Goal: Transaction & Acquisition: Purchase product/service

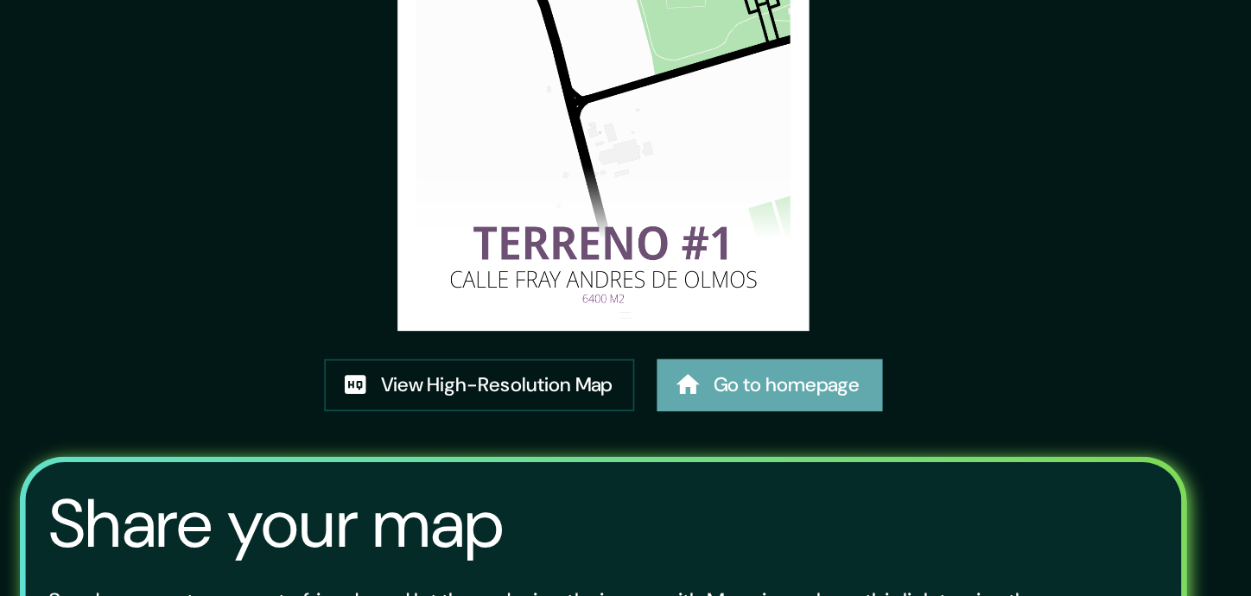
click at [744, 465] on link "Go to homepage" at bounding box center [728, 467] width 138 height 32
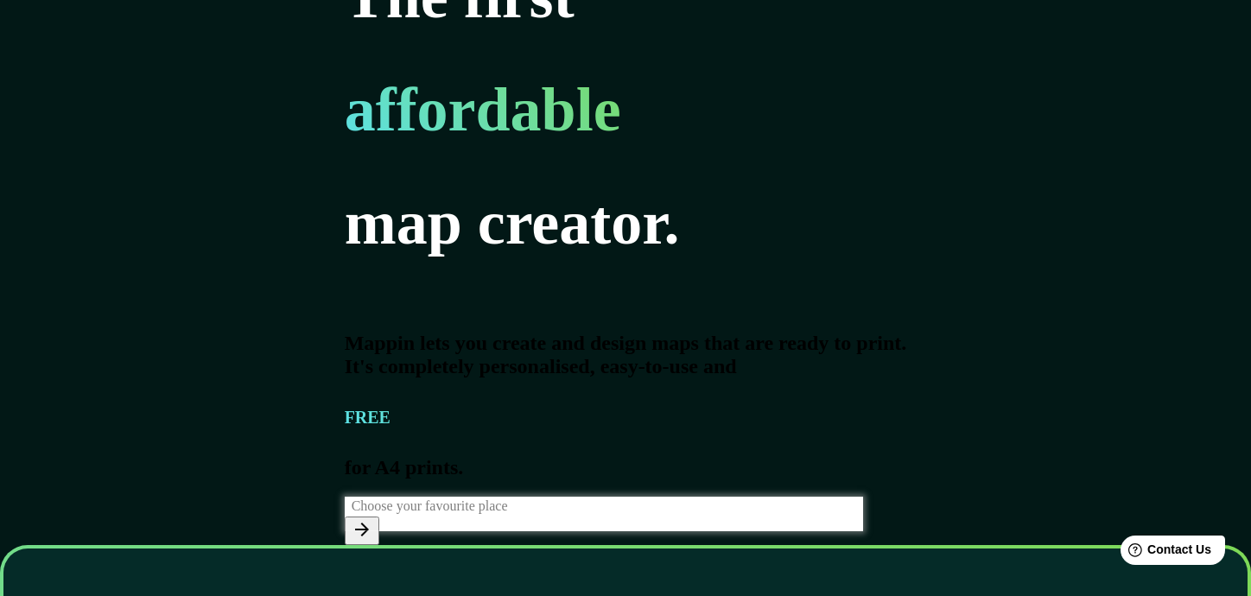
scroll to position [101, 0]
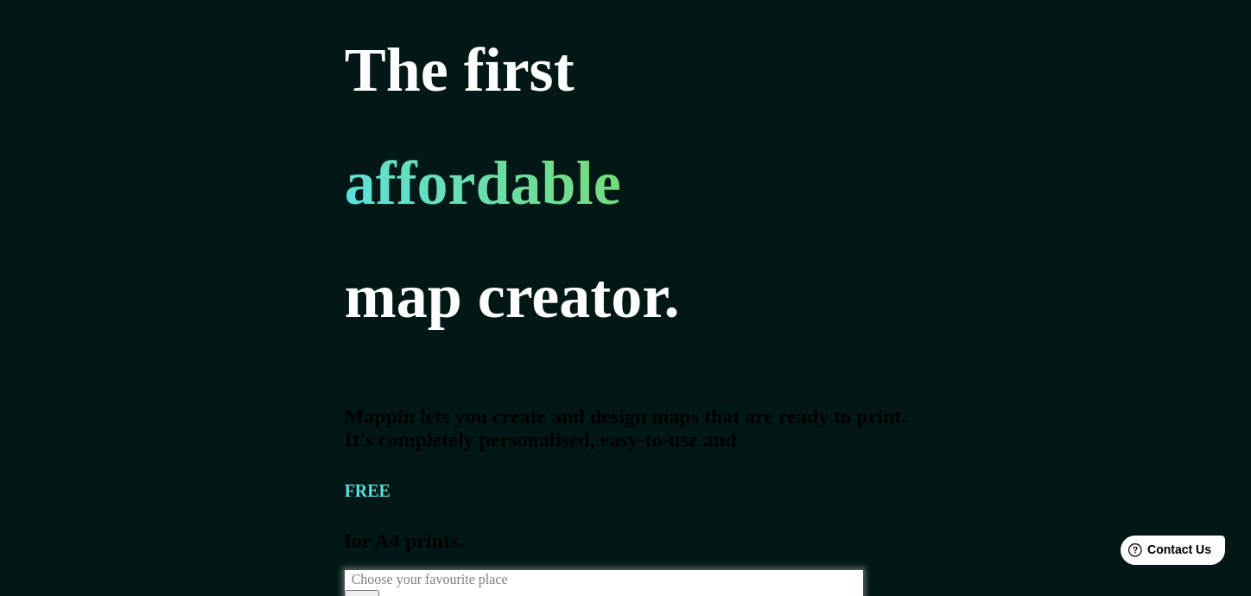
click at [345, 570] on input "text" at bounding box center [607, 580] width 525 height 20
type input "[GEOGRAPHIC_DATA][PERSON_NAME]"
click at [373, 593] on icon "button" at bounding box center [362, 603] width 21 height 21
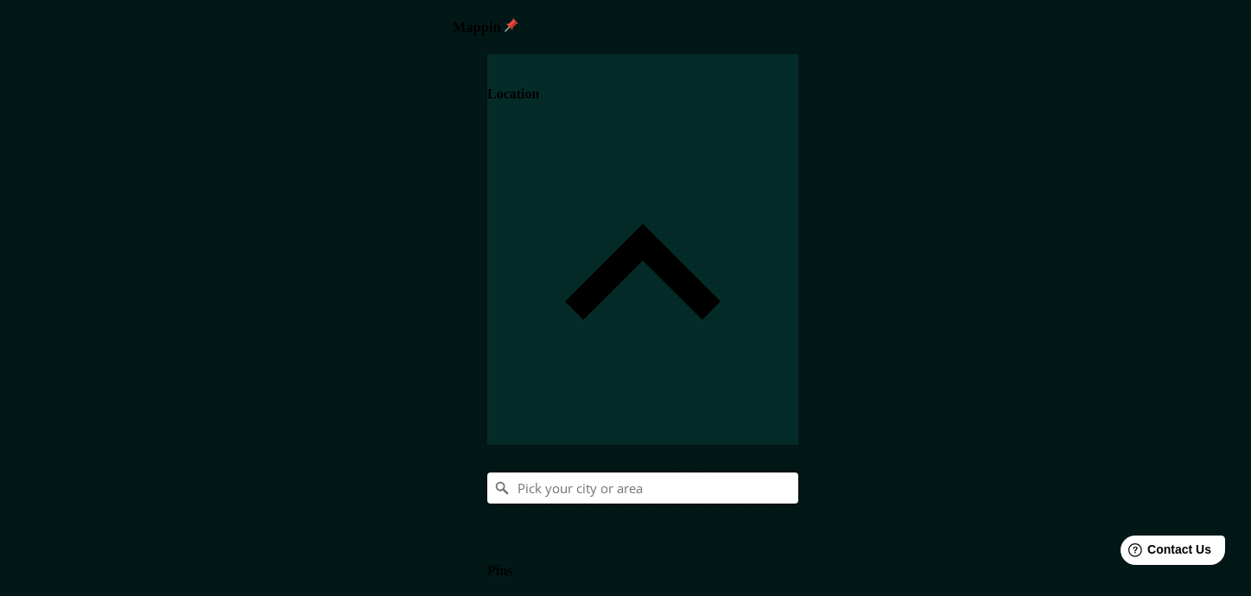
click at [799, 473] on input "Pick your city or area" at bounding box center [642, 488] width 311 height 31
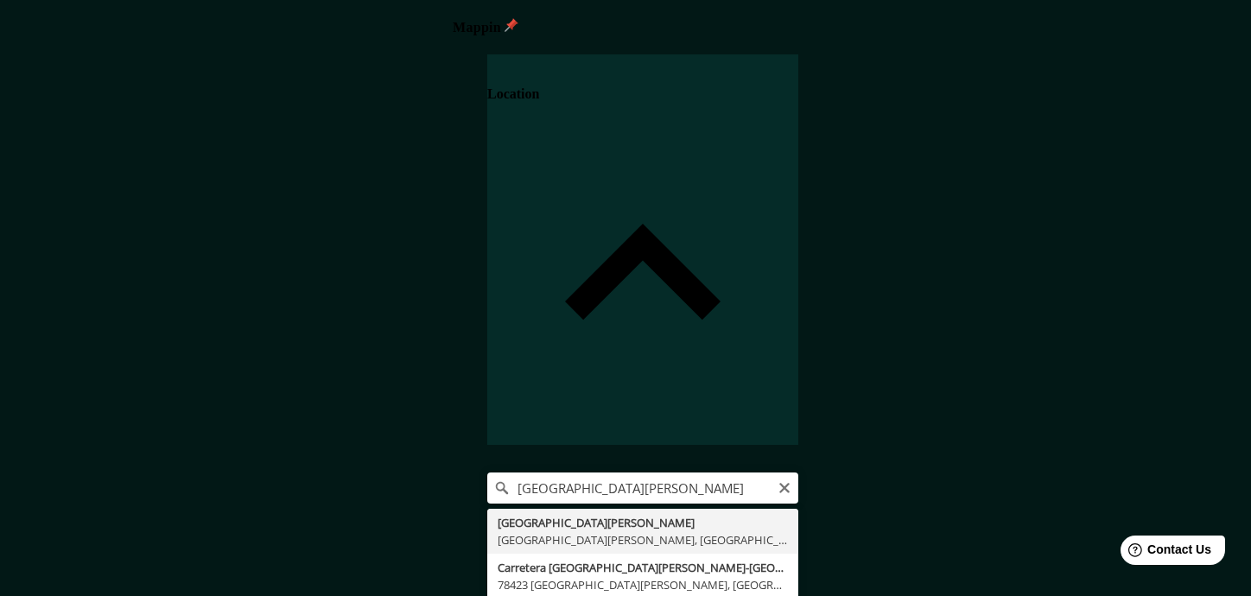
type input "[GEOGRAPHIC_DATA][PERSON_NAME], [GEOGRAPHIC_DATA][PERSON_NAME], [GEOGRAPHIC_DAT…"
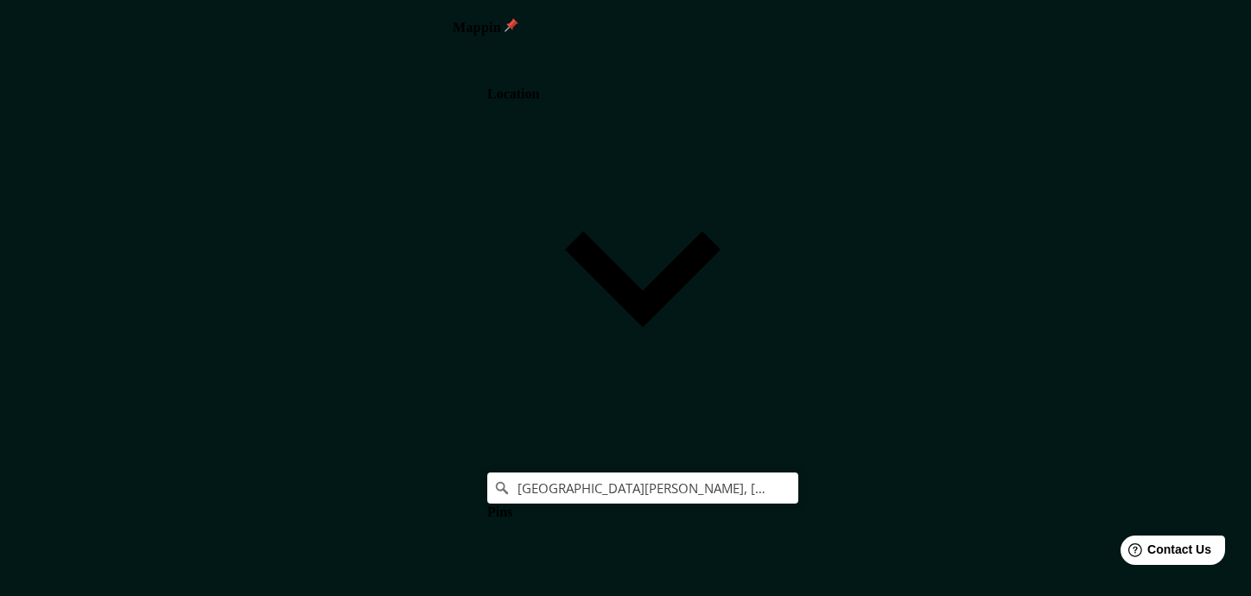
click at [513, 505] on h4 "Pins" at bounding box center [499, 513] width 25 height 16
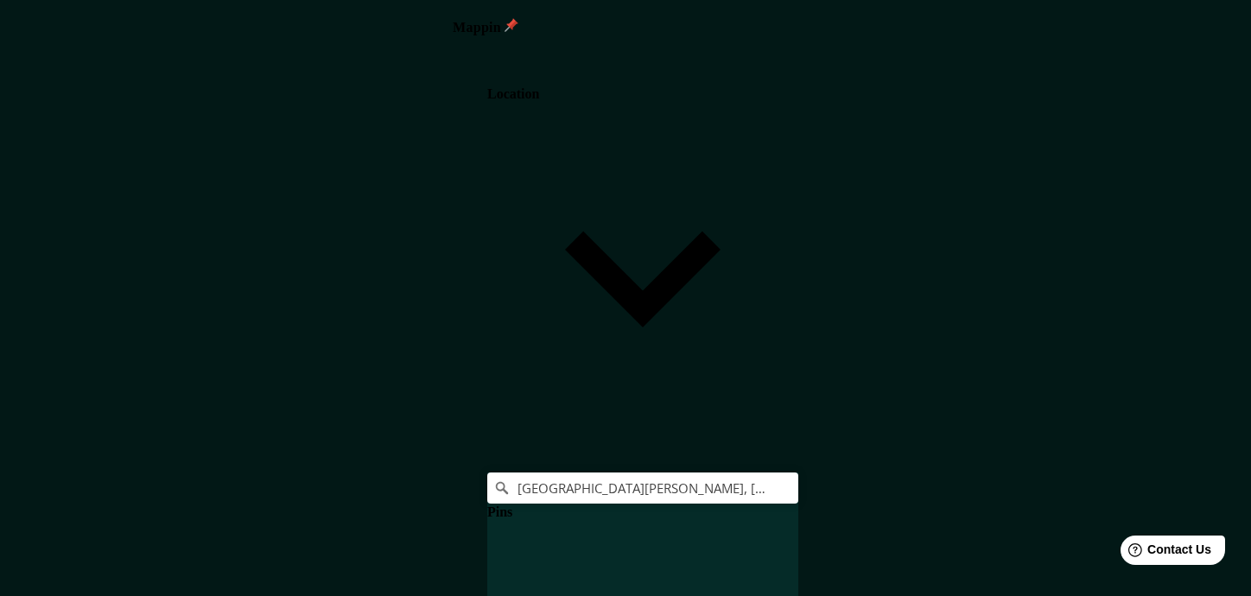
scroll to position [37, 0]
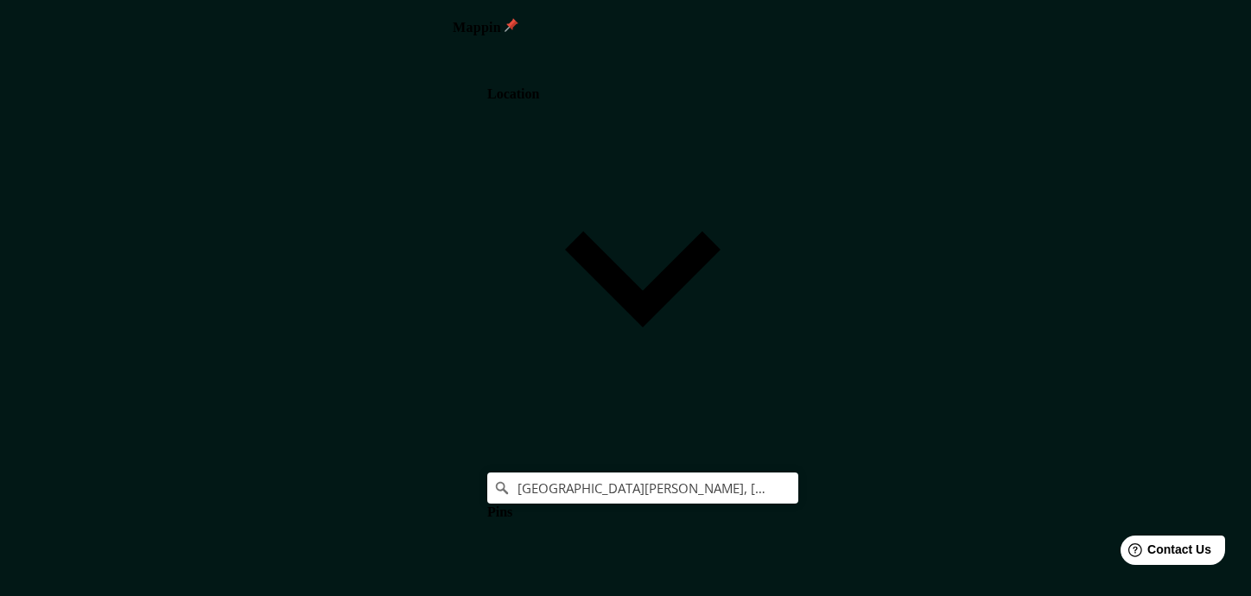
scroll to position [23, 0]
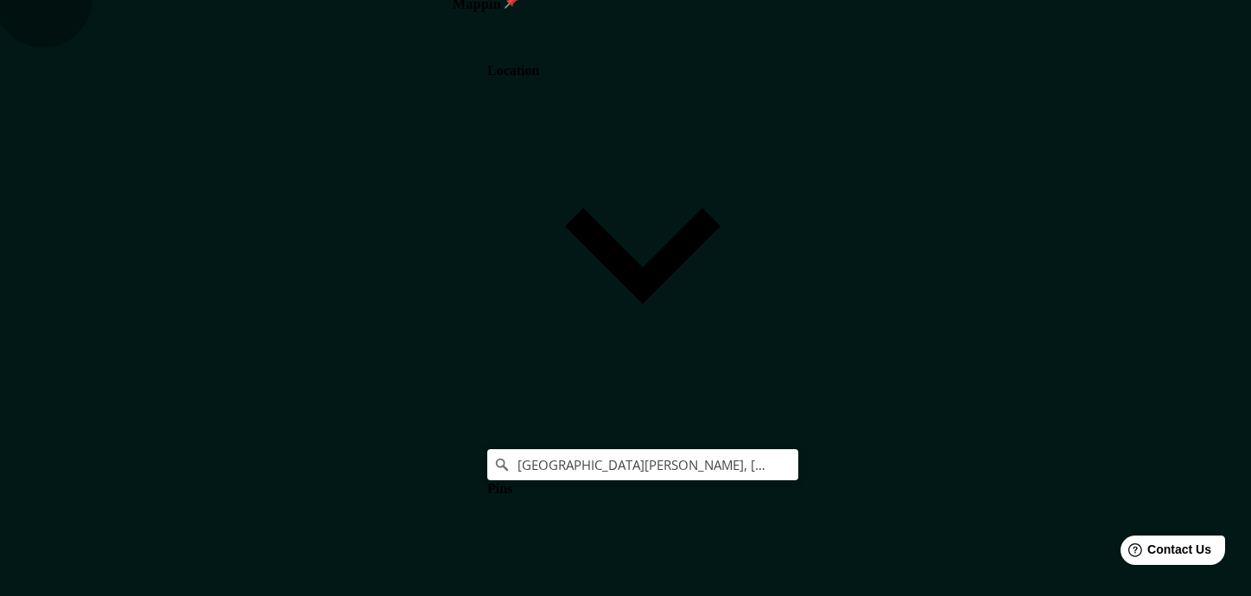
drag, startPoint x: 999, startPoint y: 403, endPoint x: 922, endPoint y: 408, distance: 77.1
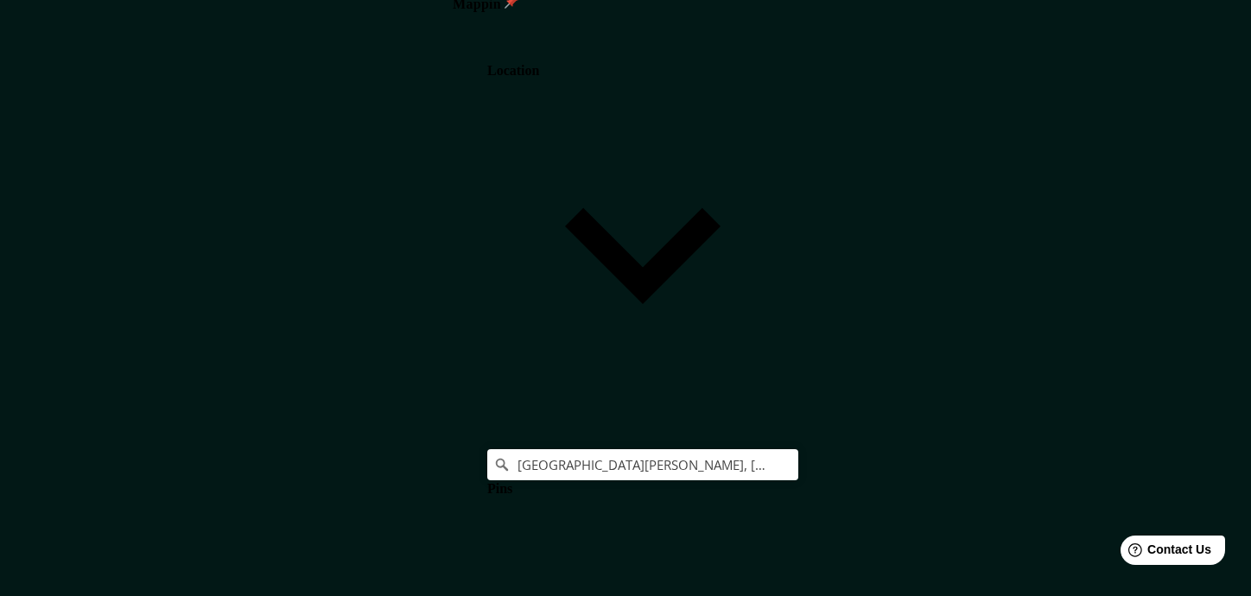
type input "T"
type input "176"
type input "35"
type input "TE"
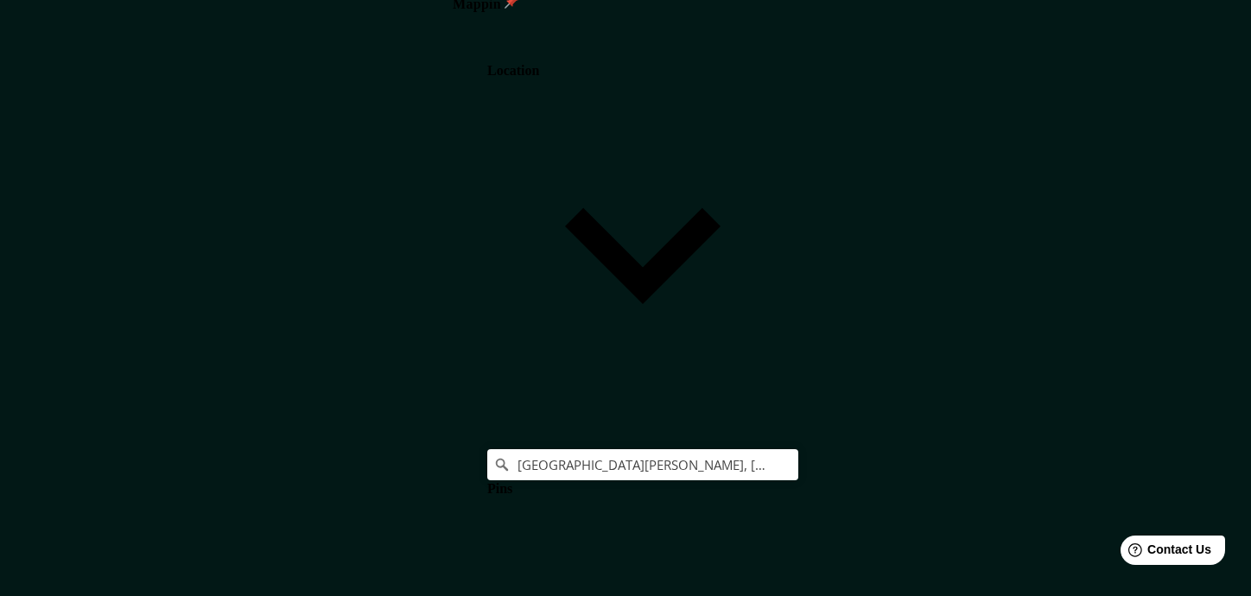
type input "176"
type input "35"
type input "TER"
type input "176"
type input "35"
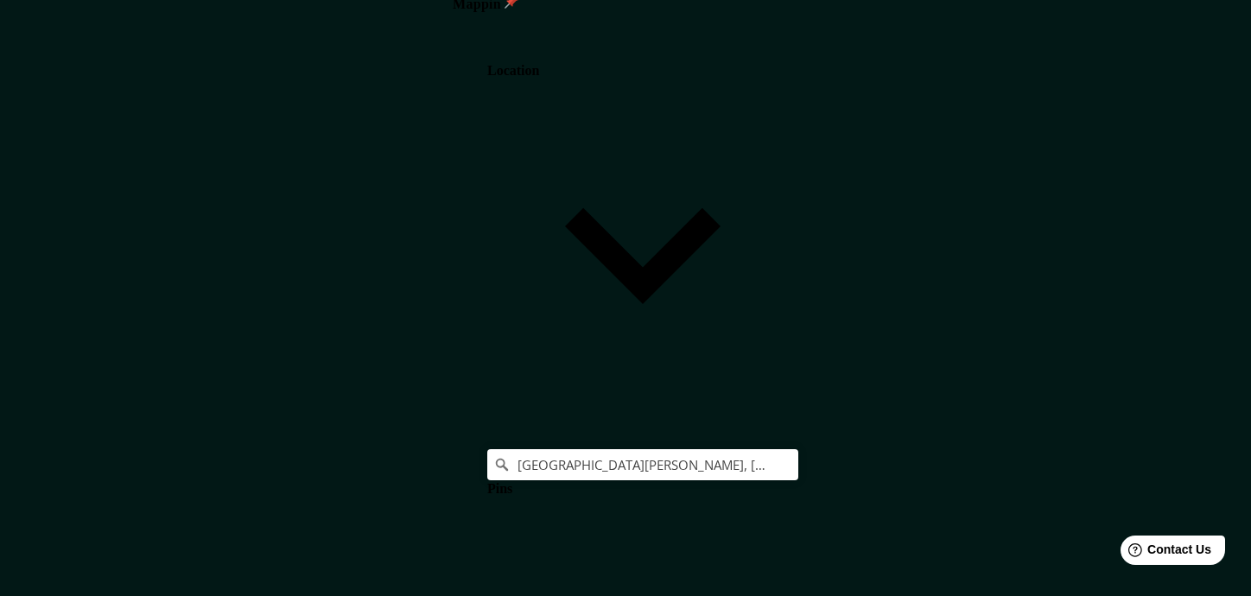
type input "TERR"
type input "176"
type input "35"
type input "TERRE"
type input "176"
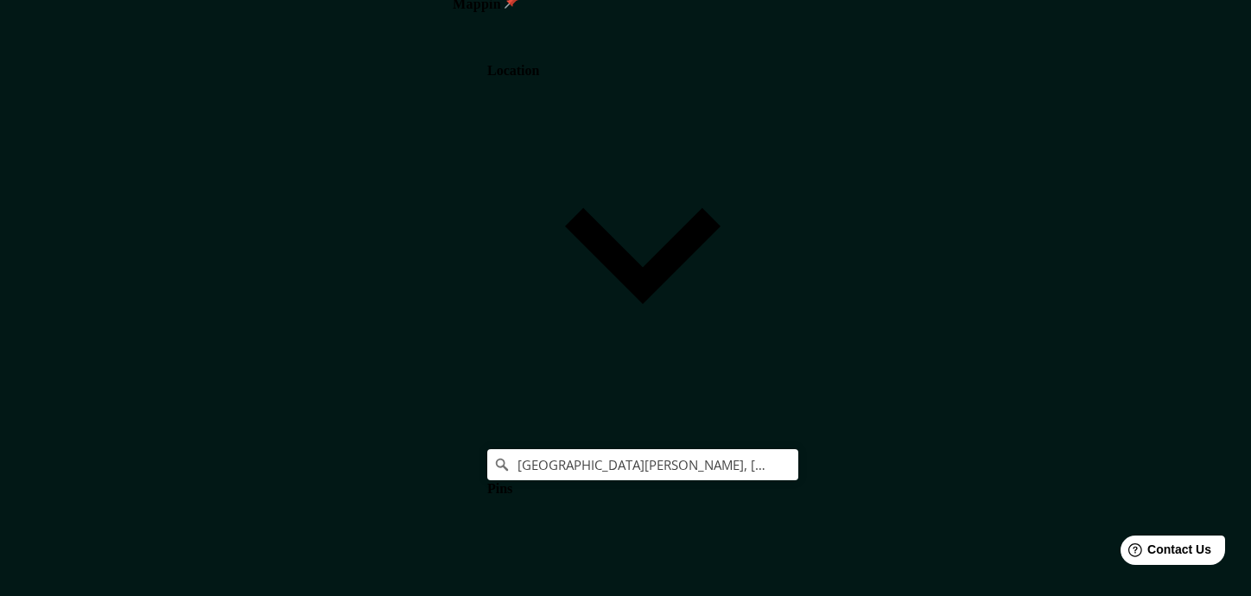
type input "35"
type input "TERREN"
type input "176"
type input "35"
type input "TERRENO"
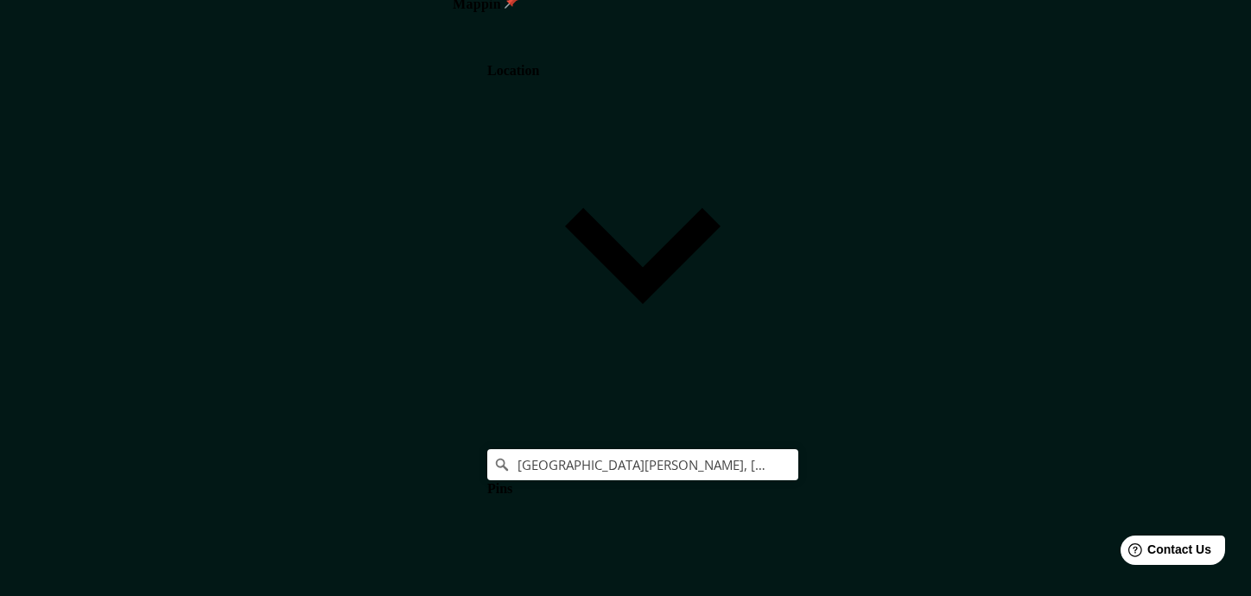
type input "176"
type input "35"
type input "TERRENO"
type input "176"
type input "35"
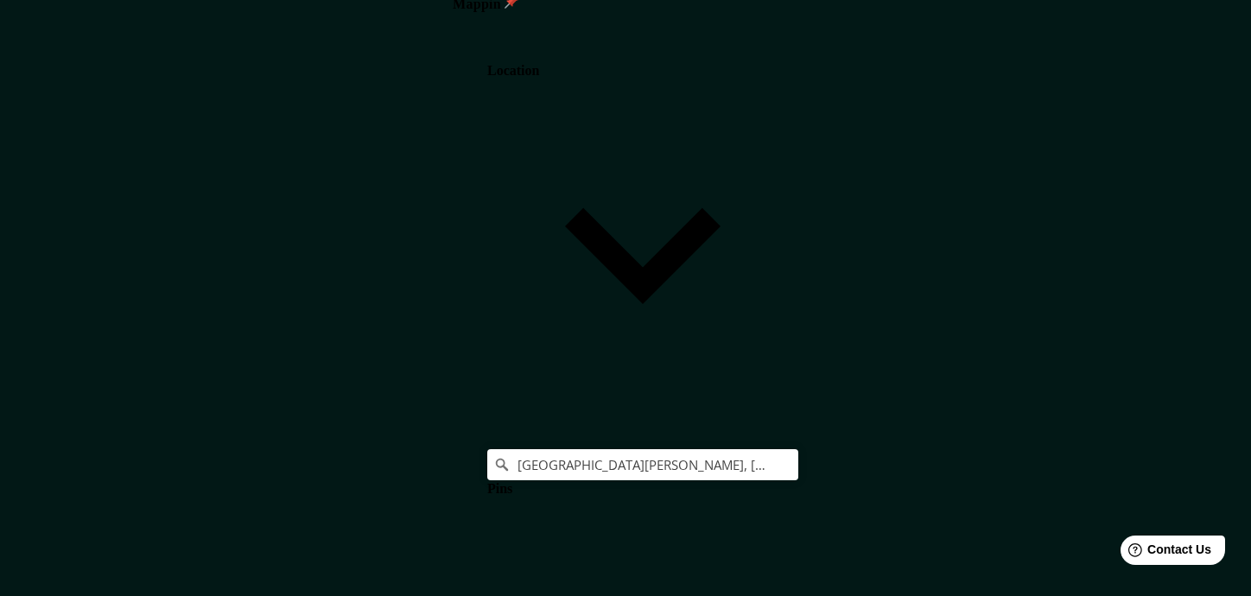
type input "TERRENO #"
type input "176"
type input "35"
type input "TERRENO #2"
type input "176"
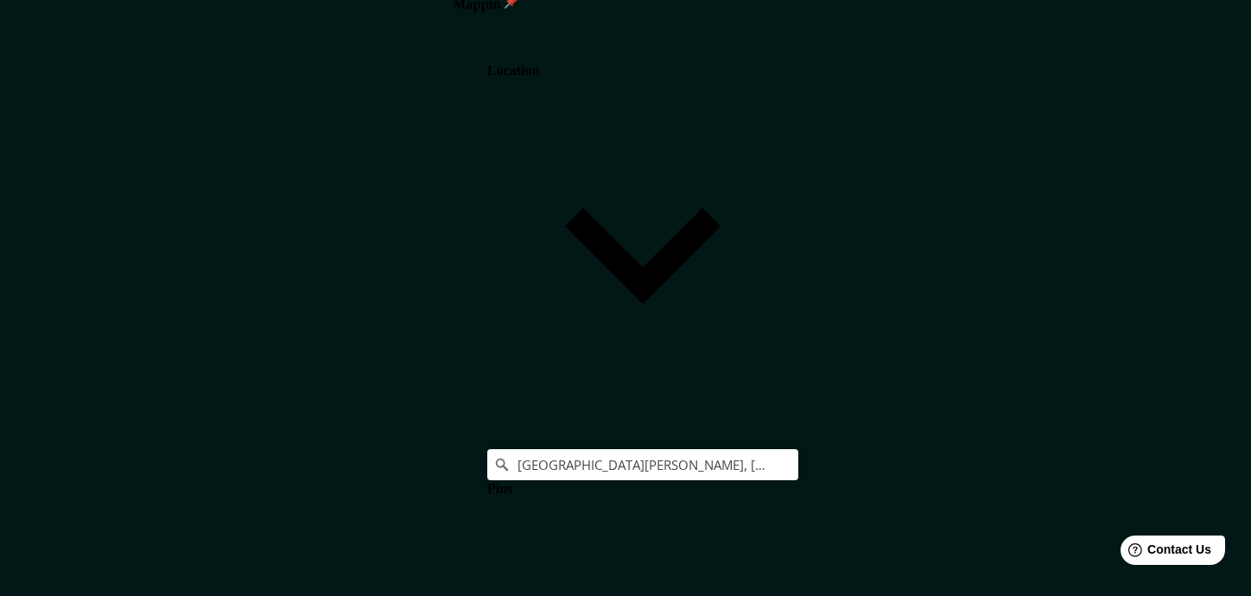
type input "35"
type input "TERRENO #2"
drag, startPoint x: 1013, startPoint y: 457, endPoint x: 926, endPoint y: 456, distance: 86.4
type input "C"
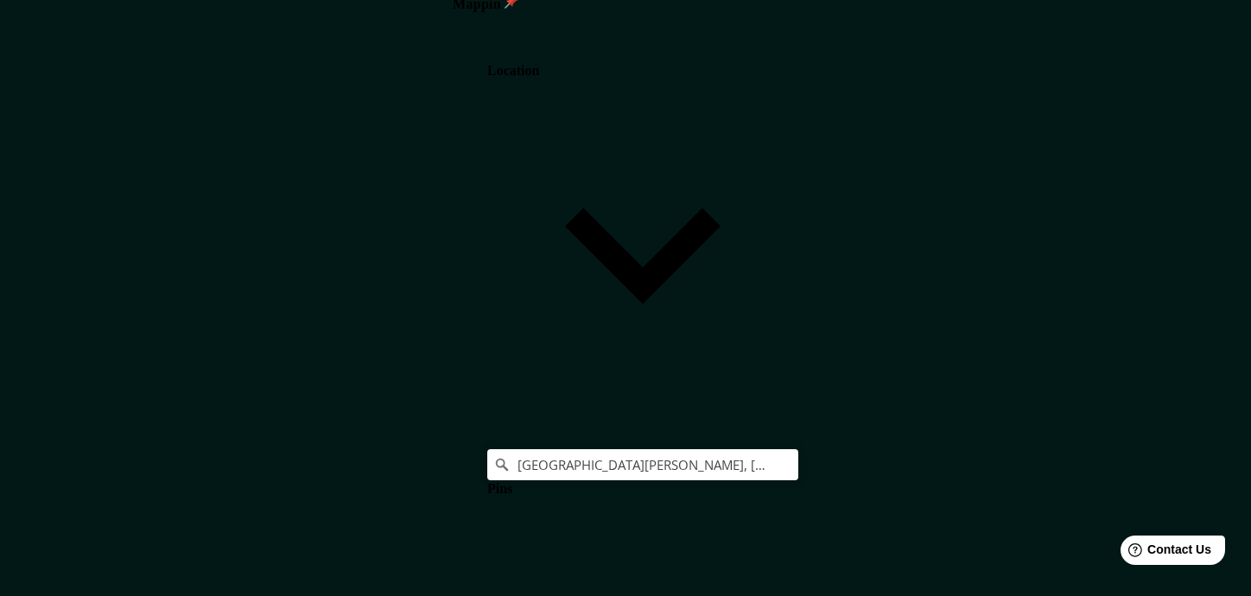
type input "176"
type input "35"
type input "CA"
type input "176"
type input "35"
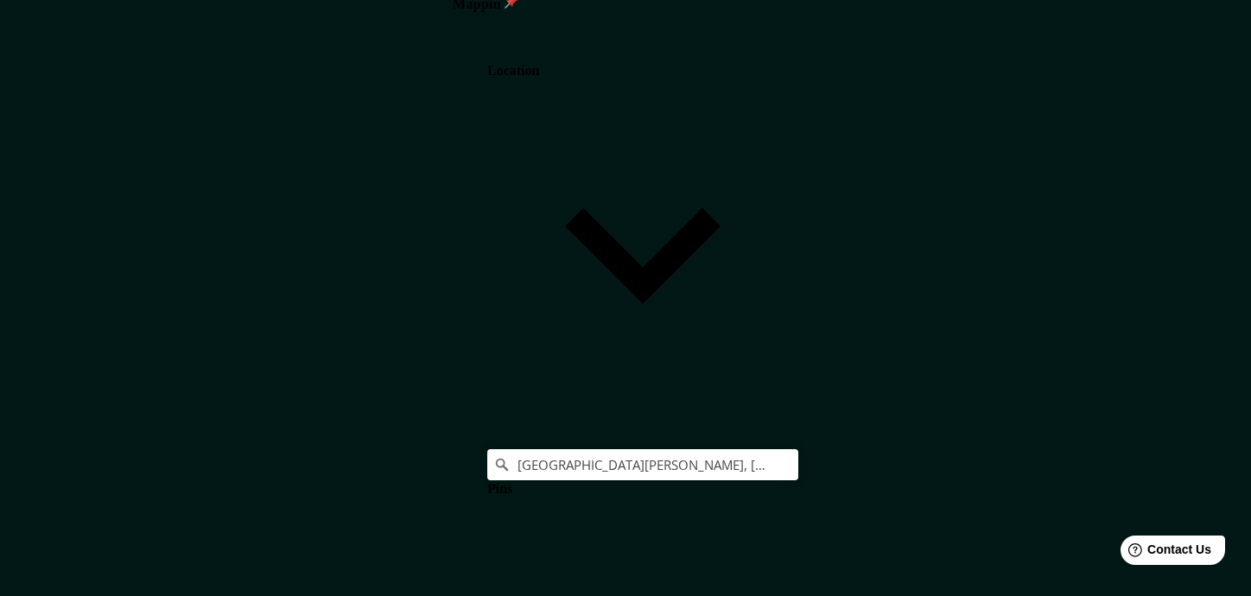
type input "CAL"
type input "176"
type input "35"
type input "CALL"
type input "176"
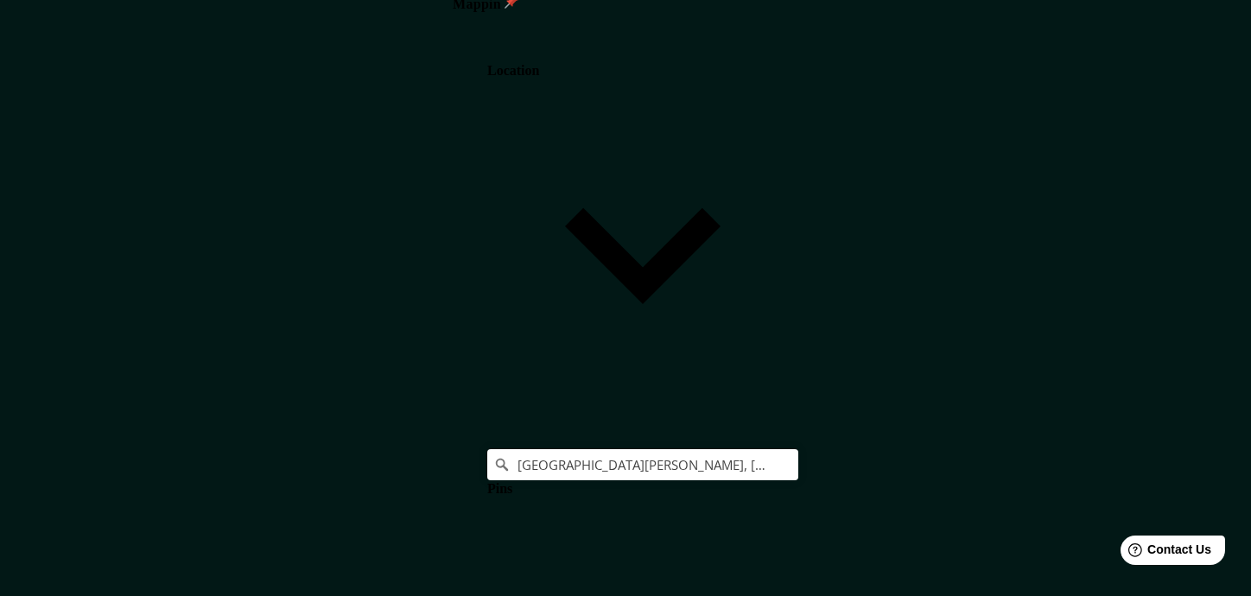
type input "35"
type input "CALLE"
type input "176"
type input "35"
type input "CALLE"
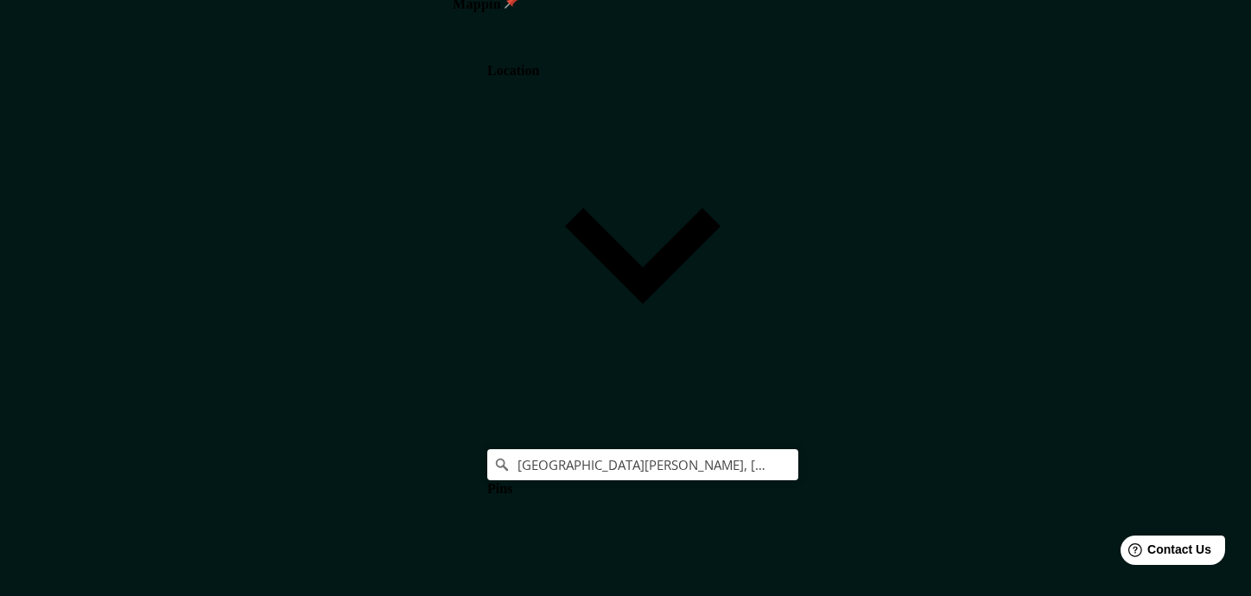
type input "176"
type input "35"
type input "CALLE M"
type input "176"
type input "35"
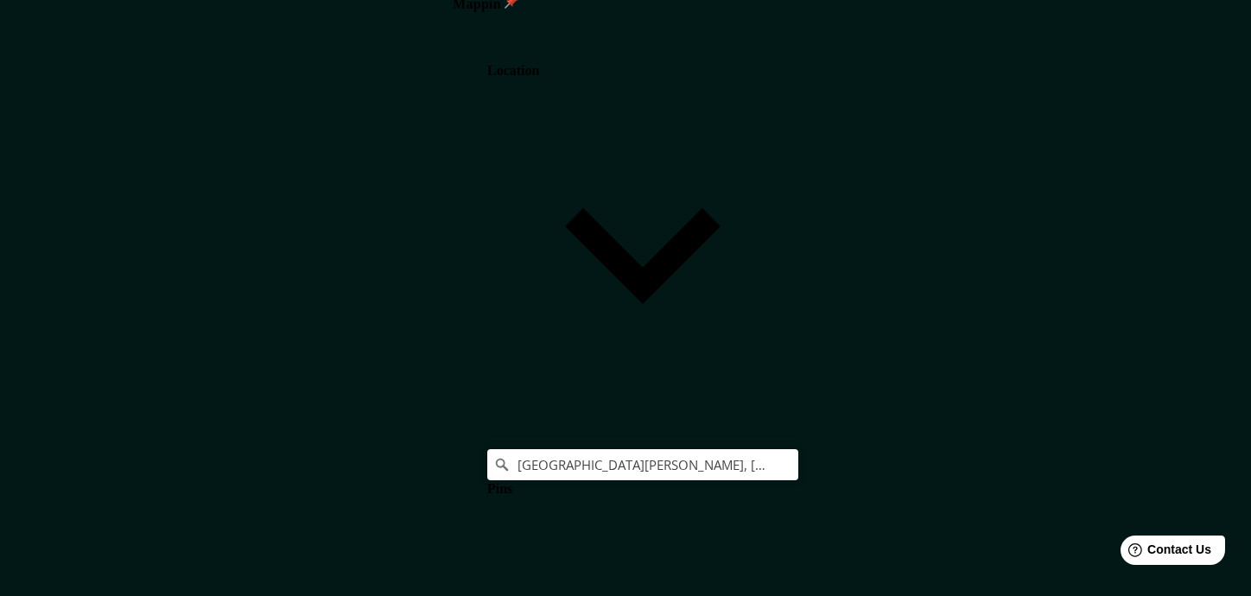
type input "[GEOGRAPHIC_DATA]"
type input "176"
type input "35"
type input "CALLE MON"
type input "176"
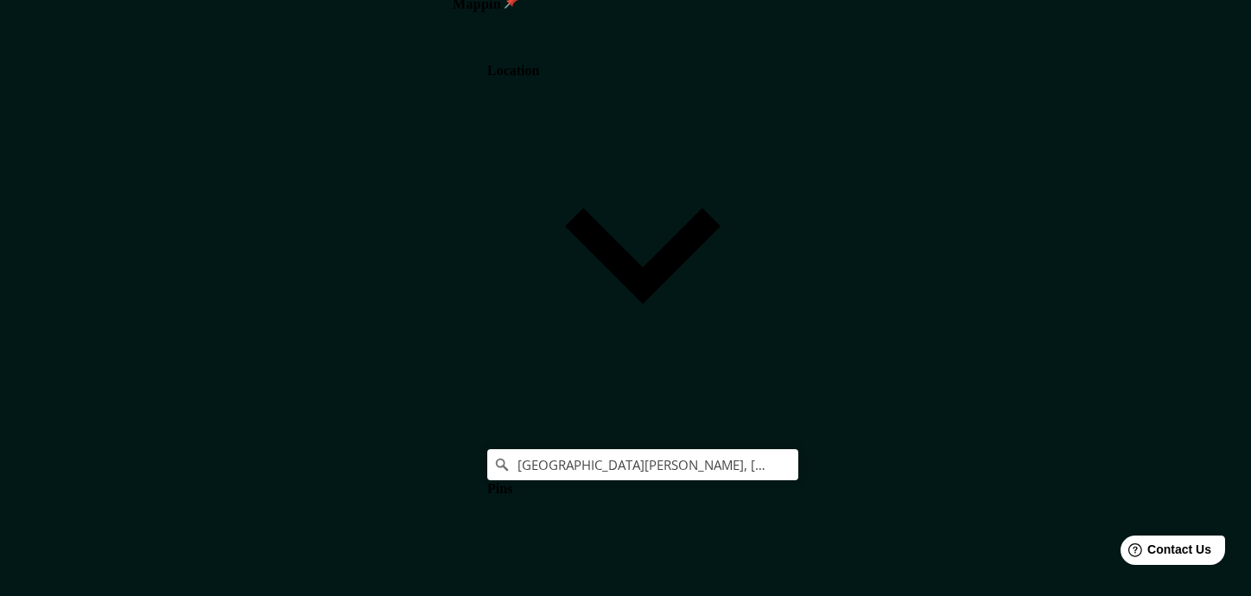
type input "35"
type input "CALLE MONT"
type input "176"
type input "35"
type input "[GEOGRAPHIC_DATA]"
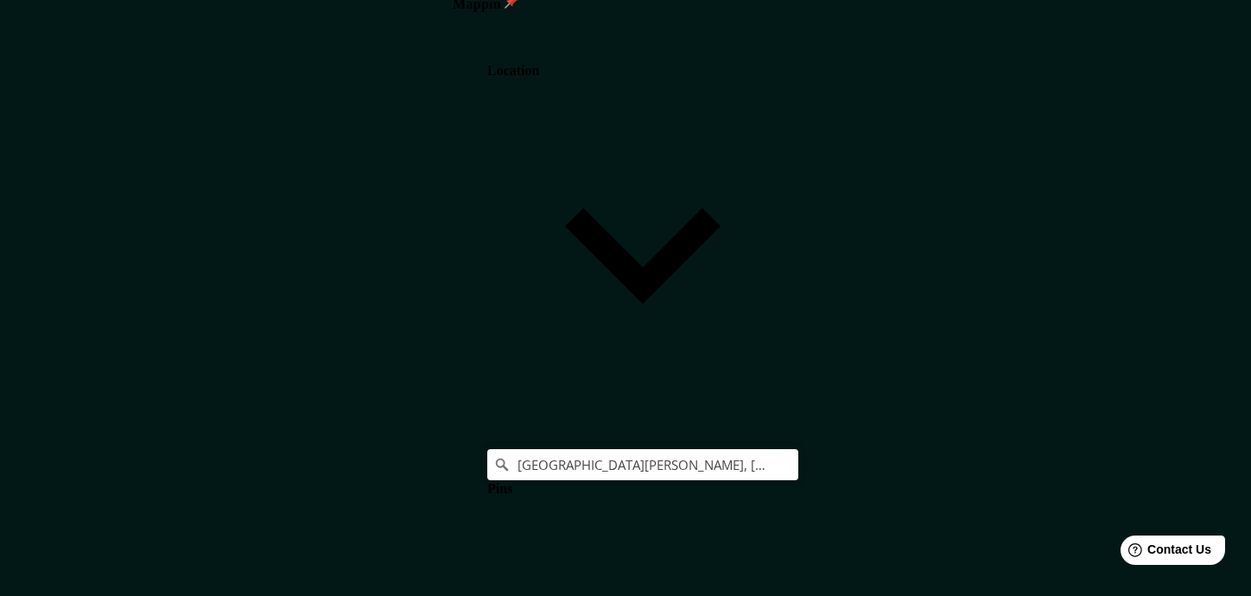
type input "176"
type input "35"
type input "[GEOGRAPHIC_DATA]"
type input "176"
type input "35"
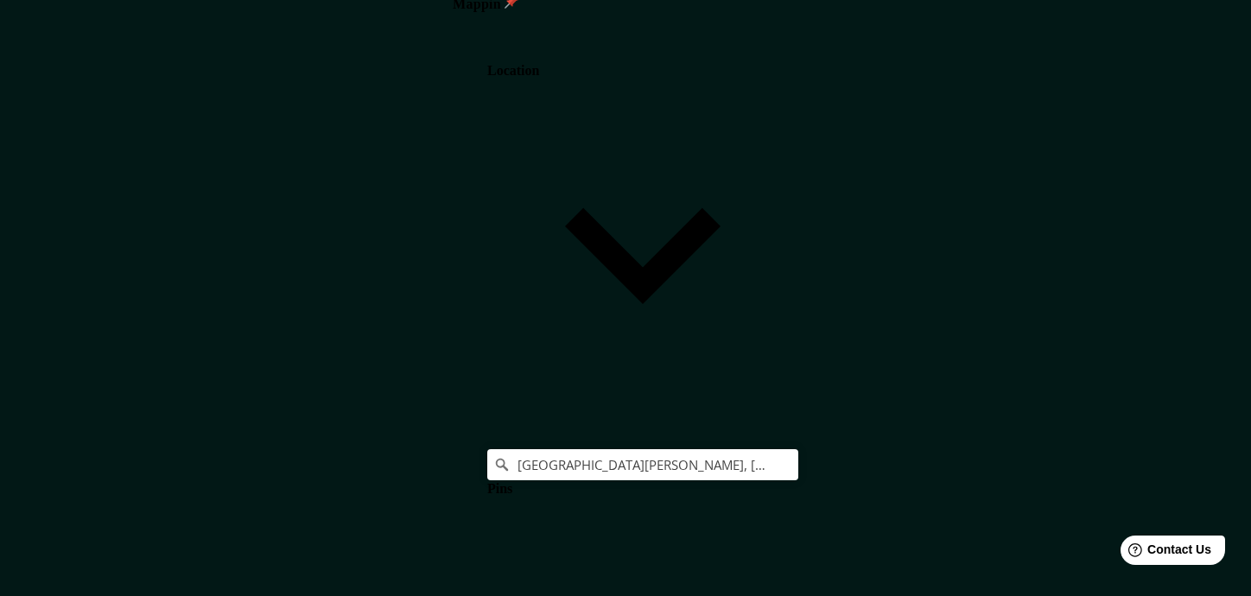
type input "CALLE MONTE E"
type input "176"
type input "35"
type input "CALLE MONTE ES"
type input "176"
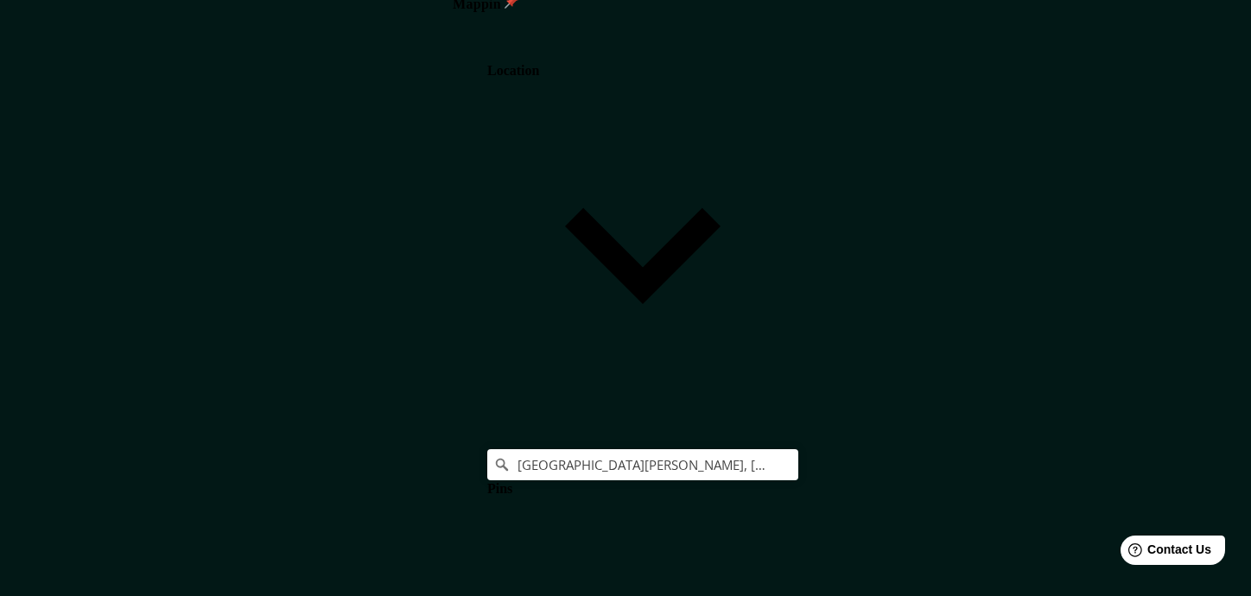
type input "35"
type input "[GEOGRAPHIC_DATA]"
type input "176"
type input "35"
type input "CALLE MONTE ES"
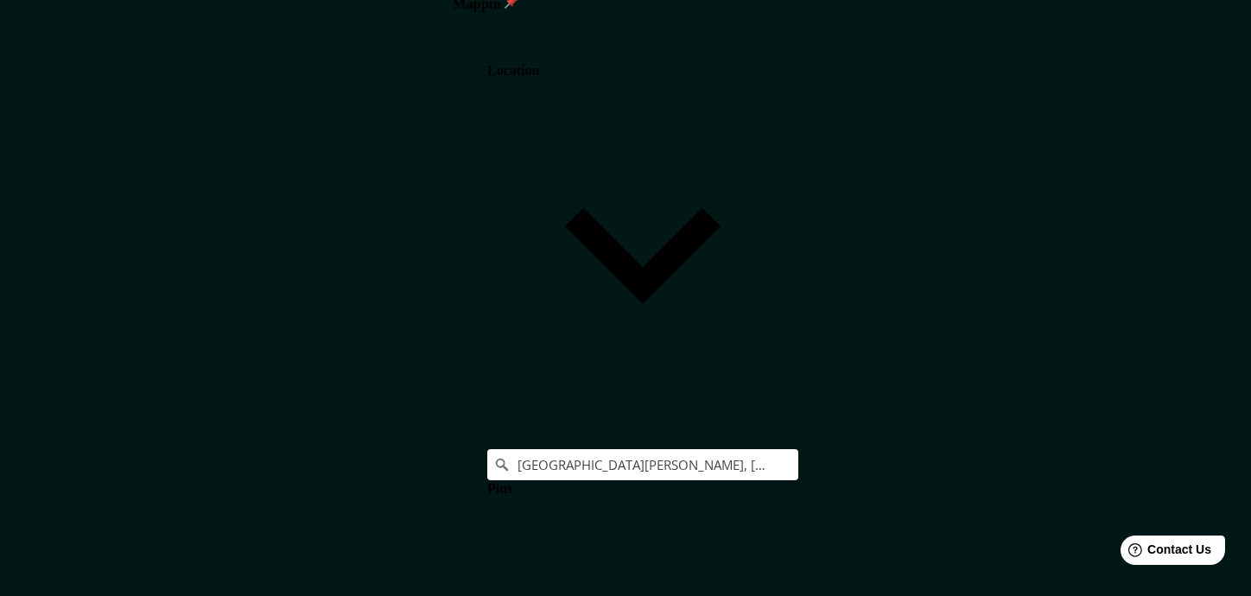
type input "176"
type input "35"
type input "CALLE MONTE E"
type input "176"
type input "35"
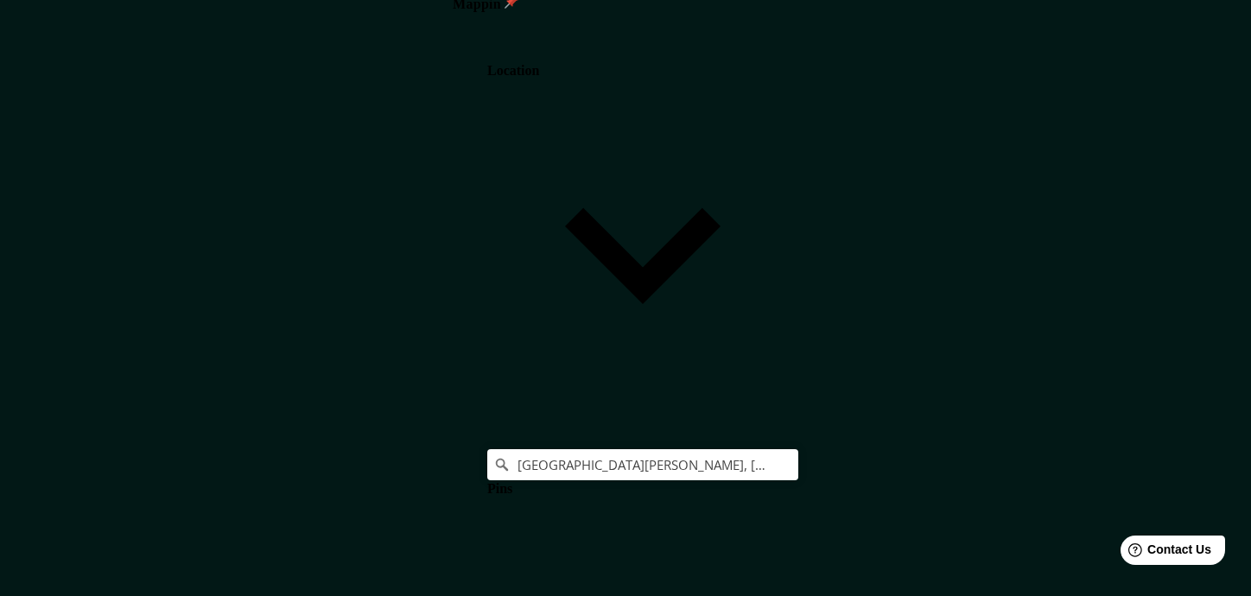
type input "[GEOGRAPHIC_DATA]"
type input "176"
type input "35"
type input "[GEOGRAPHIC_DATA]"
type input "176"
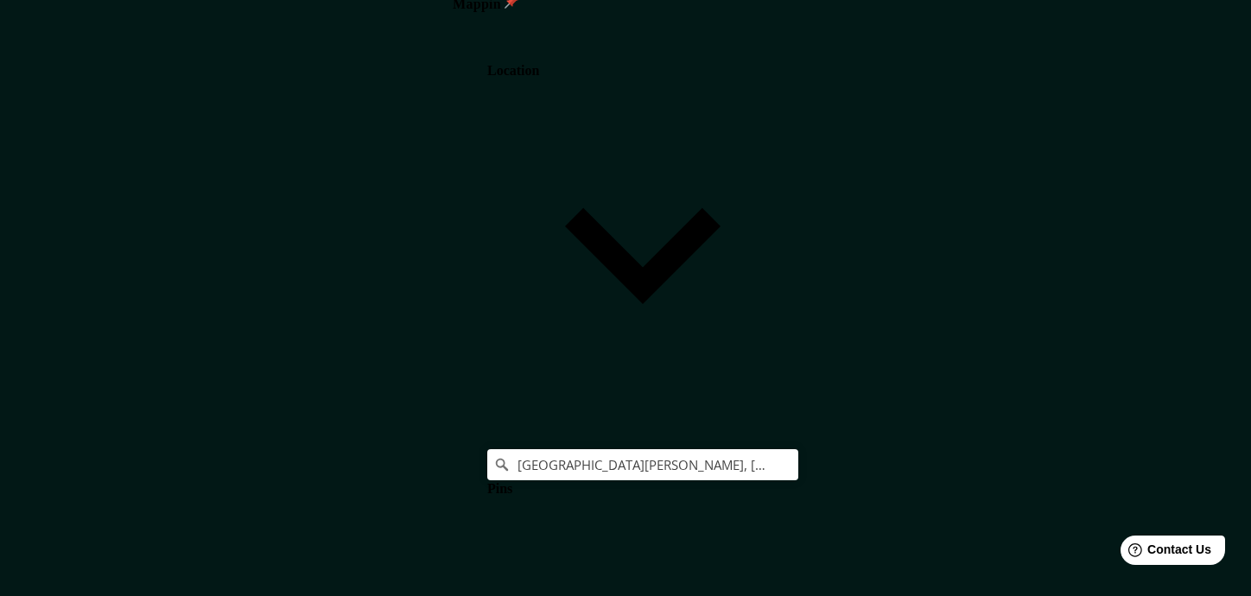
type input "35"
type input "CALLE [PERSON_NAME]"
type input "176"
type input "35"
type input "CALLE [PERSON_NAME]"
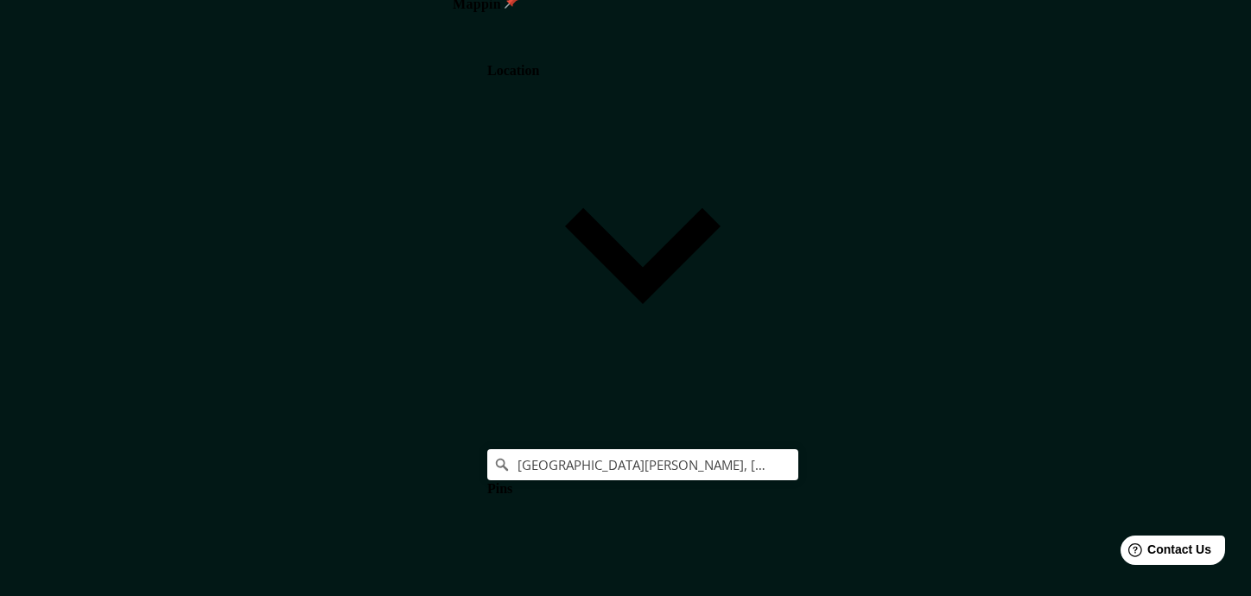
type input "176"
type input "35"
type input "CALLE [PERSON_NAME] P"
type input "176"
type input "35"
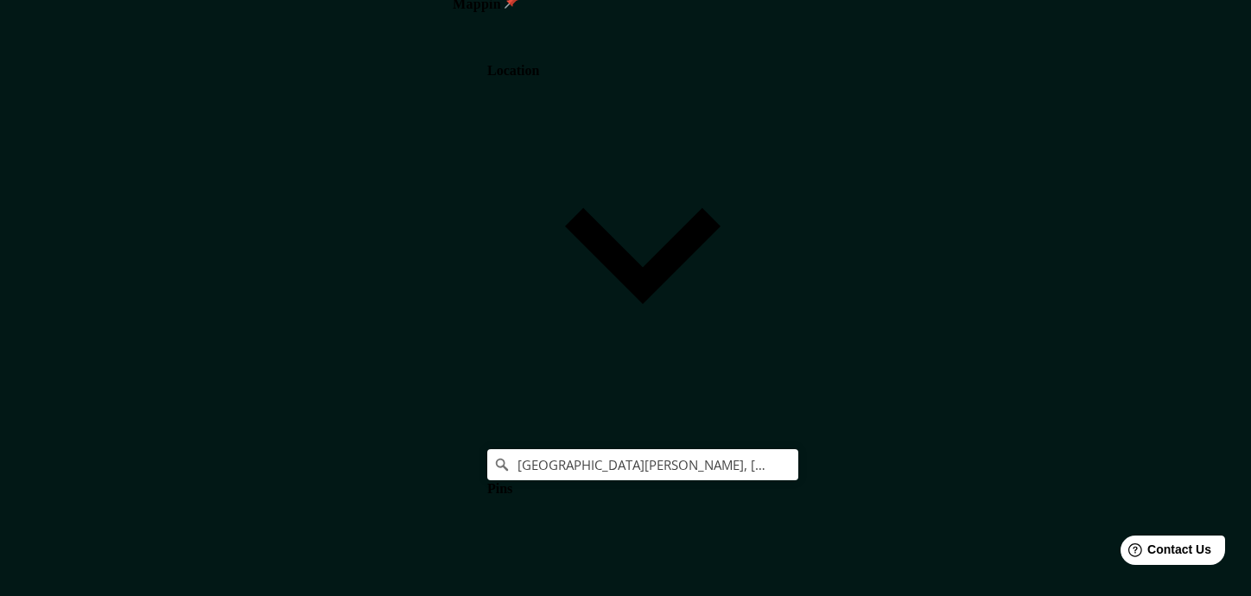
type input "CALLE [PERSON_NAME] PI"
type input "176"
type input "35"
type input "CALLE [PERSON_NAME] PIR"
type input "176"
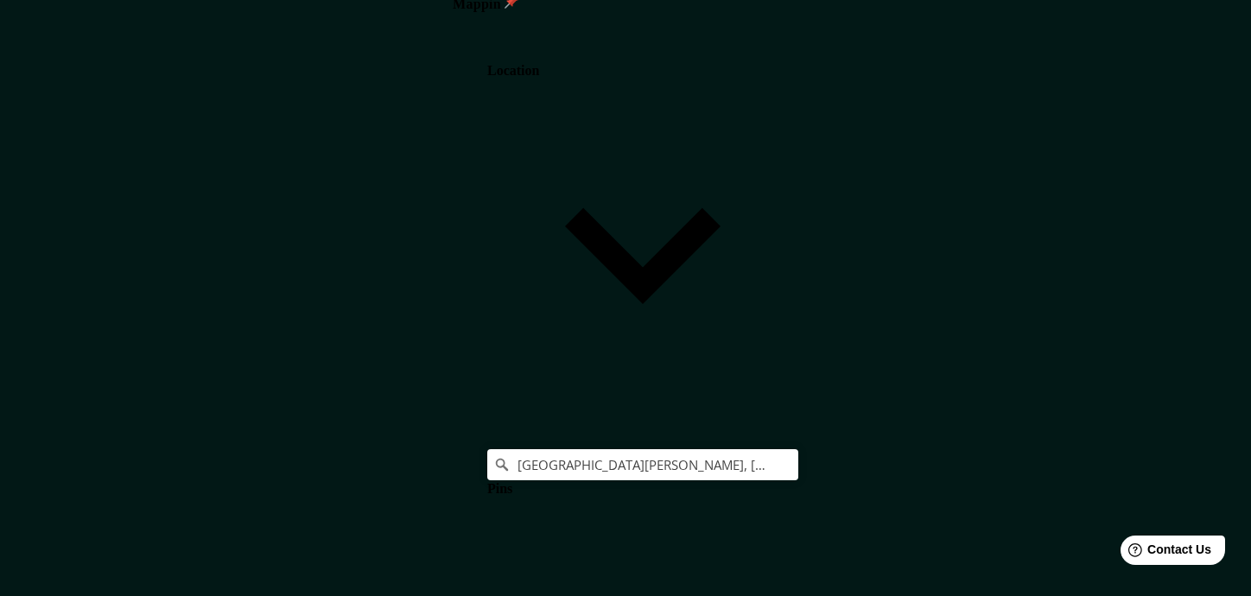
type input "35"
type input "[PERSON_NAME]"
type input "176"
type input "35"
type input "CALLE [PERSON_NAME] PIRIN"
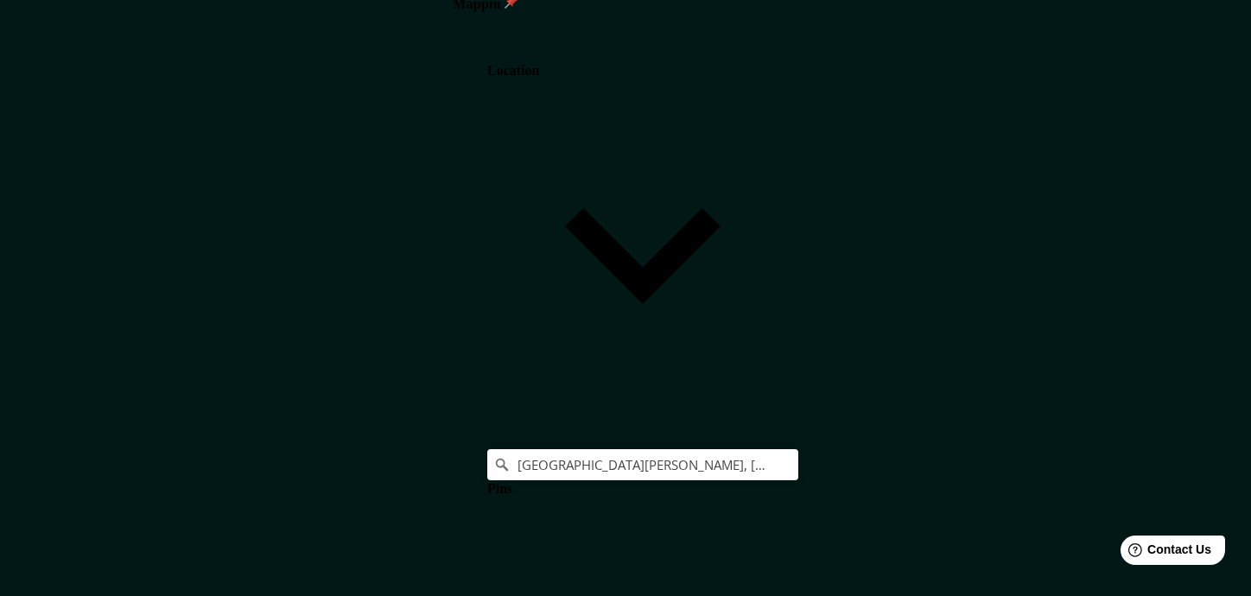
type input "176"
type input "35"
type input "CALLE [PERSON_NAME] PIRINE"
type input "176"
type input "35"
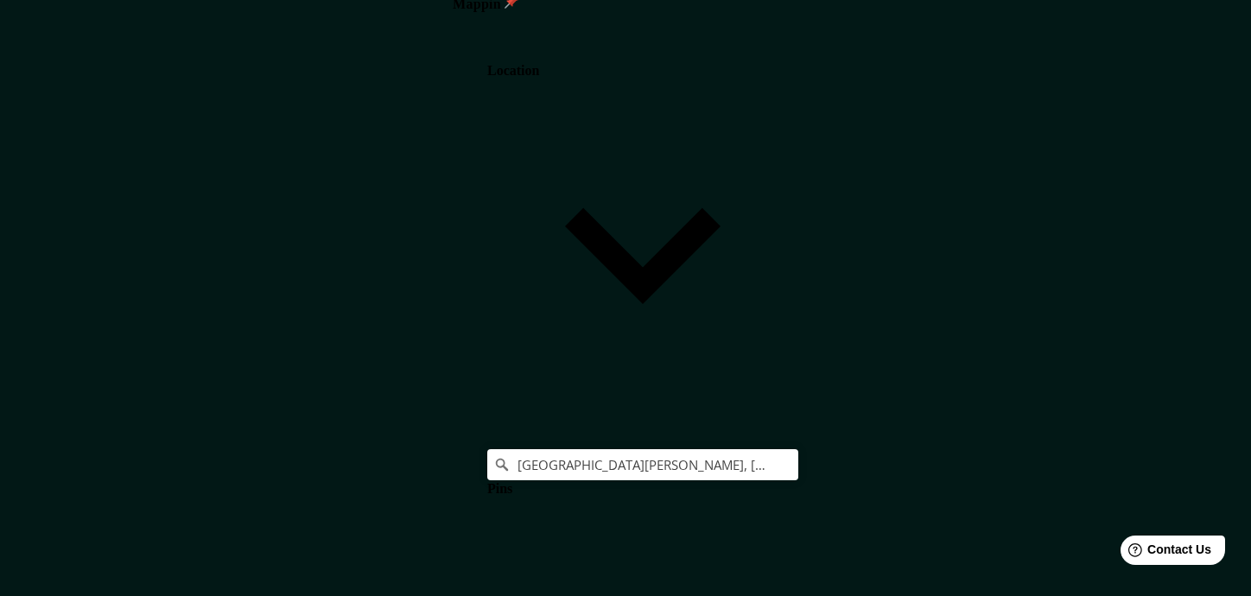
type input "CALLE [PERSON_NAME] PIRINEO"
type input "176"
type input "35"
type input "CALLE [PERSON_NAME] PIRINEOS"
type input "176"
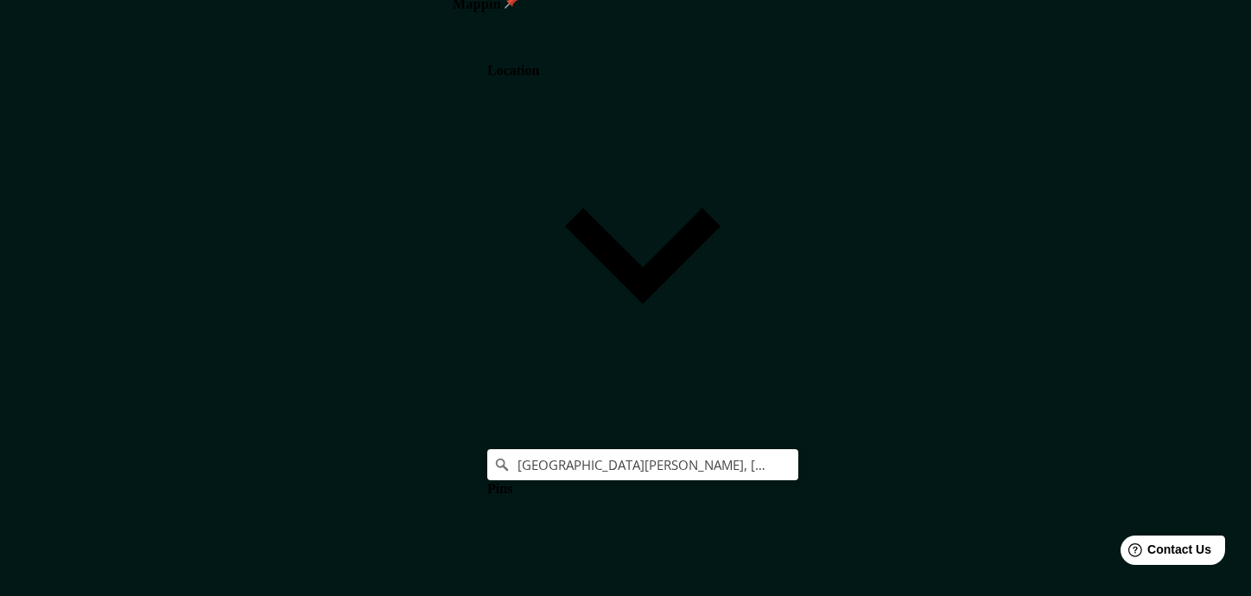
type input "35"
type input "CALLE [PERSON_NAME] PIRINEOS"
drag, startPoint x: 998, startPoint y: 500, endPoint x: 920, endPoint y: 499, distance: 78.7
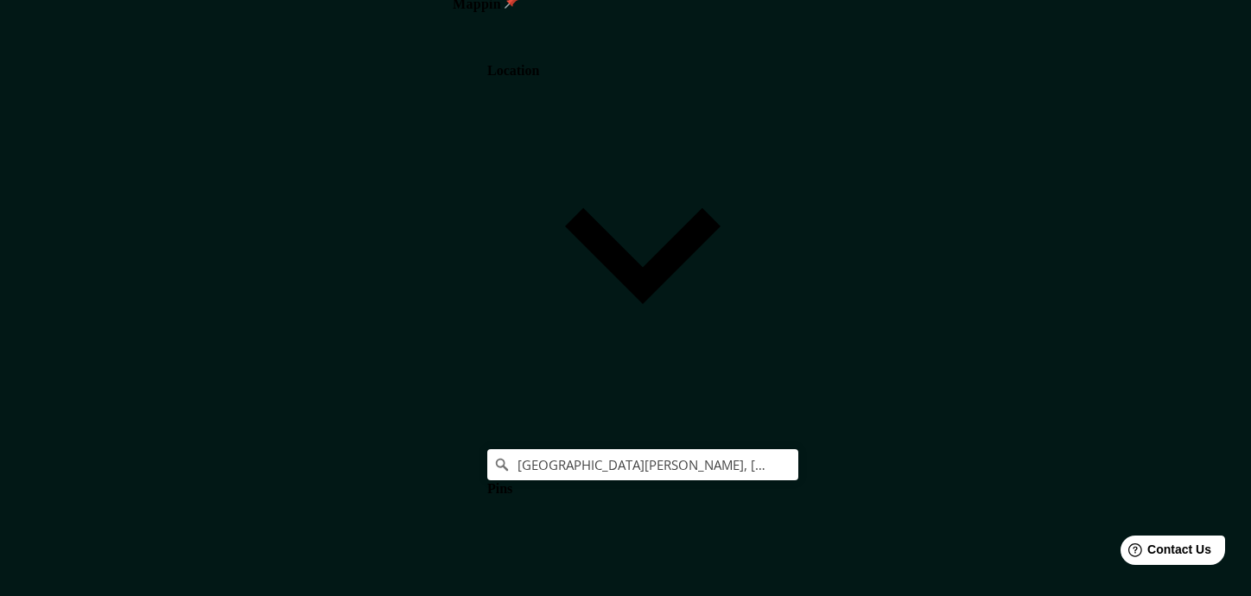
type input "6"
type input "176"
type input "35"
type input "64"
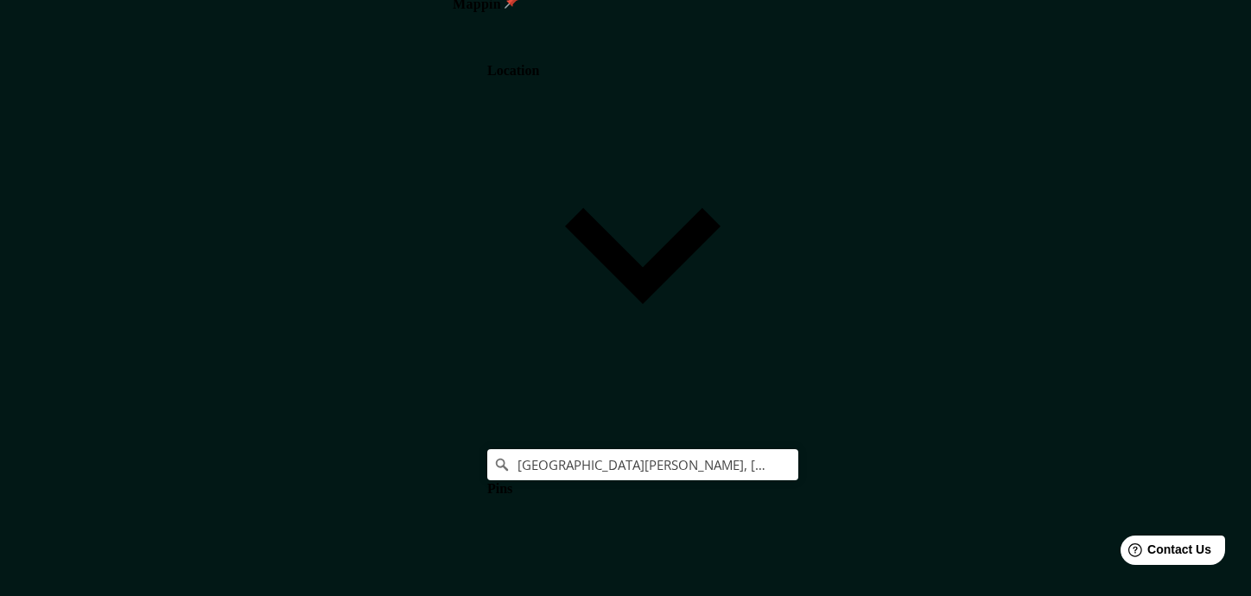
type input "176"
type input "35"
type input "640"
type input "176"
type input "35"
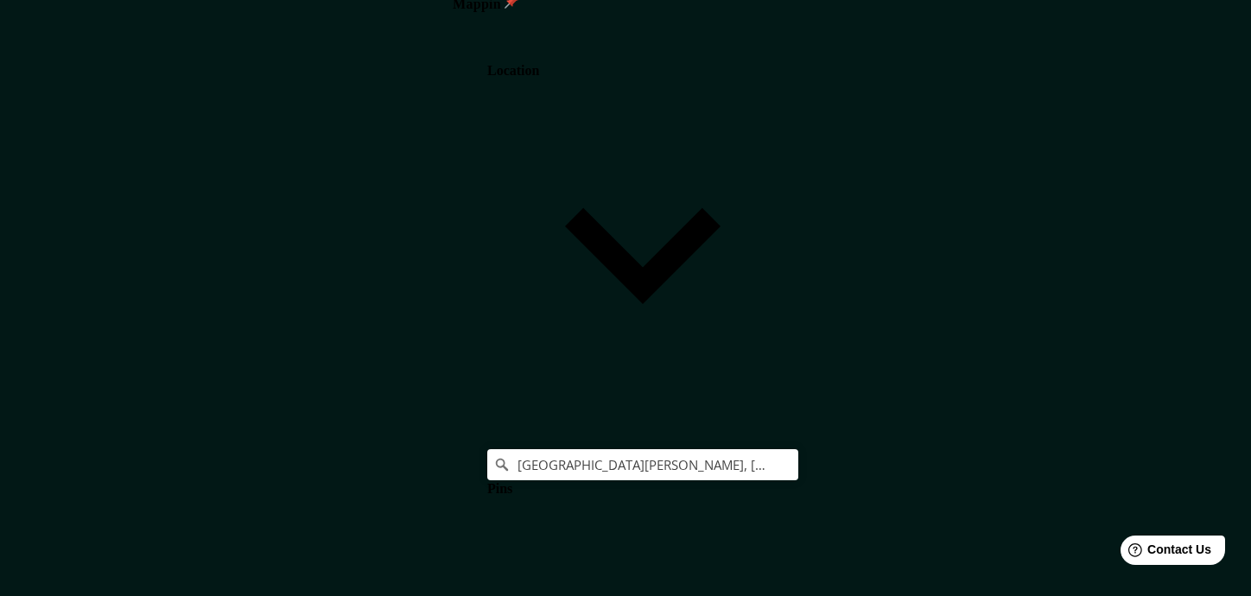
type input "6400"
type input "176"
type input "35"
type input "6400M"
type input "176"
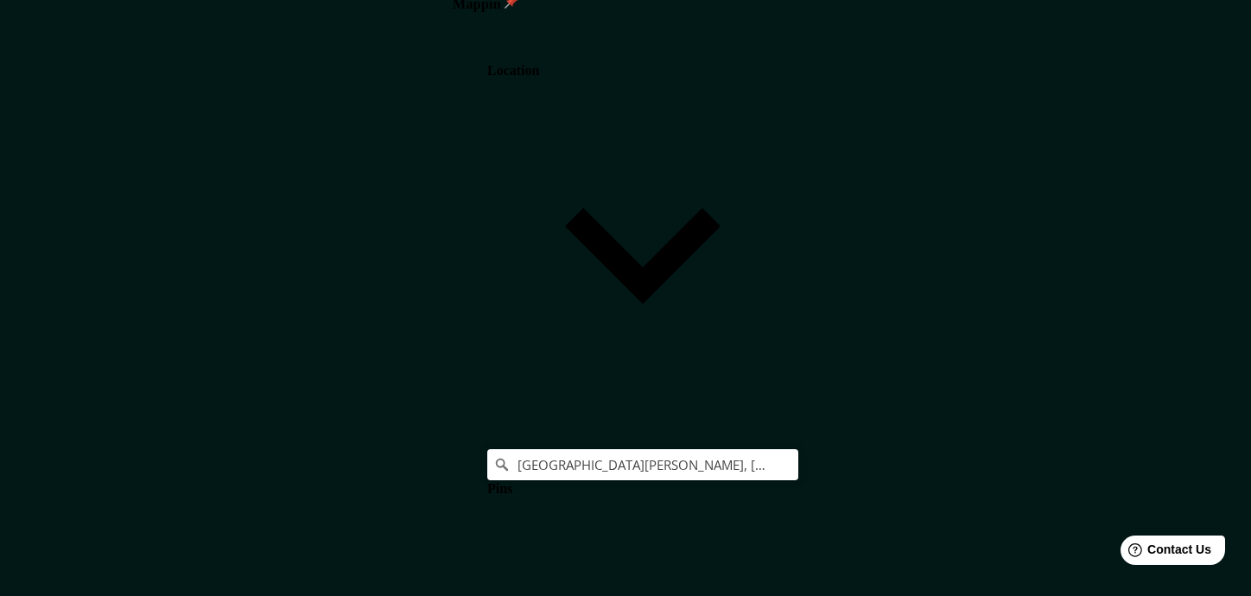
type input "35"
type input "6400M2"
type input "176"
type input "35"
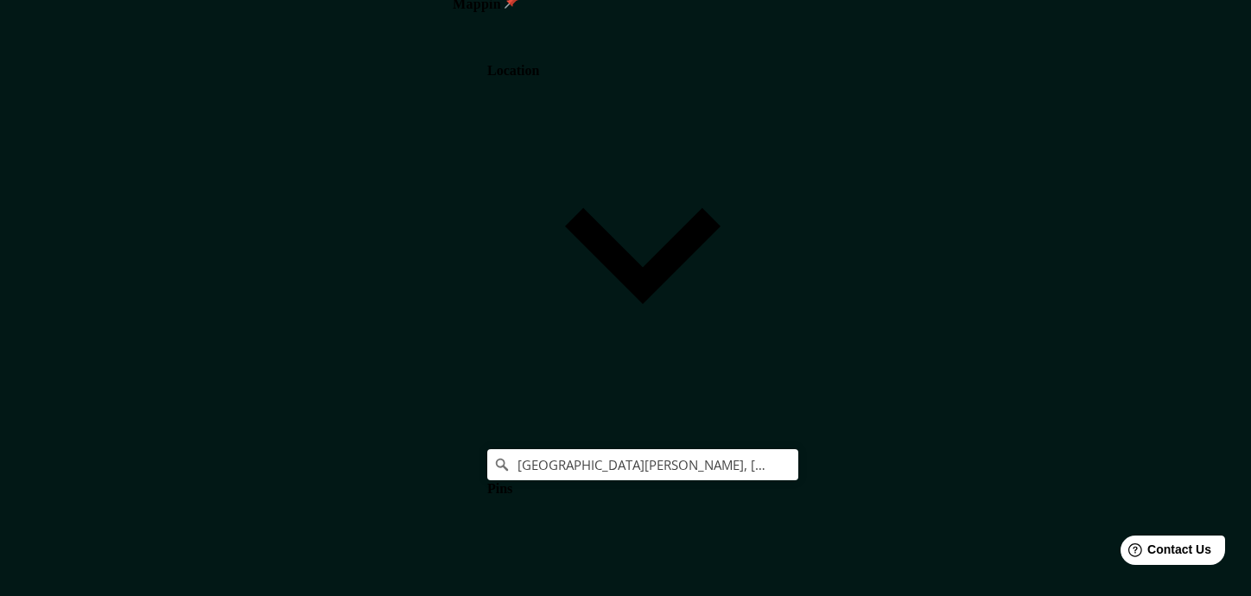
type input "6400 M2"
type input "176"
type input "35"
type input "6400 M2"
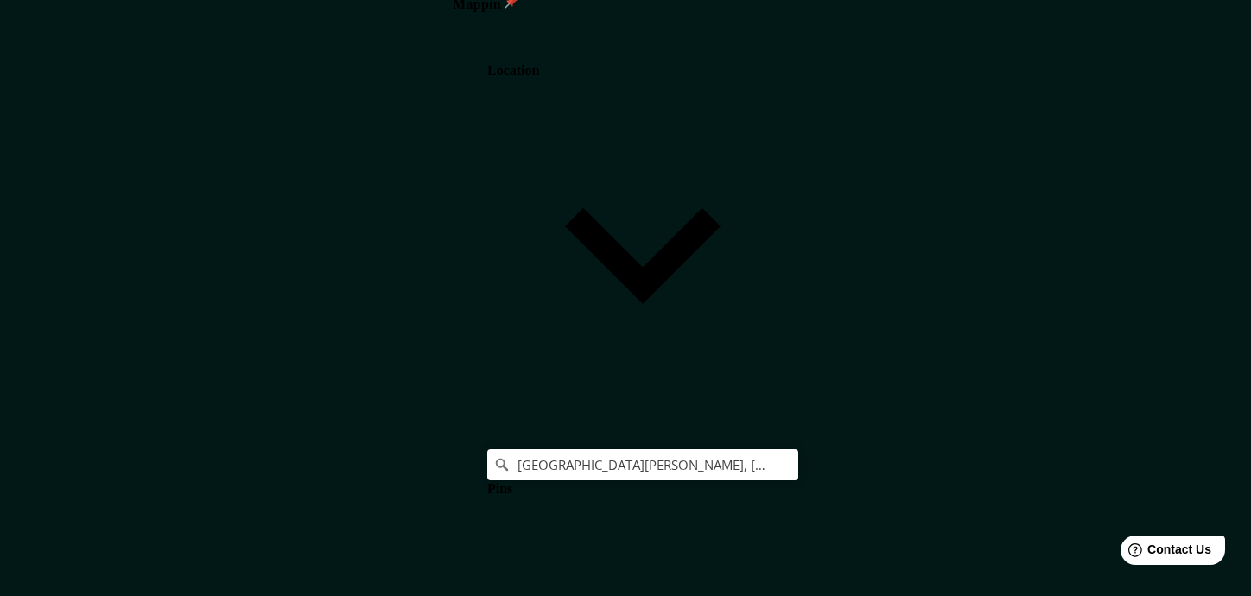
scroll to position [329, 0]
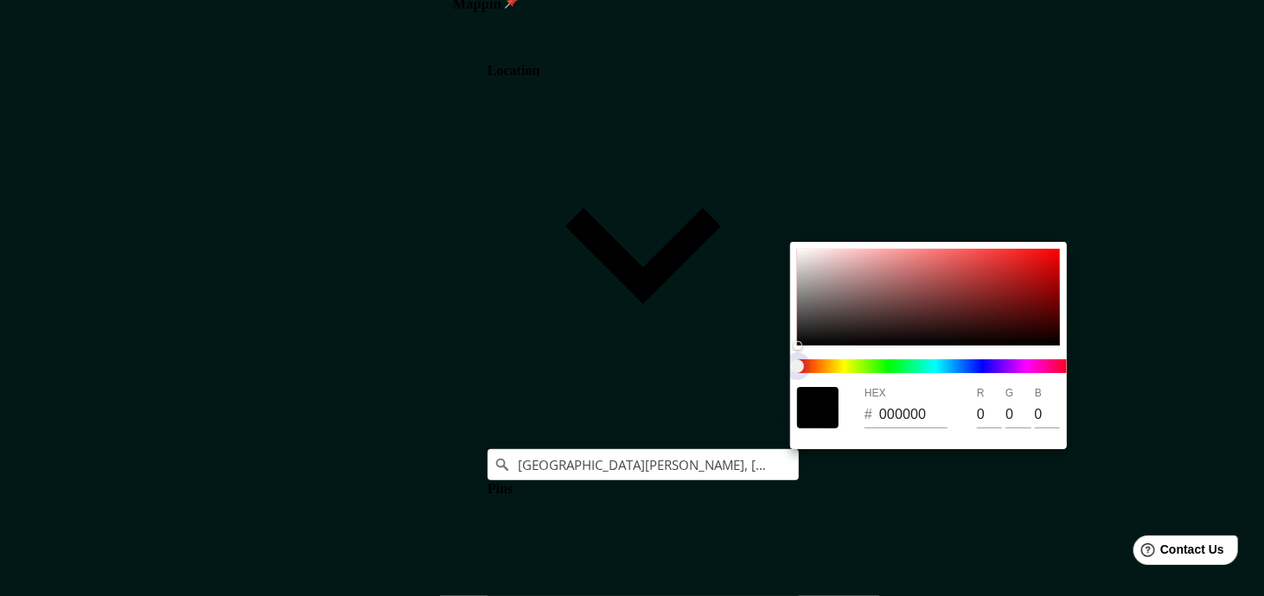
type input "176"
type input "35"
click at [1013, 365] on span at bounding box center [935, 367] width 277 height 14
type input "176"
type input "35"
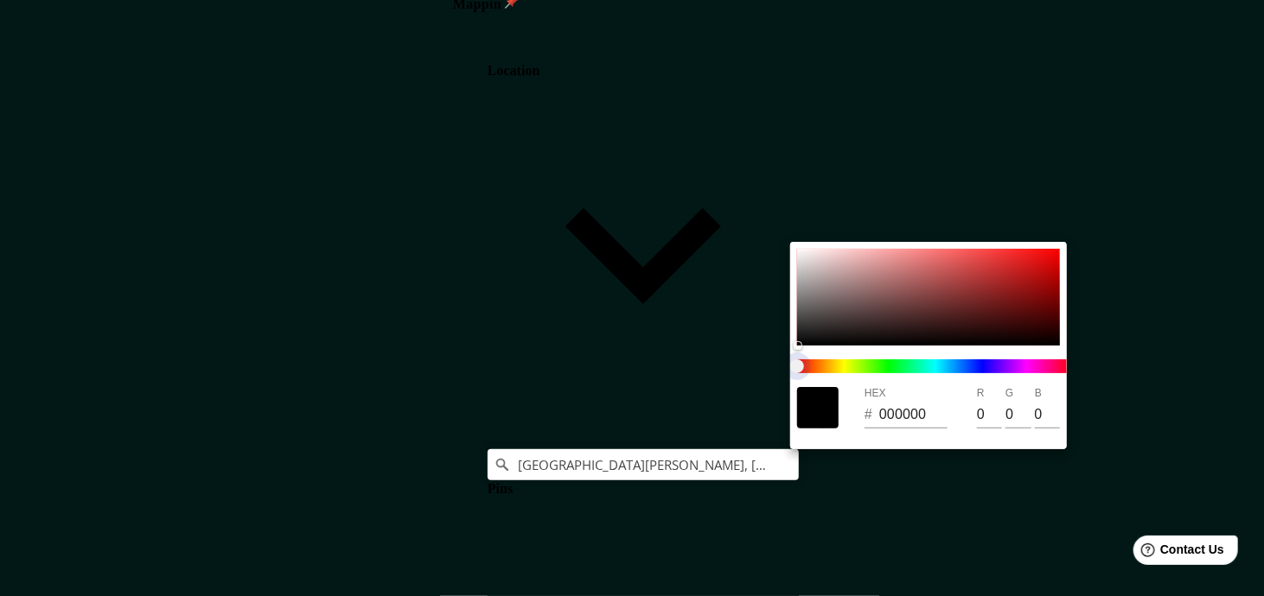
click at [1013, 365] on span at bounding box center [935, 367] width 277 height 14
type input "176"
type input "35"
type input "176"
type input "35"
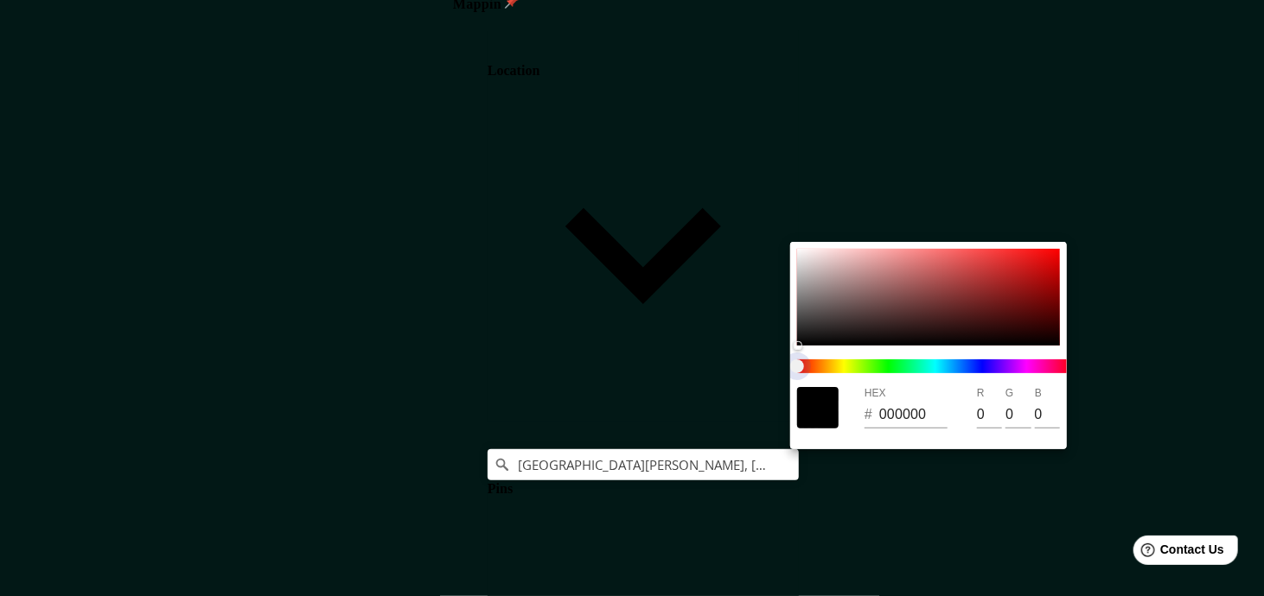
drag, startPoint x: 850, startPoint y: 361, endPoint x: 801, endPoint y: 358, distance: 48.5
click at [856, 360] on span at bounding box center [935, 367] width 277 height 14
type input "176"
type input "35"
type input "176"
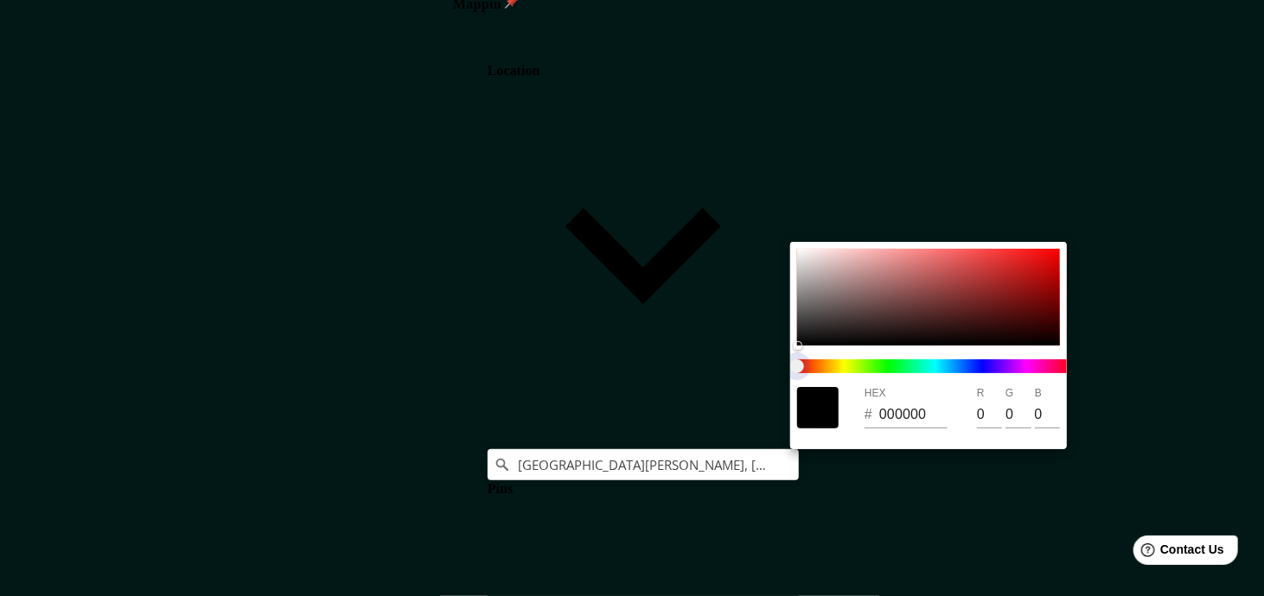
type input "35"
type input "176"
type input "35"
type input "176"
type input "35"
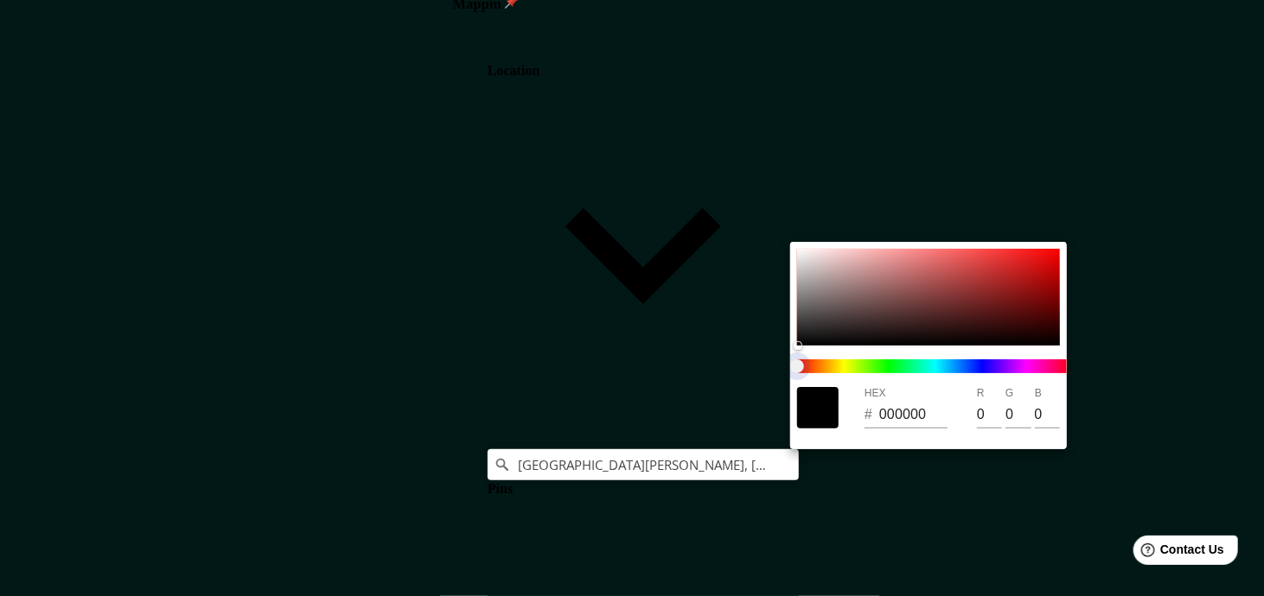
type input "176"
type input "35"
drag, startPoint x: 793, startPoint y: 366, endPoint x: 825, endPoint y: 370, distance: 33.0
click at [825, 370] on span at bounding box center [935, 367] width 277 height 14
type input "176"
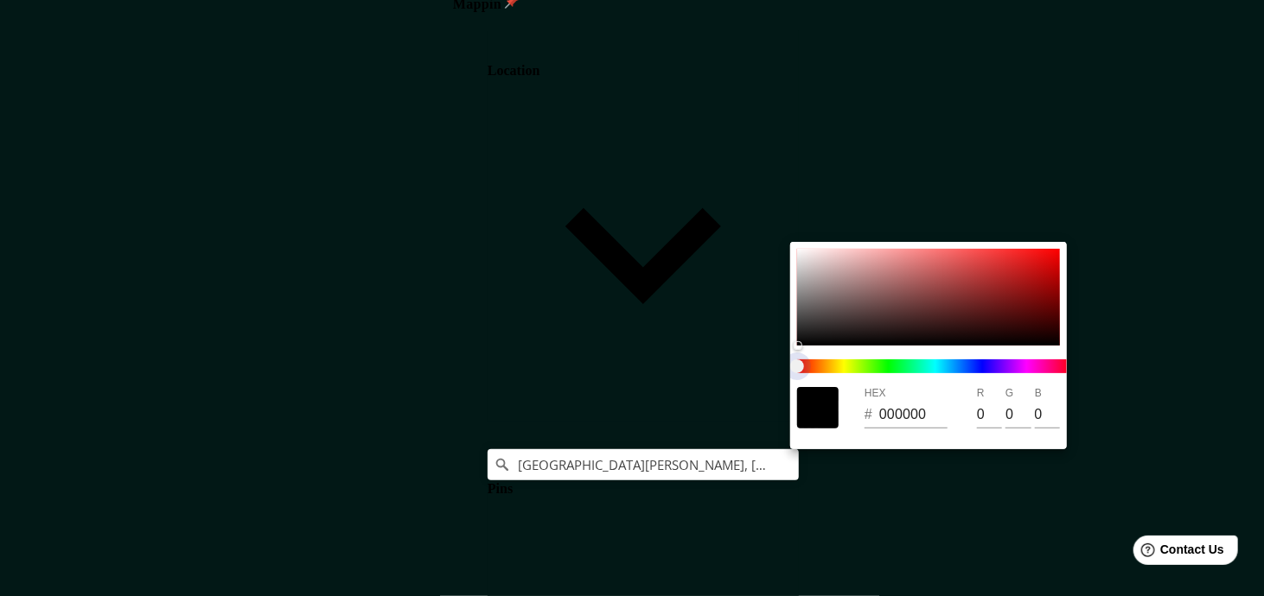
type input "35"
drag, startPoint x: 800, startPoint y: 371, endPoint x: 842, endPoint y: 341, distance: 51.3
click at [804, 364] on span "color slider" at bounding box center [797, 367] width 14 height 14
type input "176"
type input "35"
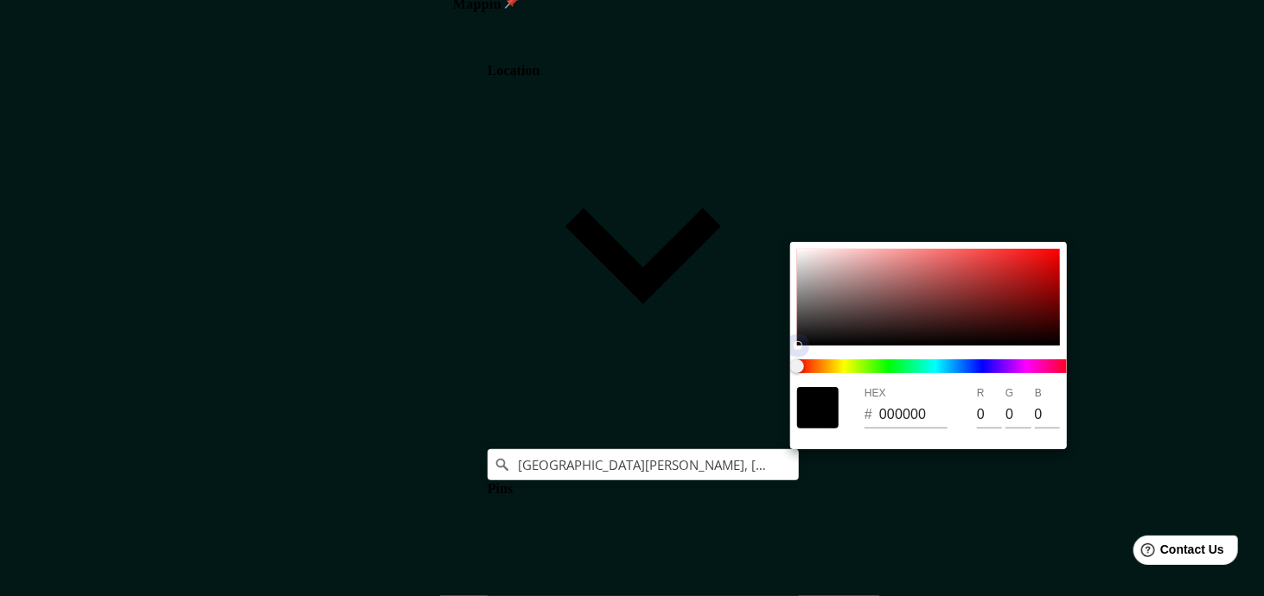
click at [848, 334] on div at bounding box center [928, 297] width 263 height 97
type input "176"
type input "35"
type input "1C1717"
type input "28"
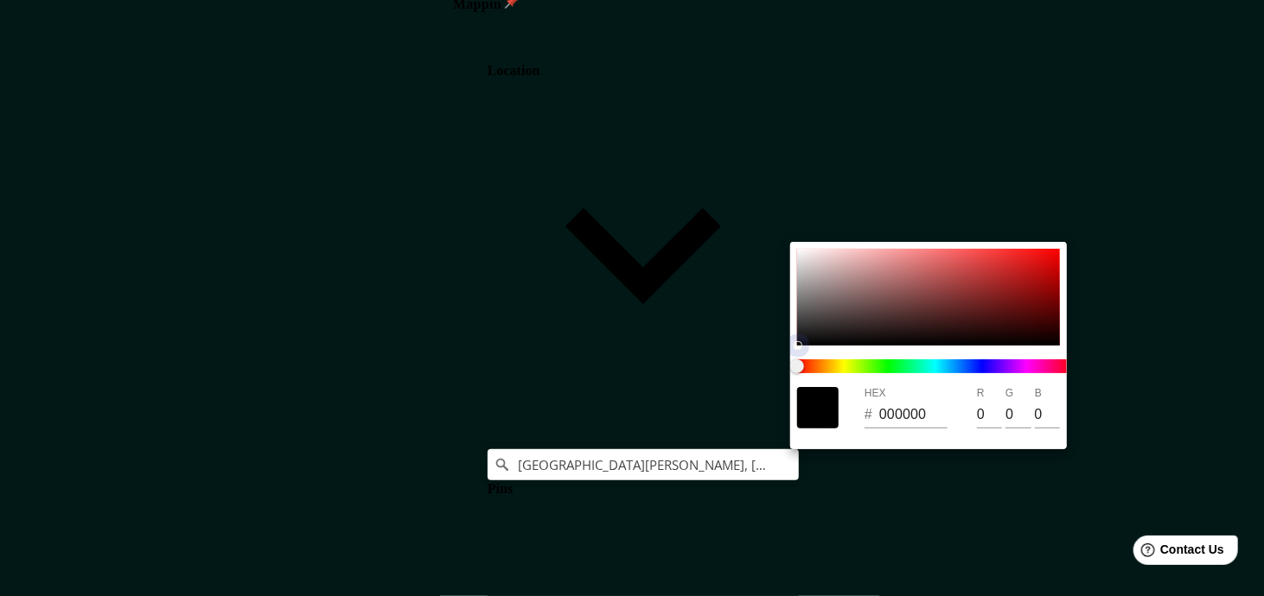
type input "23"
type input "176"
type input "35"
type input "176"
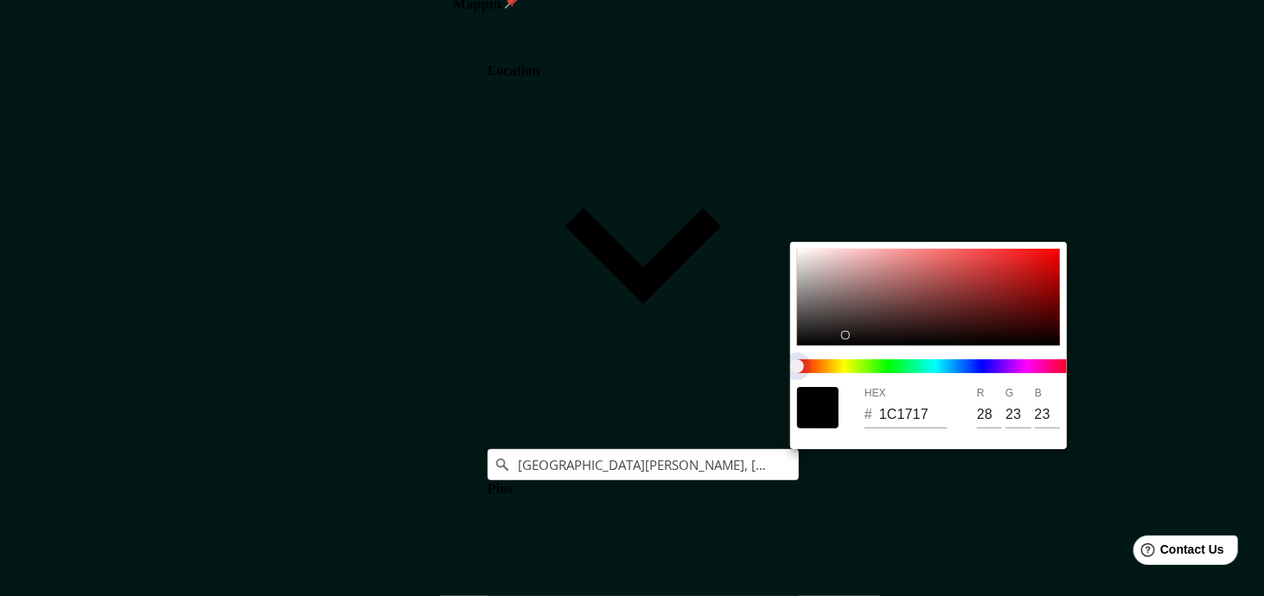
type input "35"
type input "1A1C17"
type input "26"
type input "28"
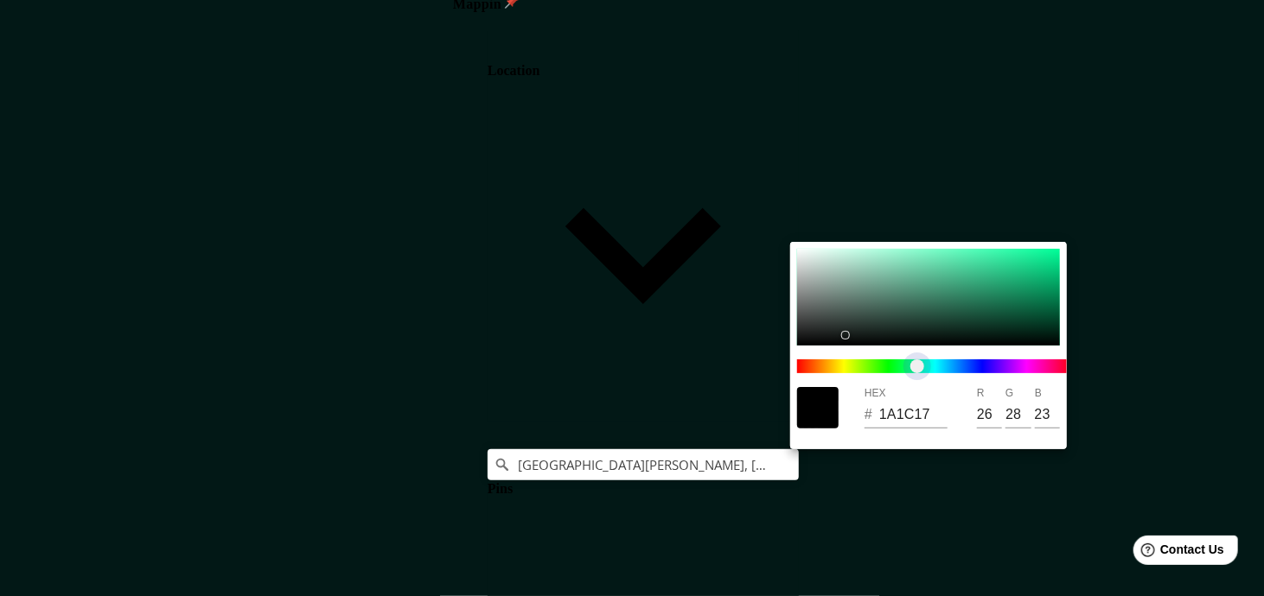
type input "176"
type input "35"
type input "171C1A"
type input "23"
type input "26"
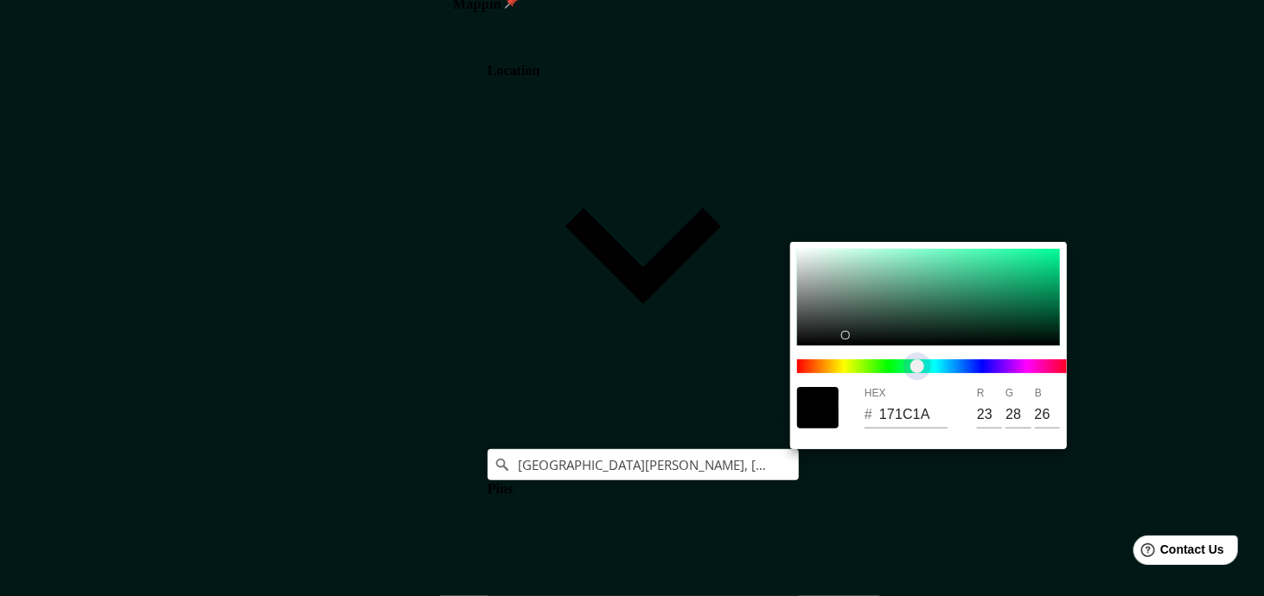
type input "176"
type input "35"
type input "171B1C"
type input "27"
type input "28"
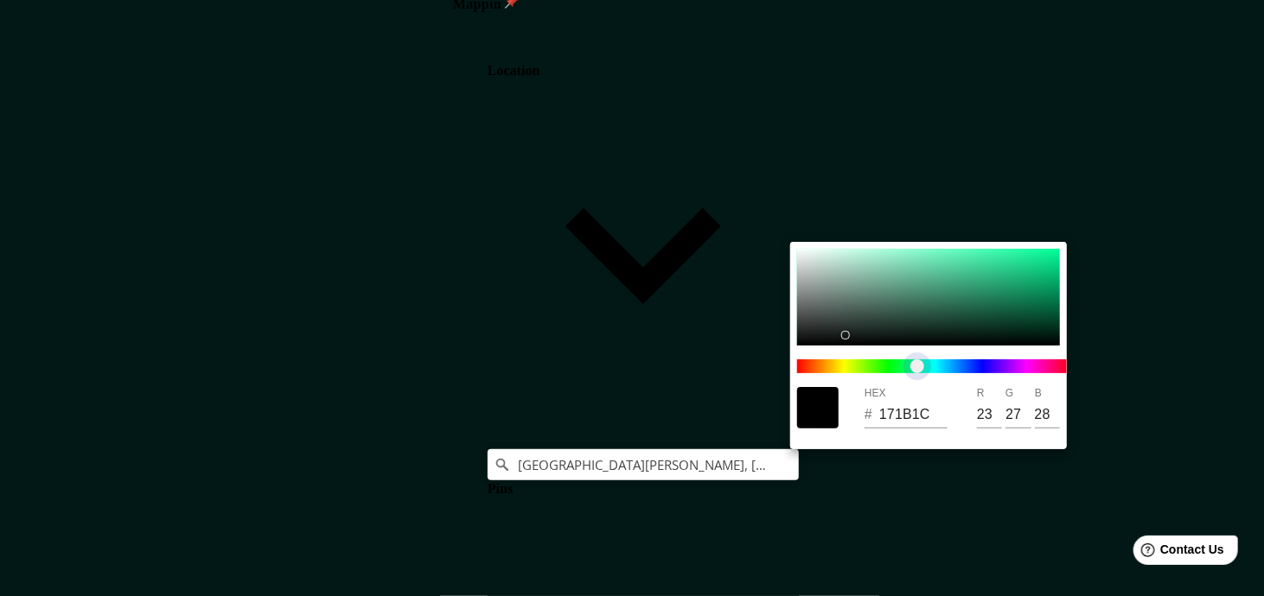
type input "176"
type input "35"
type input "171A1C"
type input "26"
type input "176"
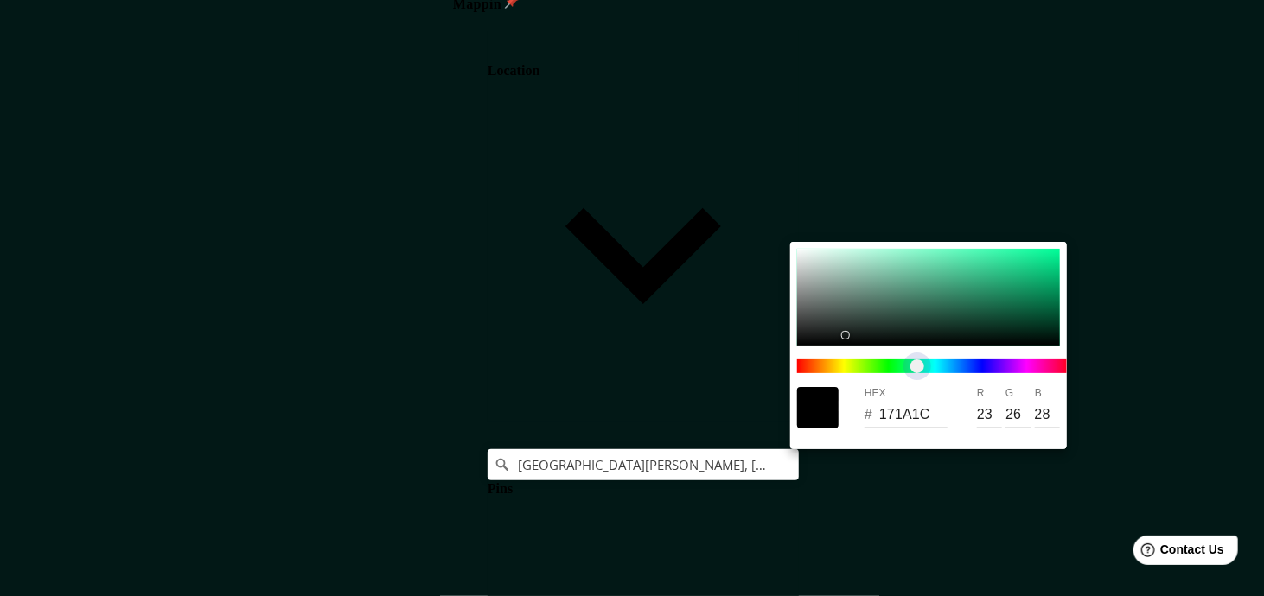
type input "35"
type input "17191C"
type input "25"
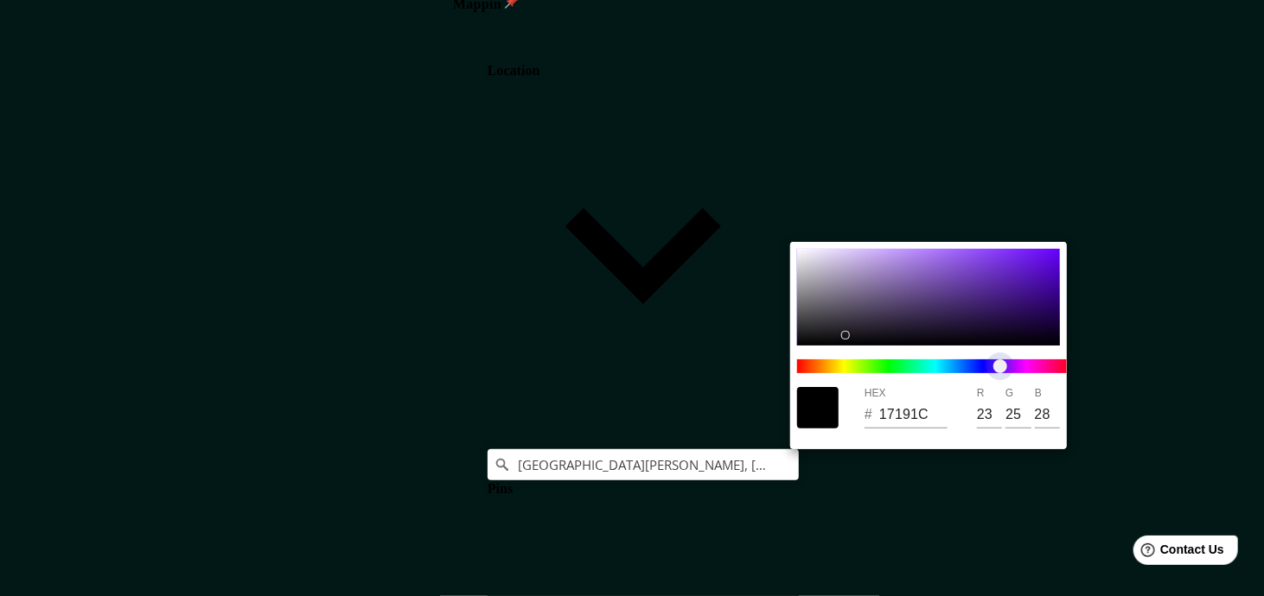
type input "176"
type input "35"
type input "19171C"
type input "25"
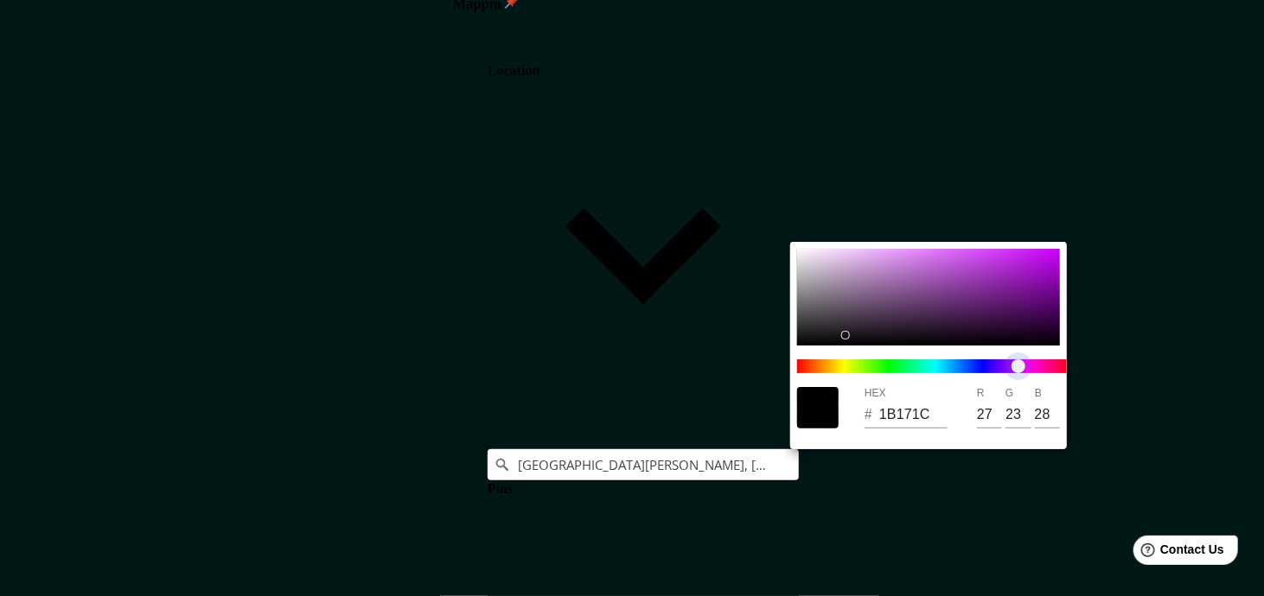
drag, startPoint x: 795, startPoint y: 363, endPoint x: 1016, endPoint y: 365, distance: 220.4
click at [1016, 365] on span "color slider" at bounding box center [1018, 367] width 14 height 14
click at [1008, 304] on div at bounding box center [928, 297] width 263 height 97
click at [1028, 311] on div at bounding box center [928, 297] width 263 height 97
click at [1017, 319] on div at bounding box center [928, 297] width 263 height 97
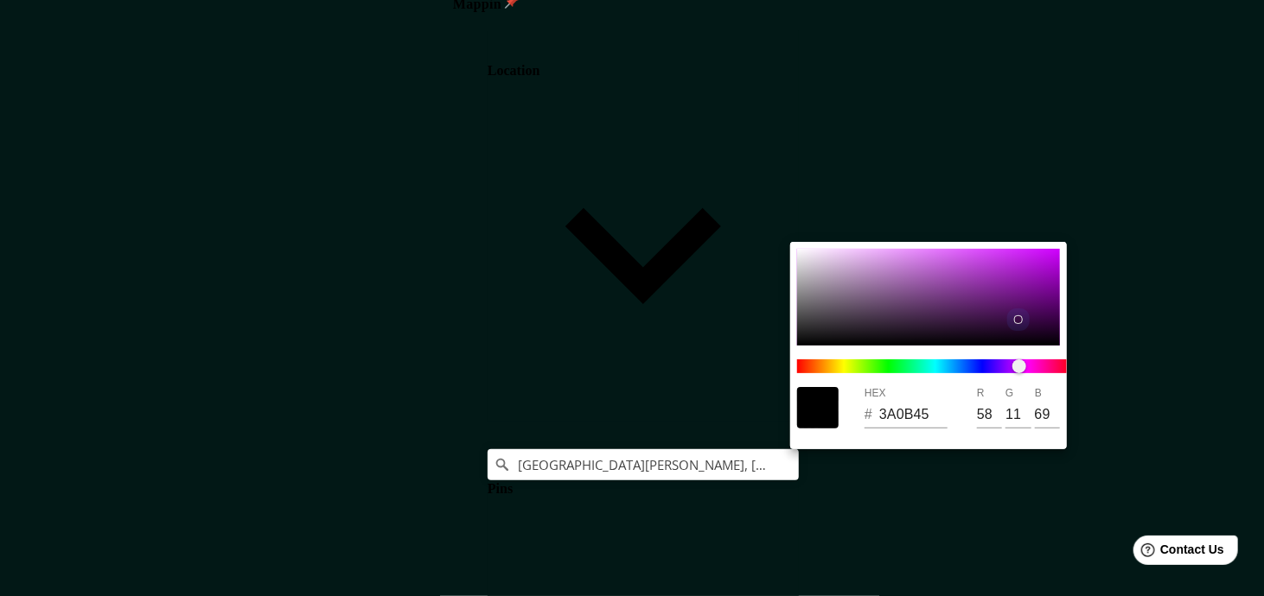
click at [1022, 310] on div at bounding box center [928, 297] width 263 height 97
drag, startPoint x: 1114, startPoint y: 341, endPoint x: 1126, endPoint y: 346, distance: 13.2
click at [1115, 341] on div at bounding box center [632, 298] width 1264 height 596
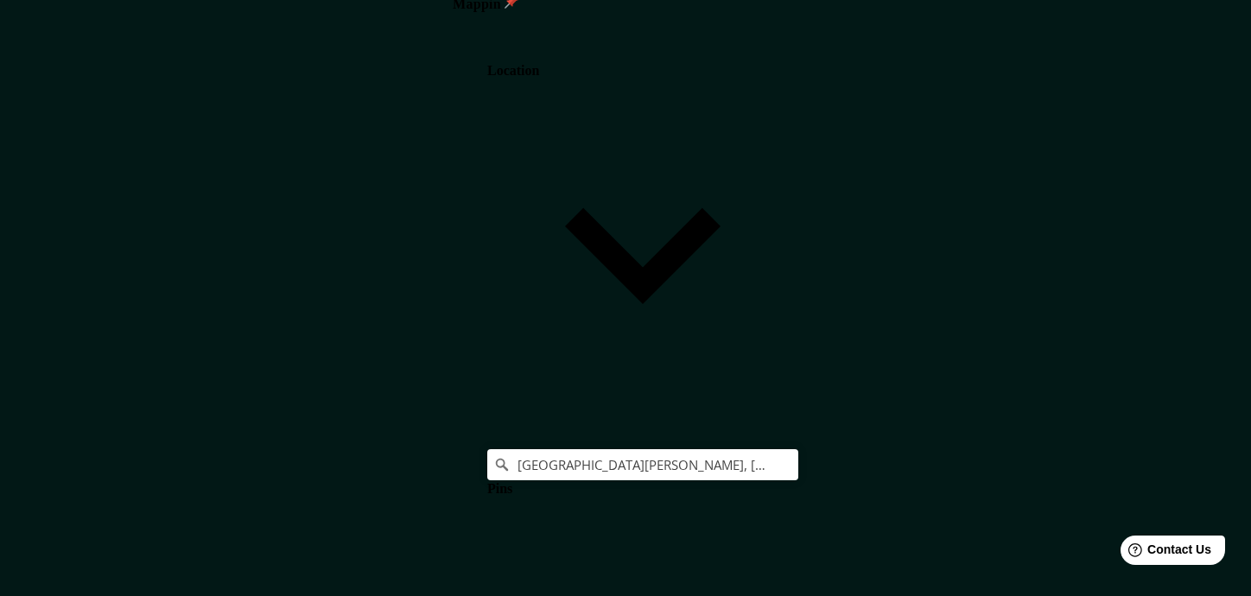
scroll to position [384, 0]
drag, startPoint x: 923, startPoint y: 399, endPoint x: 950, endPoint y: 399, distance: 26.8
drag, startPoint x: 950, startPoint y: 399, endPoint x: 936, endPoint y: 400, distance: 13.9
drag, startPoint x: 936, startPoint y: 400, endPoint x: 926, endPoint y: 403, distance: 10.7
drag, startPoint x: 975, startPoint y: 355, endPoint x: 944, endPoint y: 356, distance: 31.1
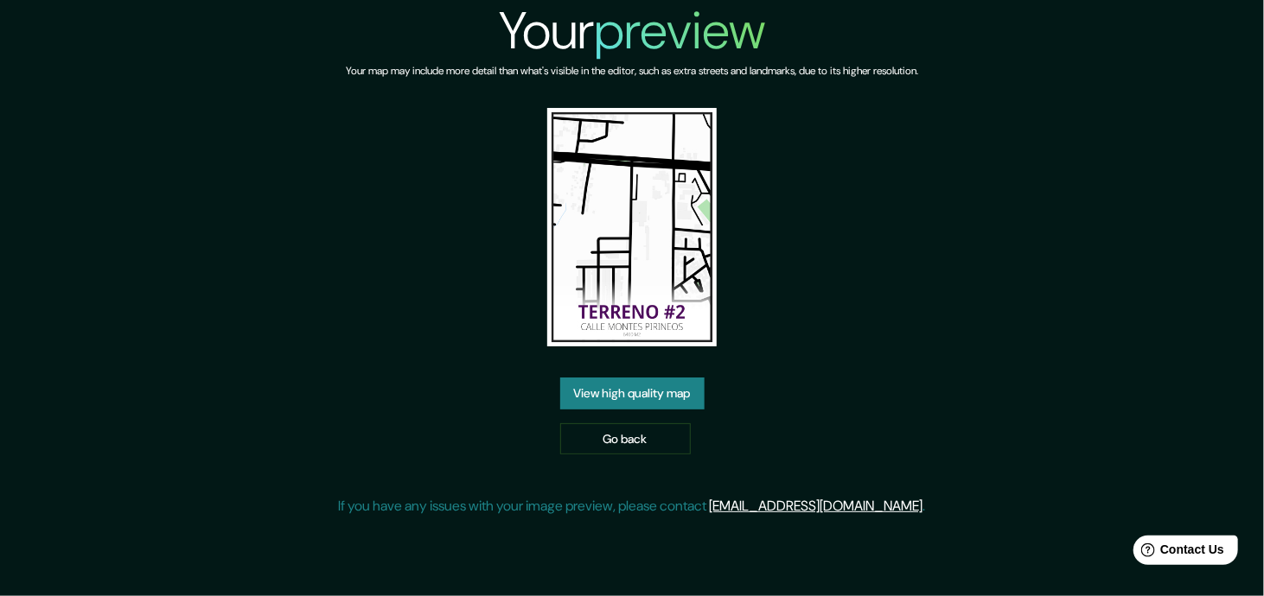
click at [659, 388] on link "View high quality map" at bounding box center [632, 394] width 144 height 32
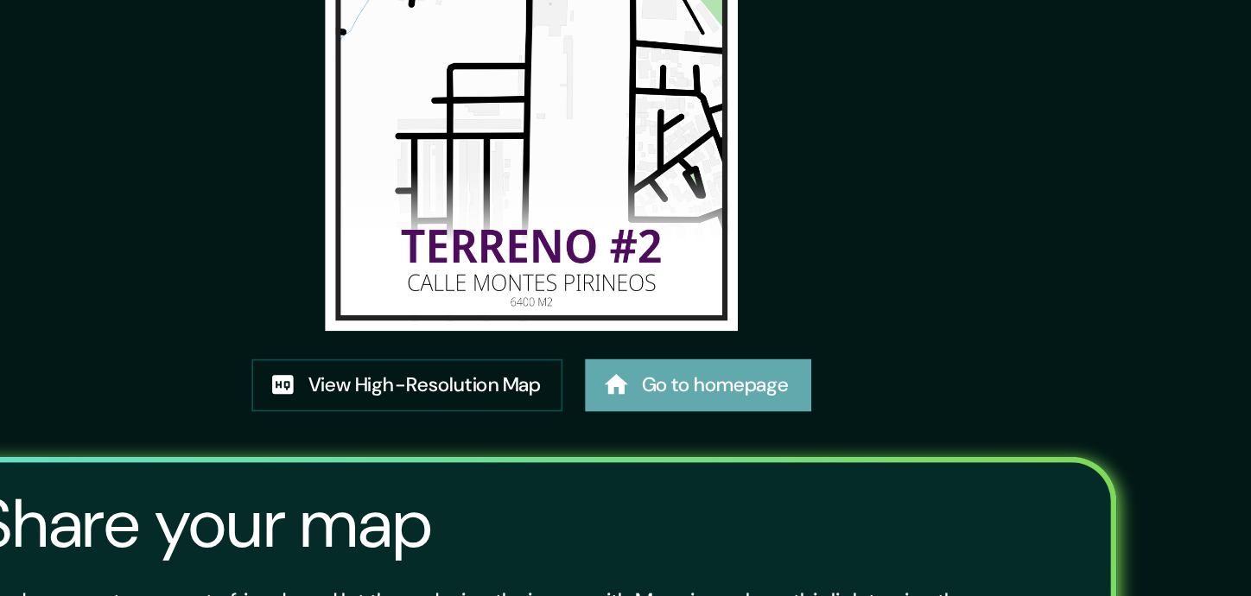
click at [716, 471] on link "Go to homepage" at bounding box center [728, 467] width 138 height 32
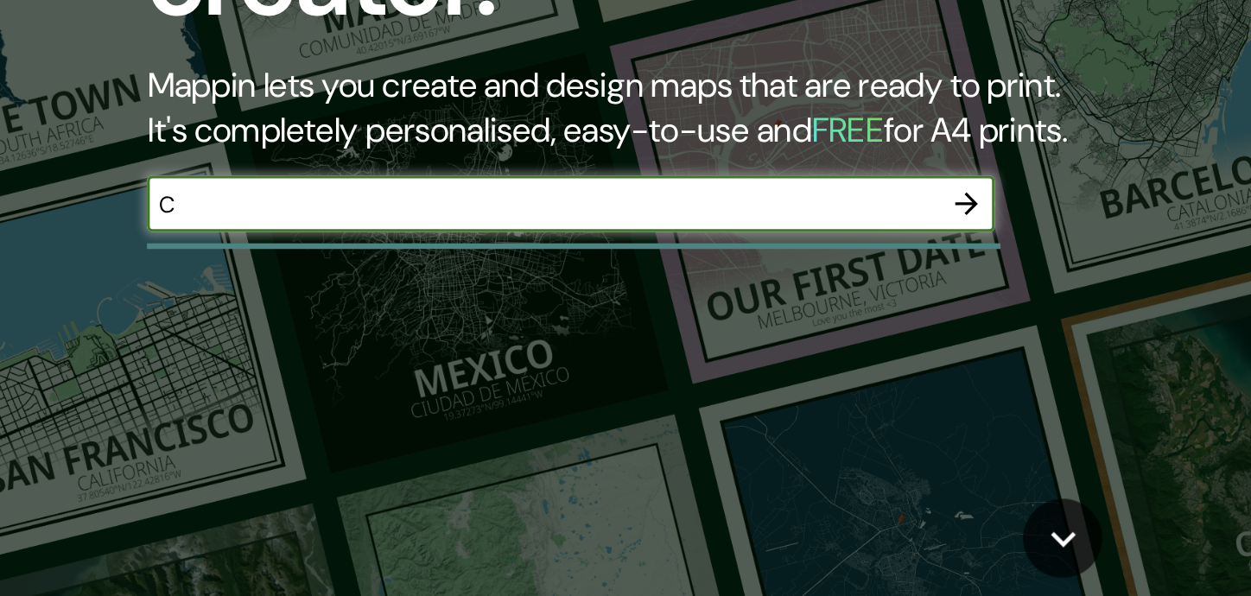
type input "[GEOGRAPHIC_DATA][PERSON_NAME]"
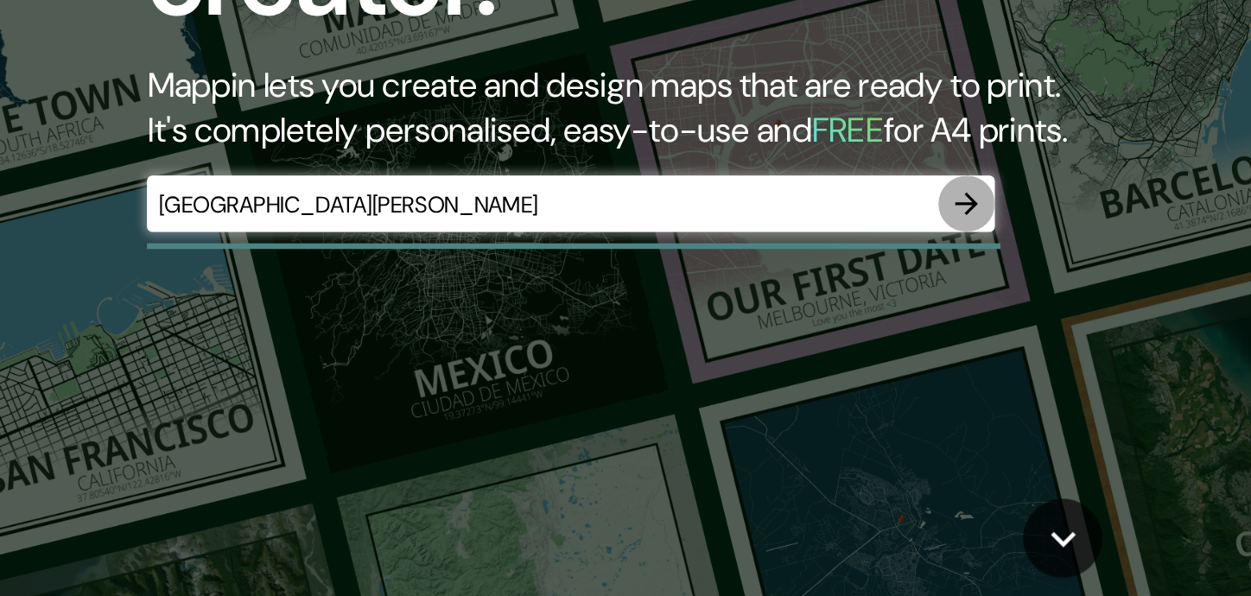
click at [594, 354] on icon "button" at bounding box center [591, 356] width 14 height 14
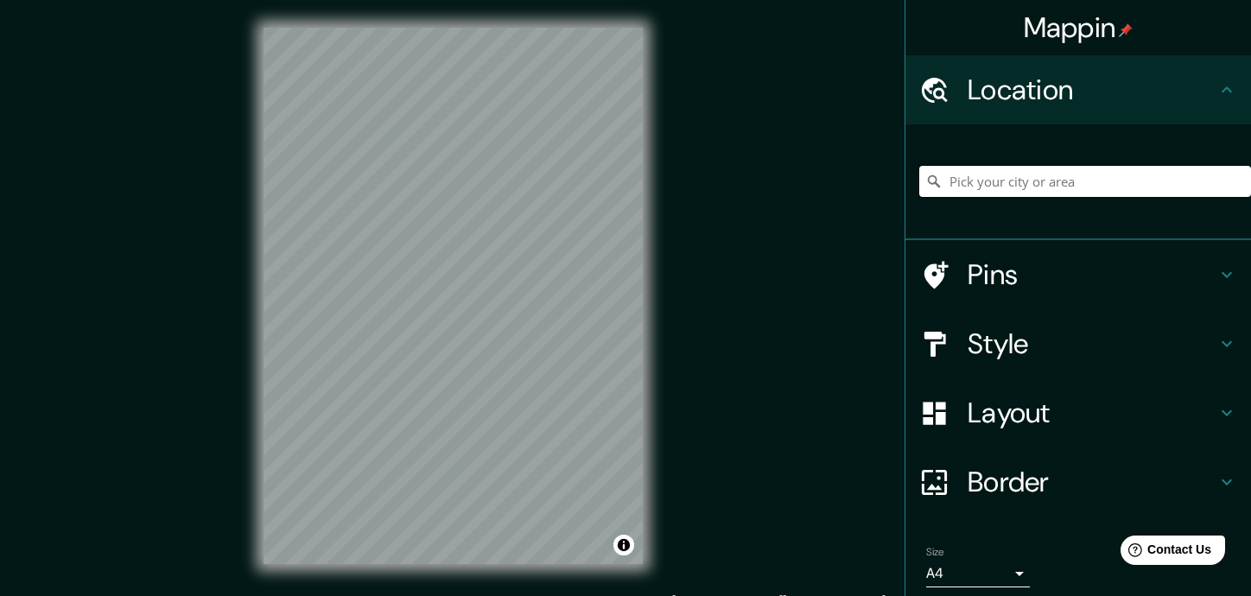
click at [989, 184] on input "Pick your city or area" at bounding box center [1086, 181] width 332 height 31
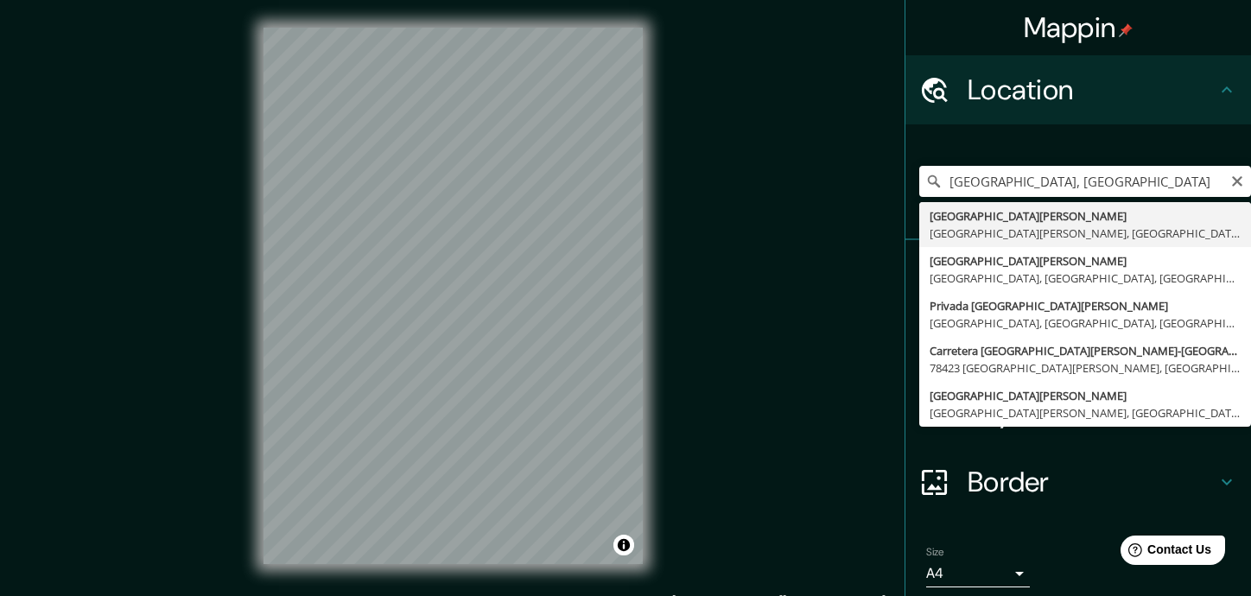
type input "[GEOGRAPHIC_DATA][PERSON_NAME], [GEOGRAPHIC_DATA][PERSON_NAME], [GEOGRAPHIC_DAT…"
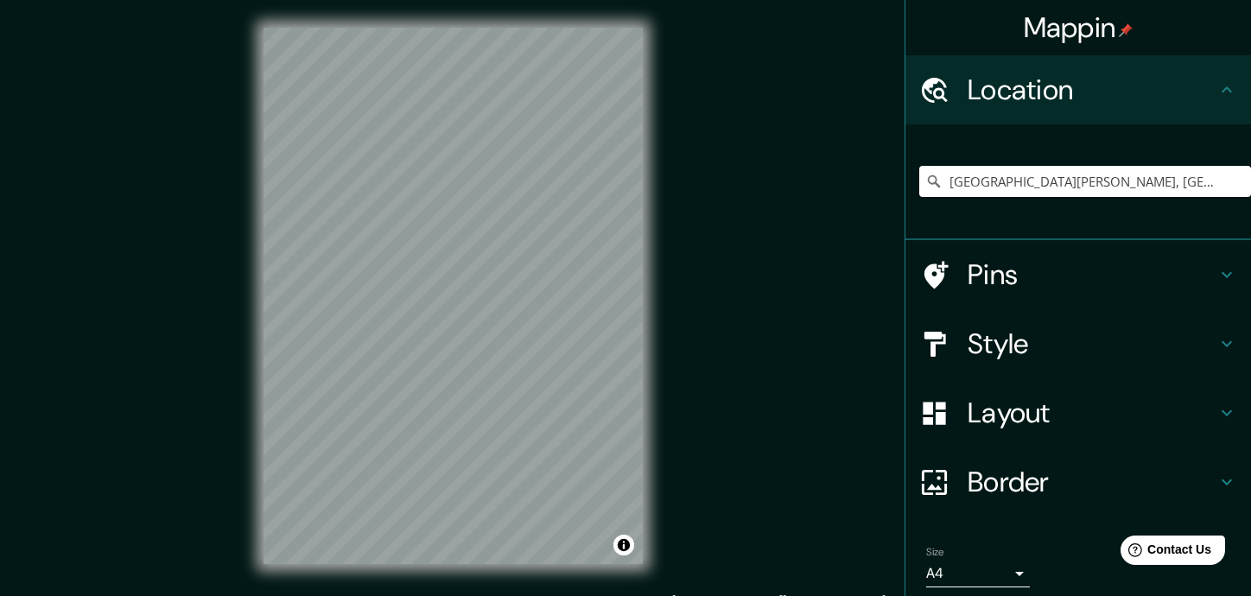
click at [767, 243] on div "Mappin Location Ciudad Valles, San Luis Potosí, México Pins Style Layout Border…" at bounding box center [625, 310] width 1251 height 620
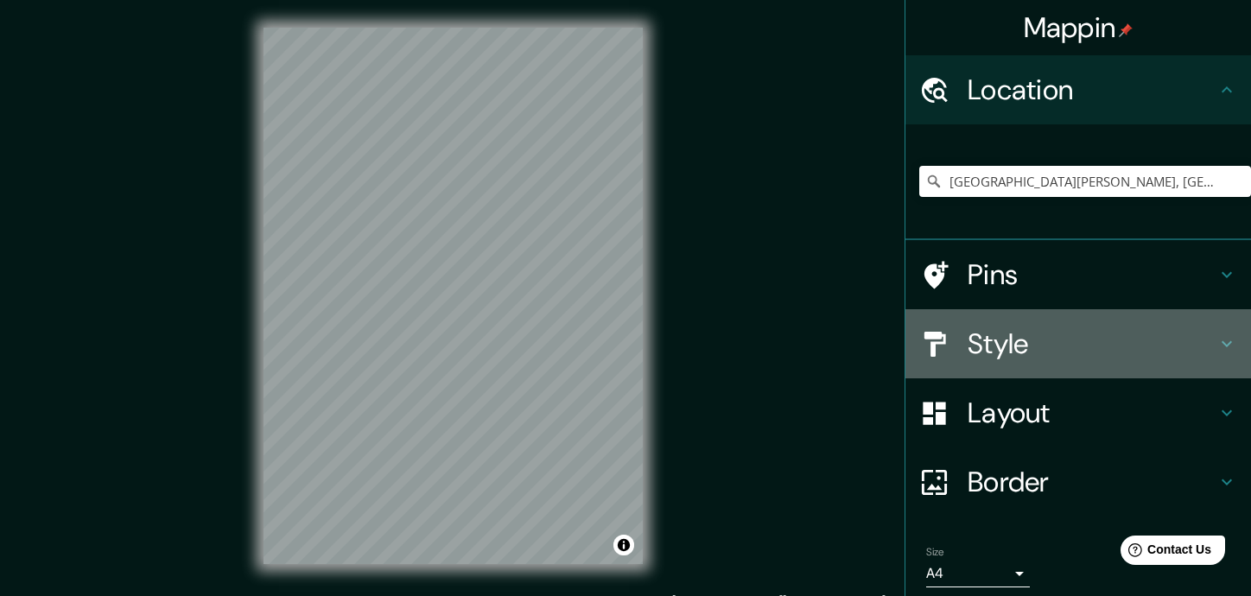
click at [1000, 361] on h4 "Style" at bounding box center [1092, 344] width 249 height 35
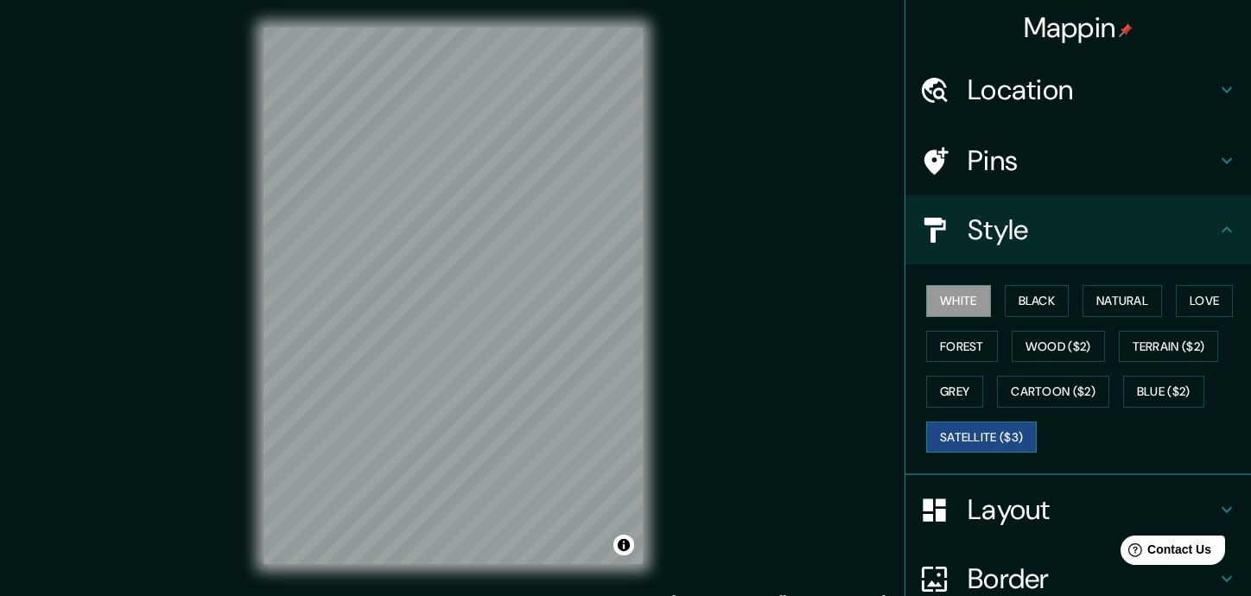
click at [975, 428] on button "Satellite ($3)" at bounding box center [981, 438] width 111 height 32
click at [258, 167] on div "© Mapbox © OpenStreetMap Improve this map © Maxar" at bounding box center [453, 296] width 435 height 592
click at [1121, 308] on button "Natural" at bounding box center [1123, 301] width 80 height 32
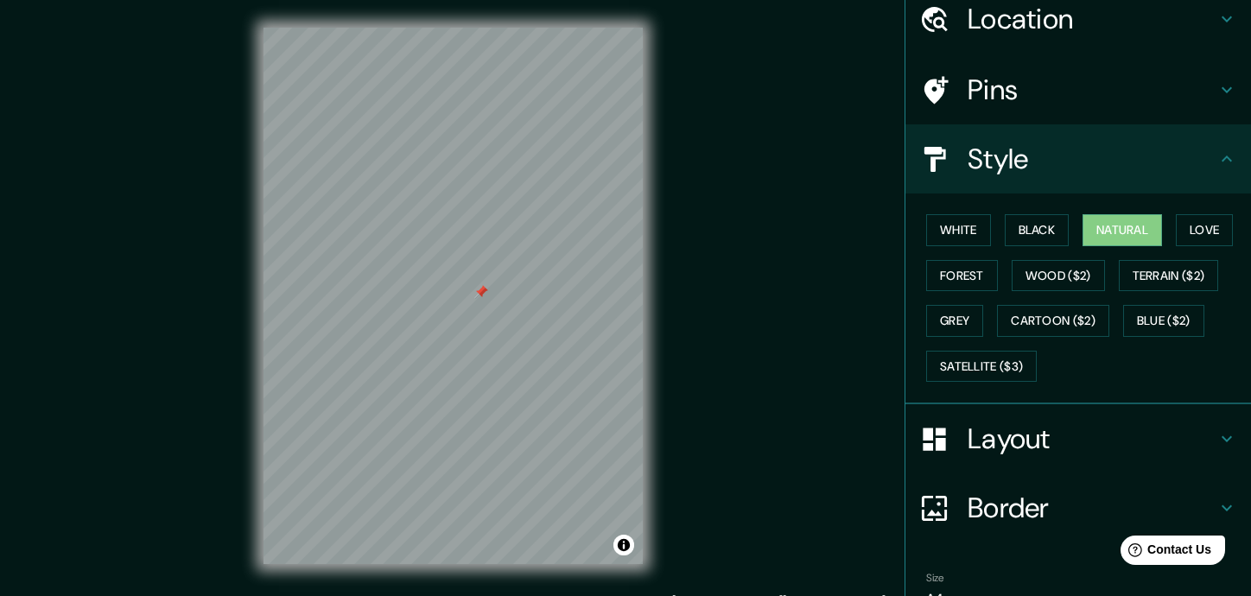
scroll to position [158, 0]
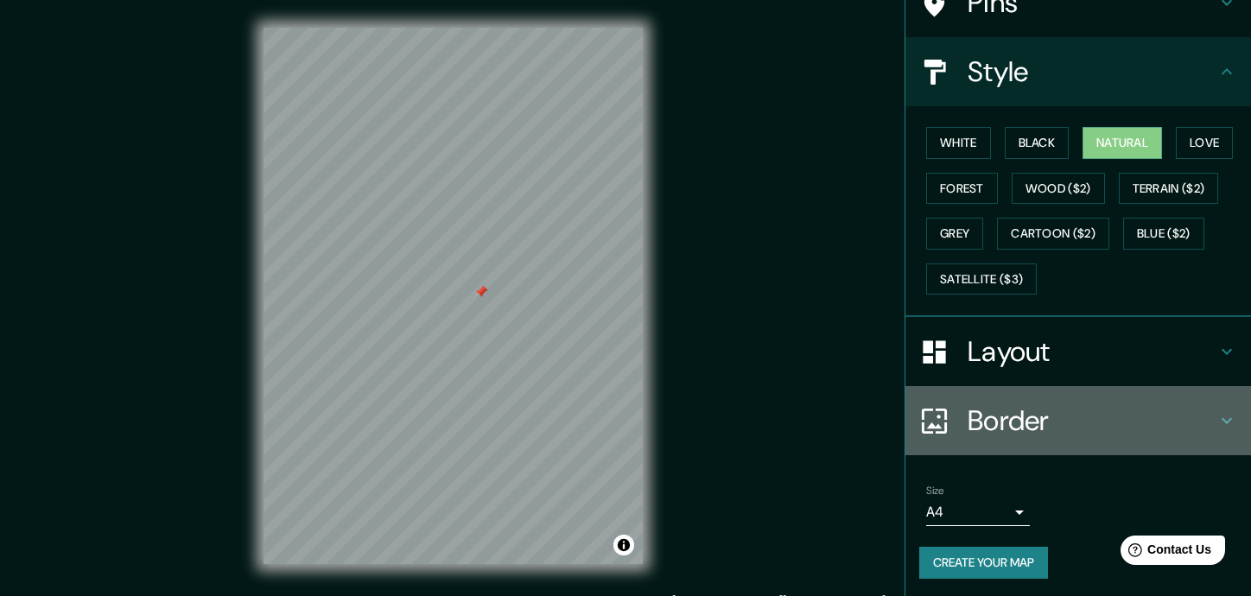
click at [1043, 423] on h4 "Border" at bounding box center [1092, 421] width 249 height 35
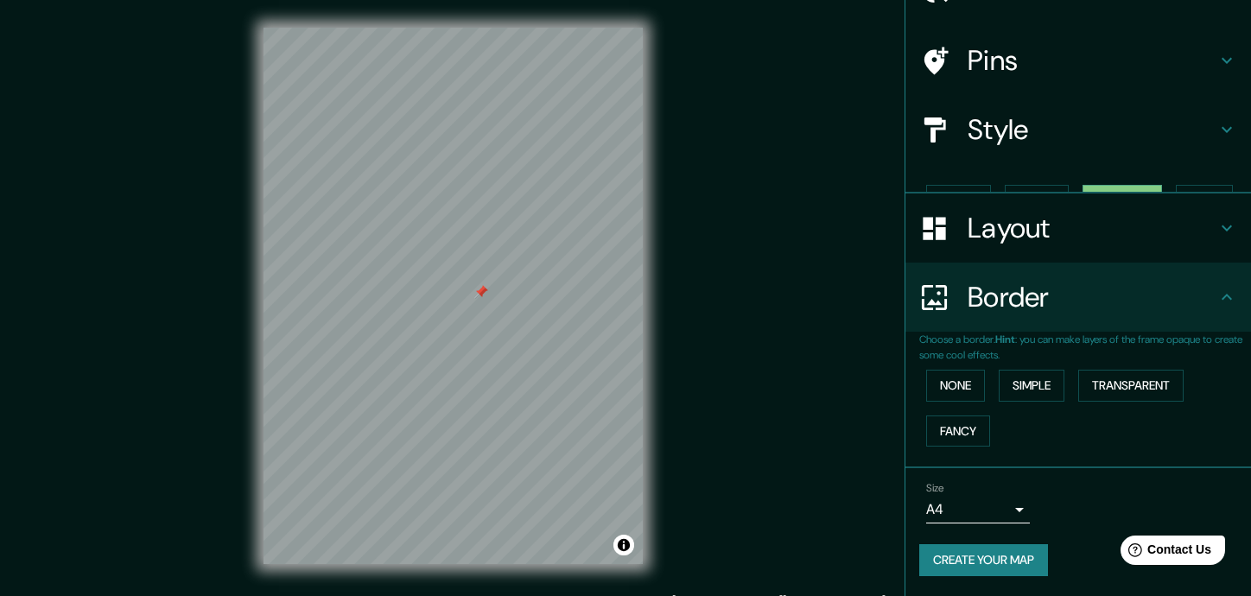
scroll to position [70, 0]
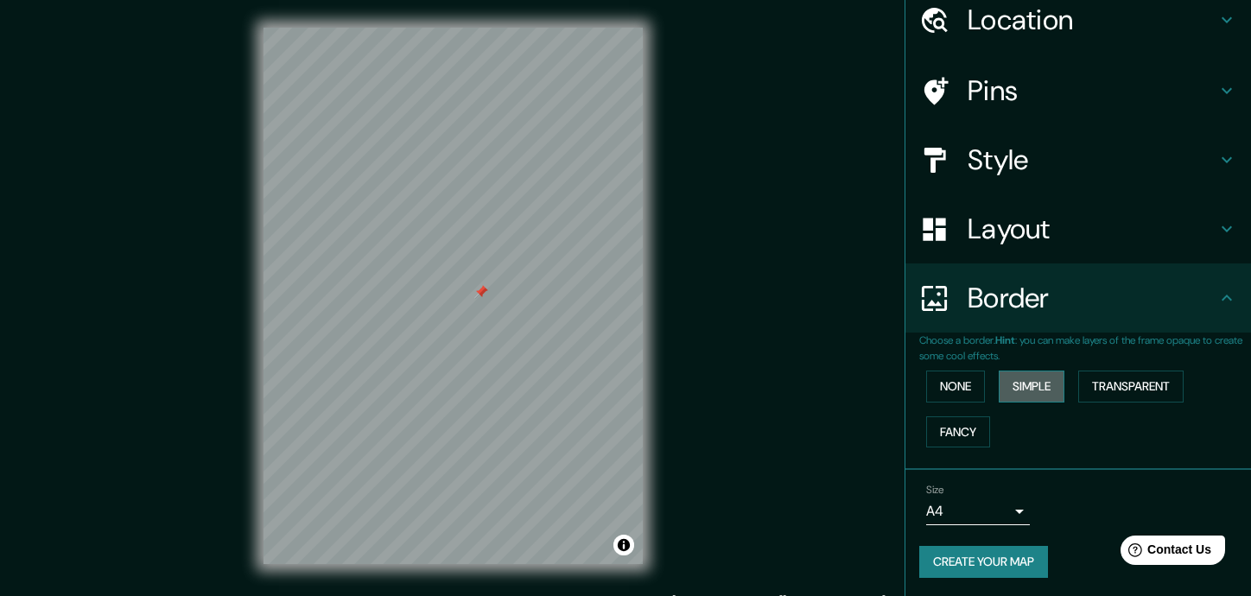
click at [1013, 385] on button "Simple" at bounding box center [1032, 387] width 66 height 32
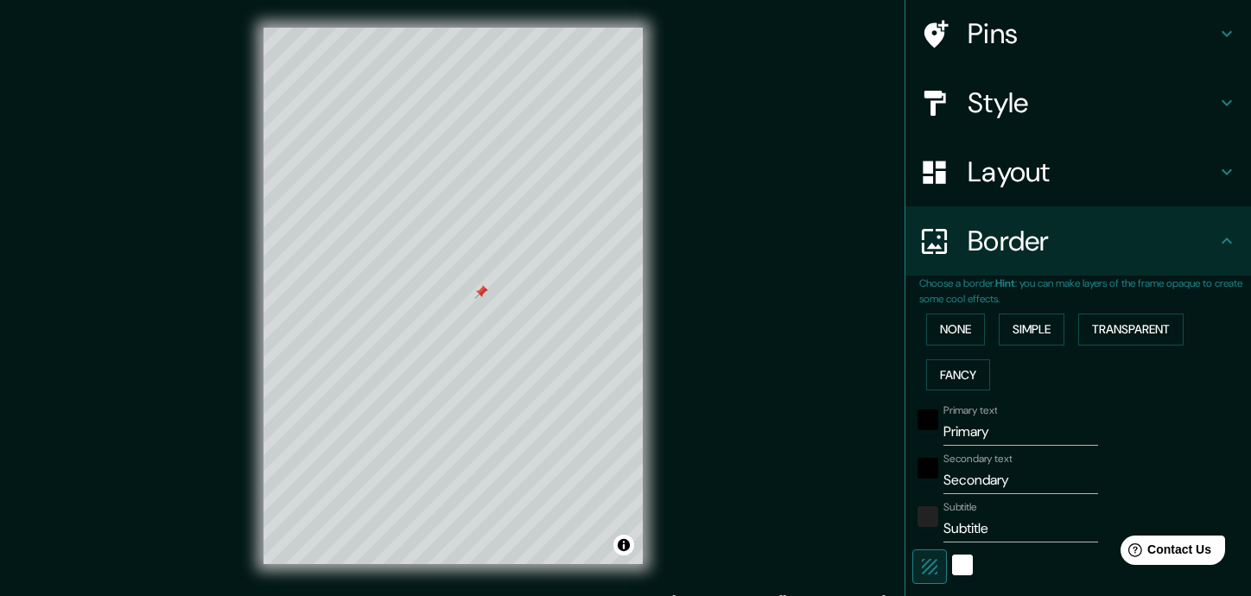
scroll to position [156, 0]
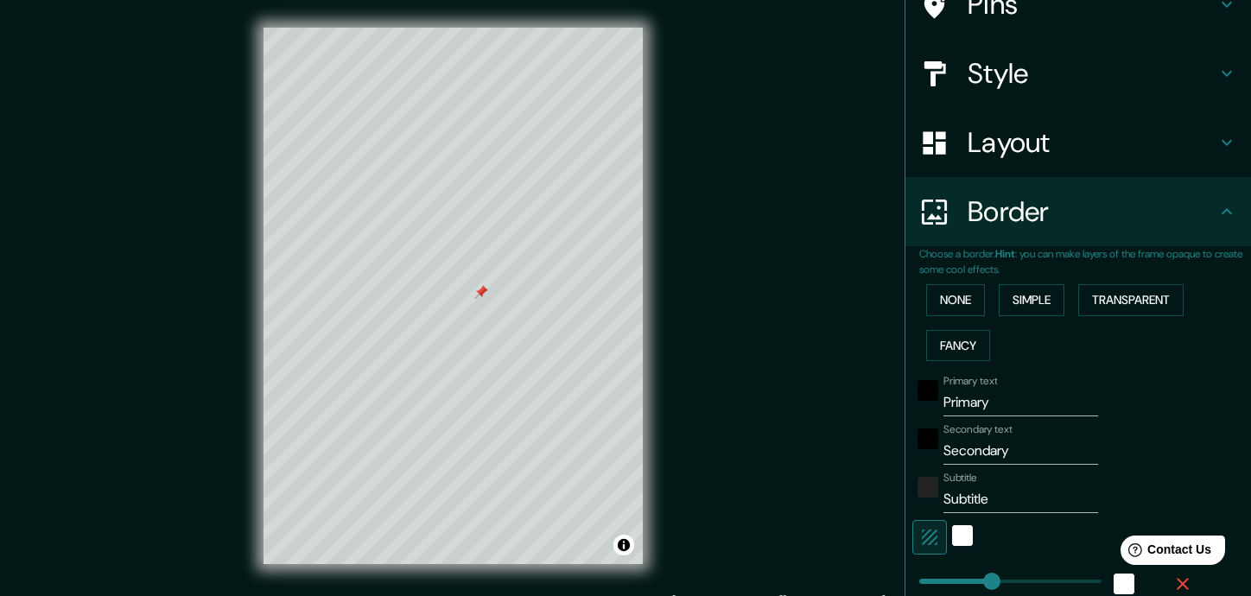
click at [914, 399] on div at bounding box center [928, 395] width 31 height 41
click at [919, 393] on div "black" at bounding box center [928, 390] width 21 height 21
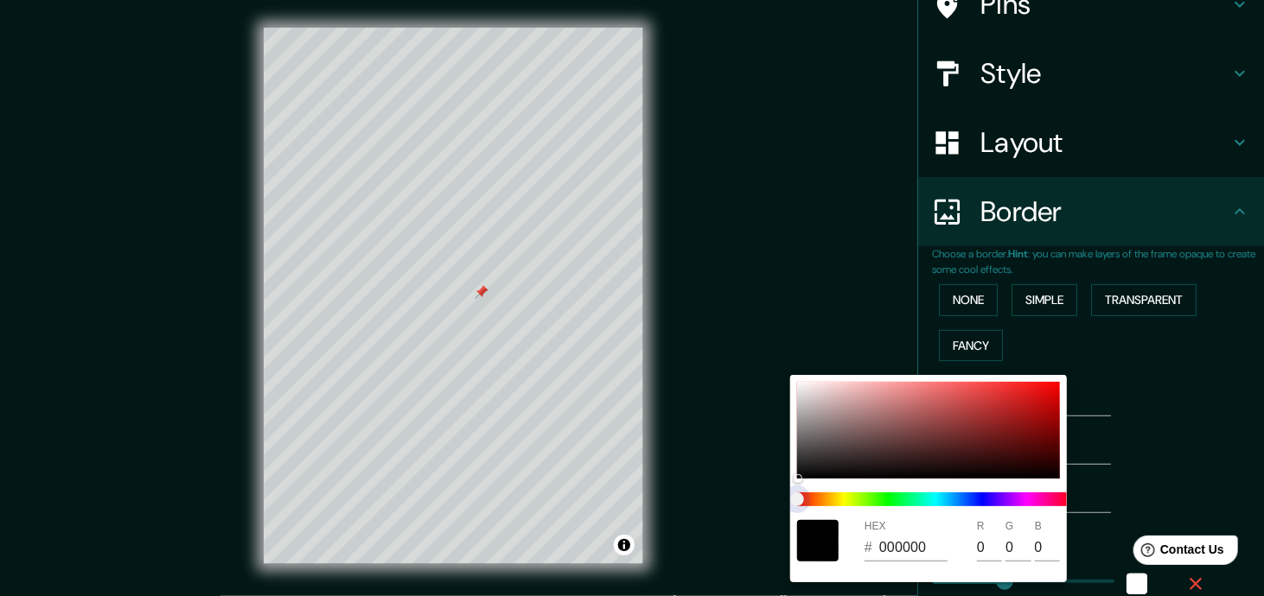
type input "176"
type input "35"
click at [1015, 504] on span at bounding box center [935, 500] width 277 height 14
drag, startPoint x: 958, startPoint y: 417, endPoint x: 899, endPoint y: 451, distance: 67.8
click at [959, 420] on div at bounding box center [928, 430] width 263 height 97
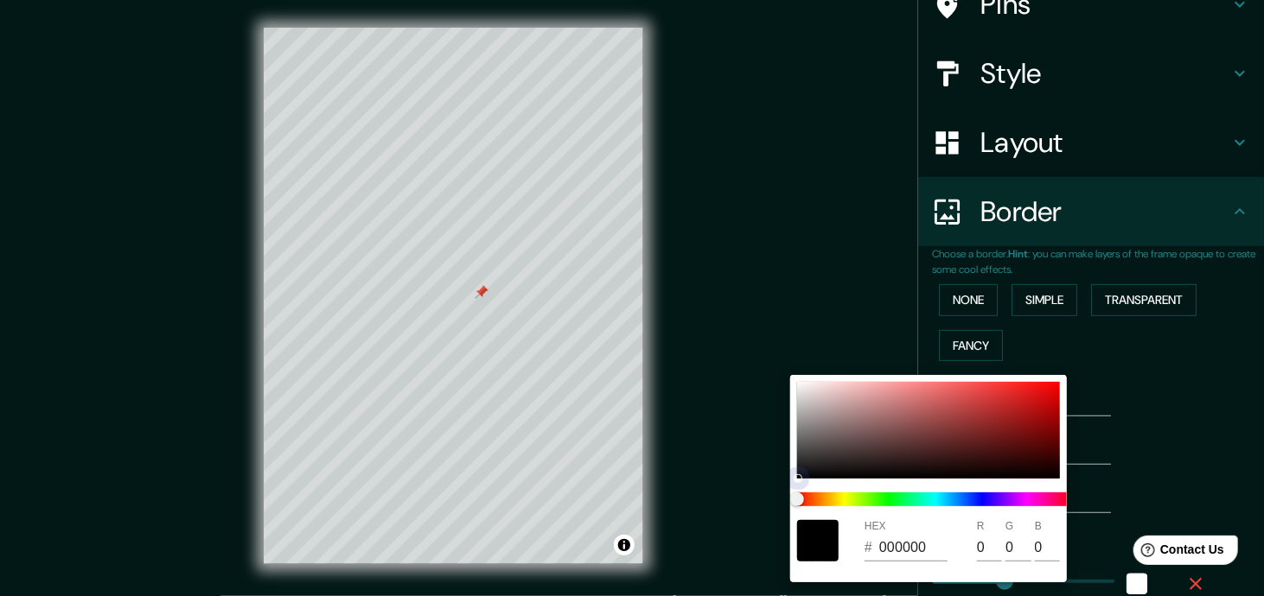
type input "176"
type input "35"
type input "9A3A3A"
type input "154"
type input "58"
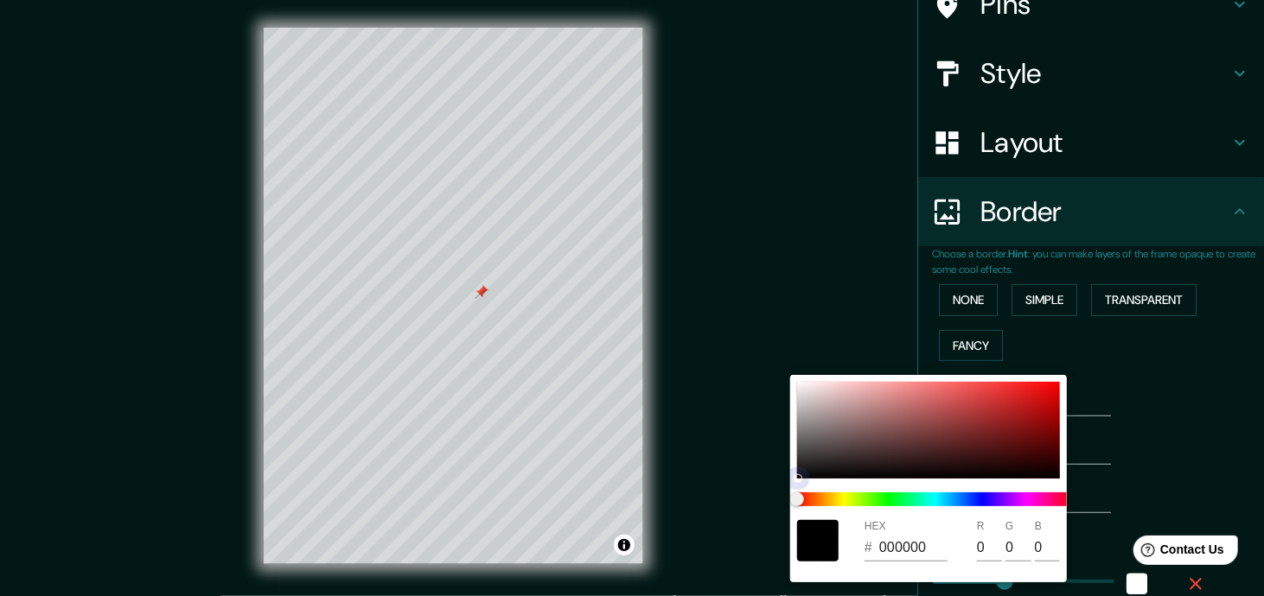
type input "58"
type input "176"
type input "35"
type input "99453A"
type input "153"
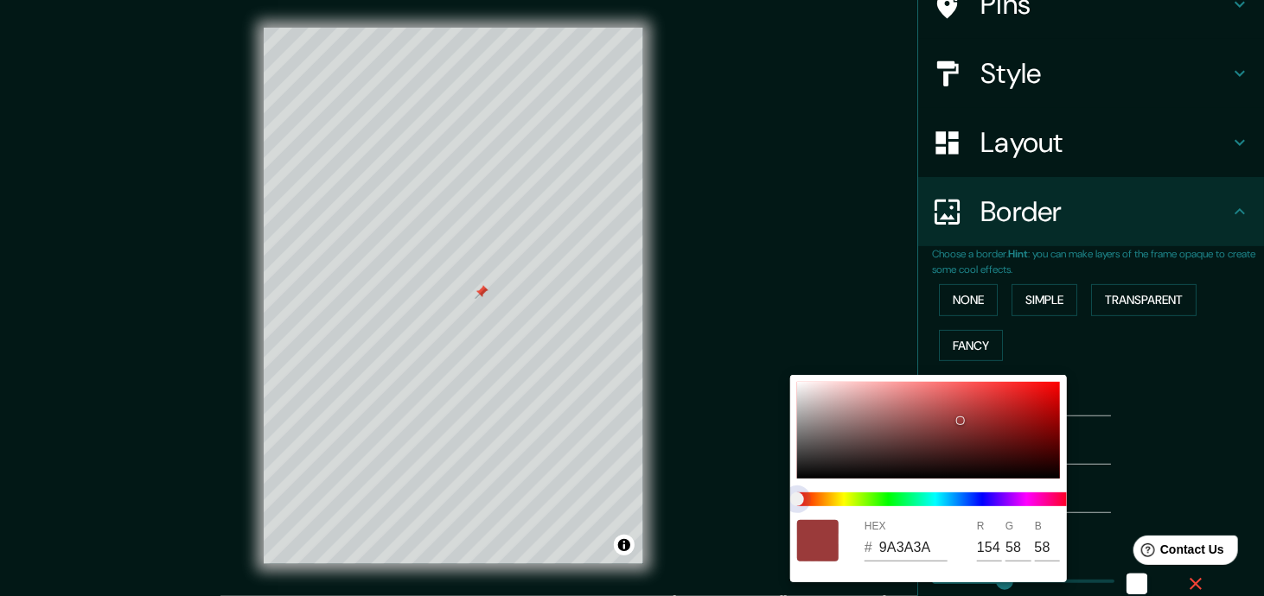
type input "69"
type input "176"
type input "35"
type input "3A9942"
type input "58"
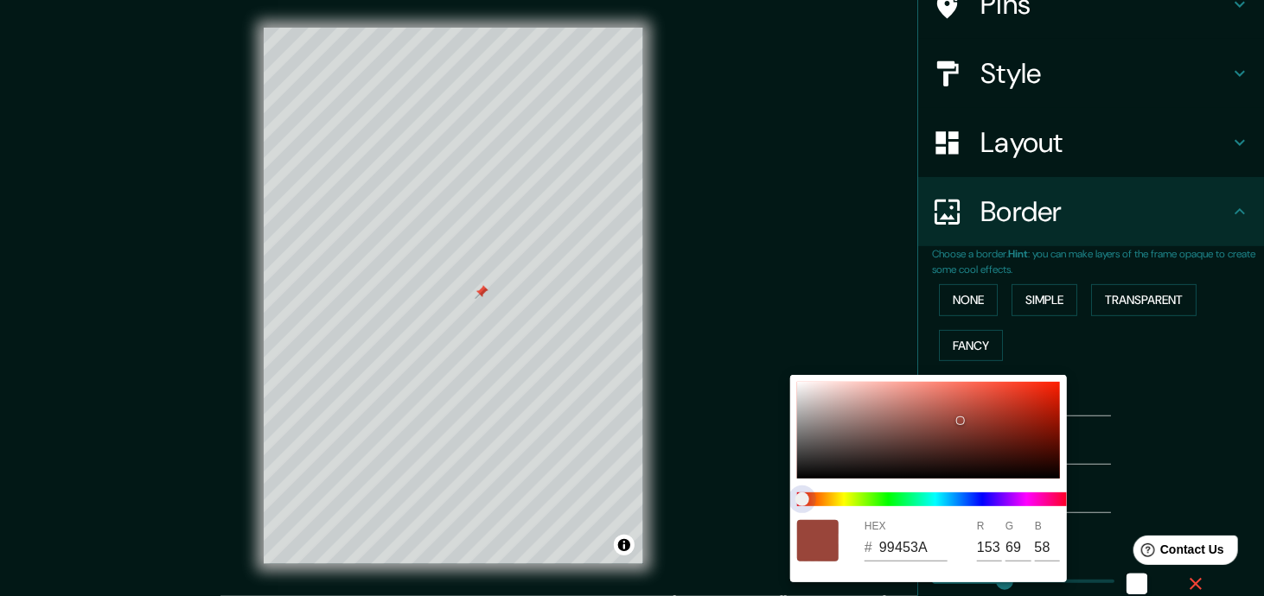
type input "153"
type input "66"
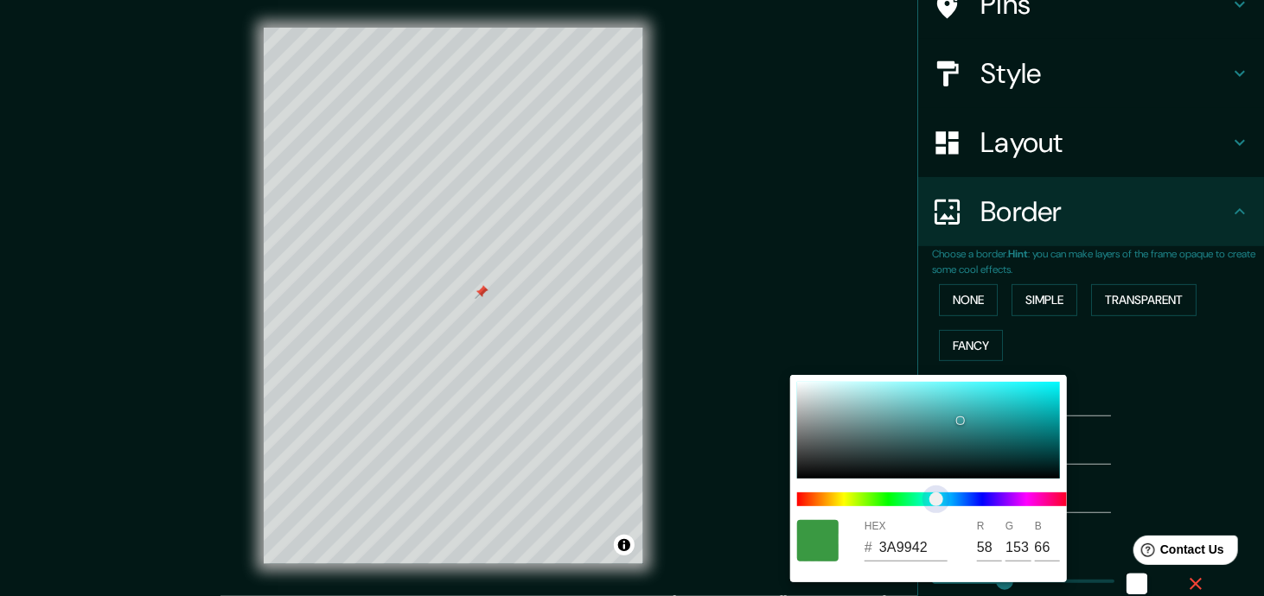
type input "176"
type input "35"
type input "3A9799"
type input "151"
type input "153"
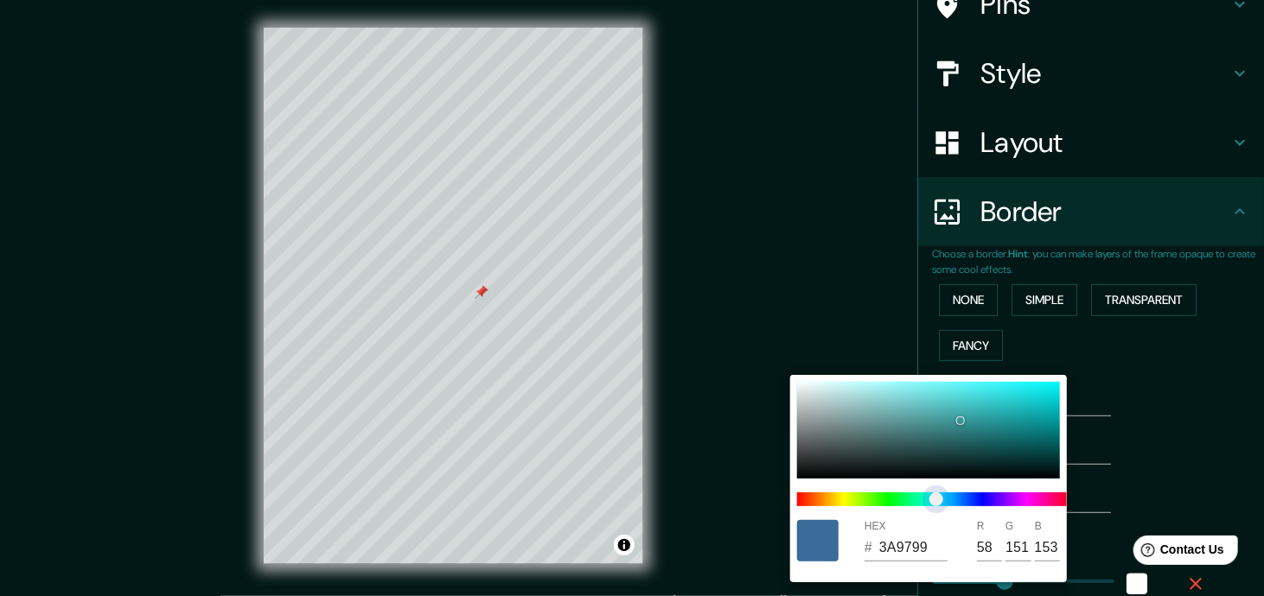
type input "176"
type input "35"
type input "3A6B99"
type input "107"
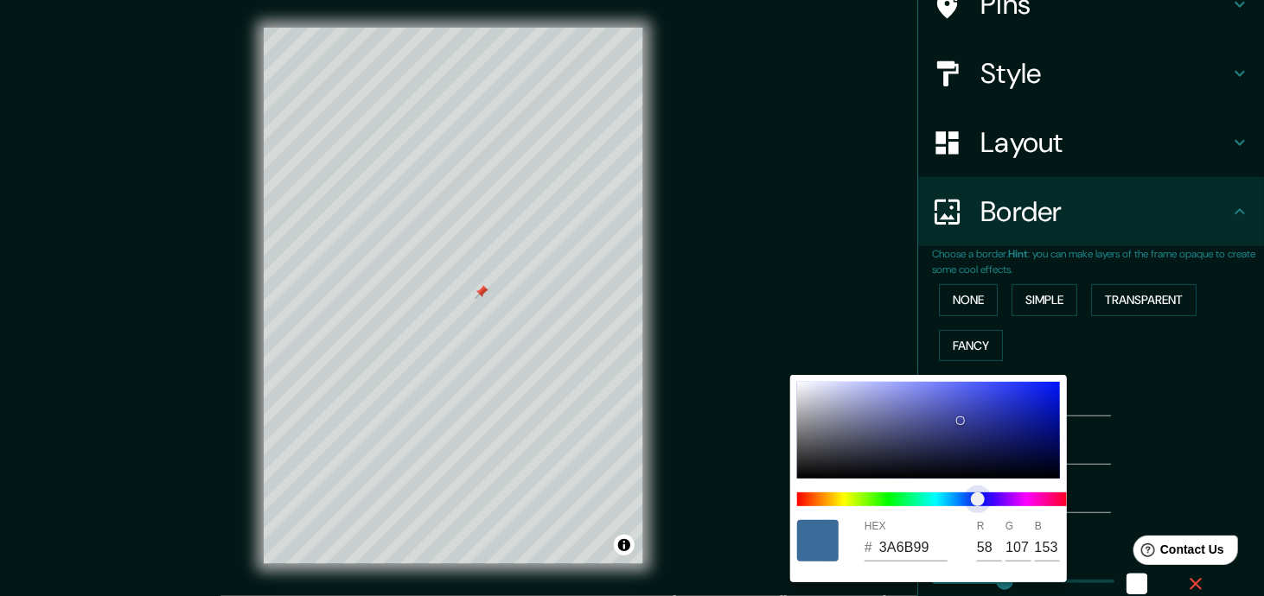
type input "176"
type input "35"
type input "3A4299"
type input "66"
type input "176"
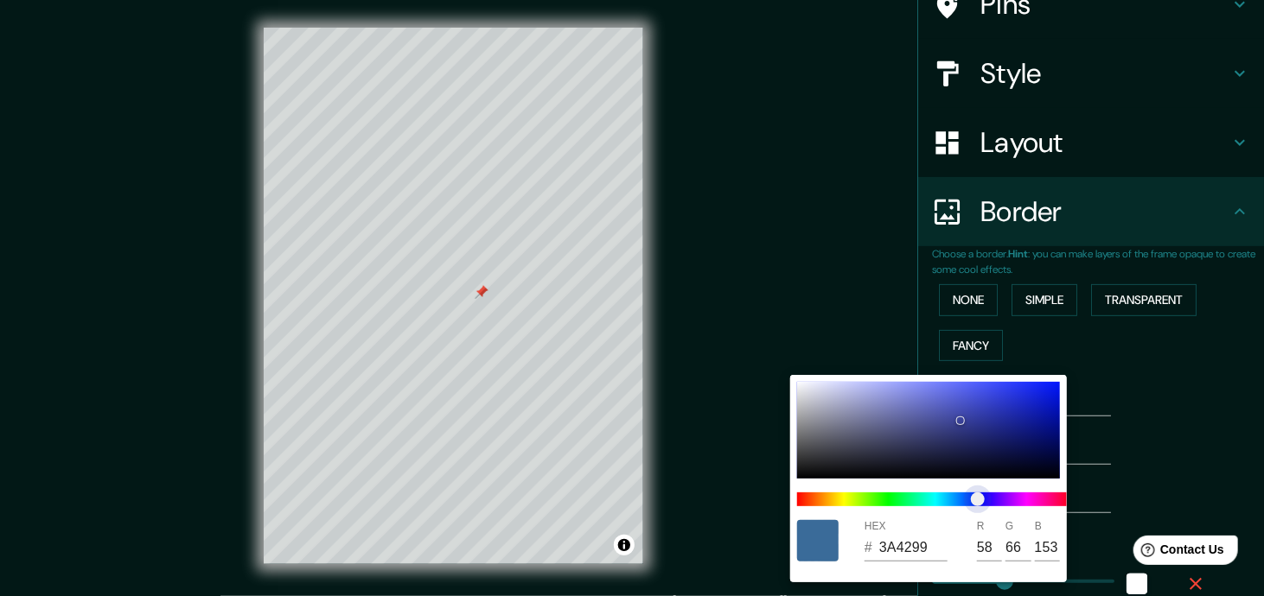
type input "35"
type input "3A3C99"
type input "60"
type input "176"
type input "35"
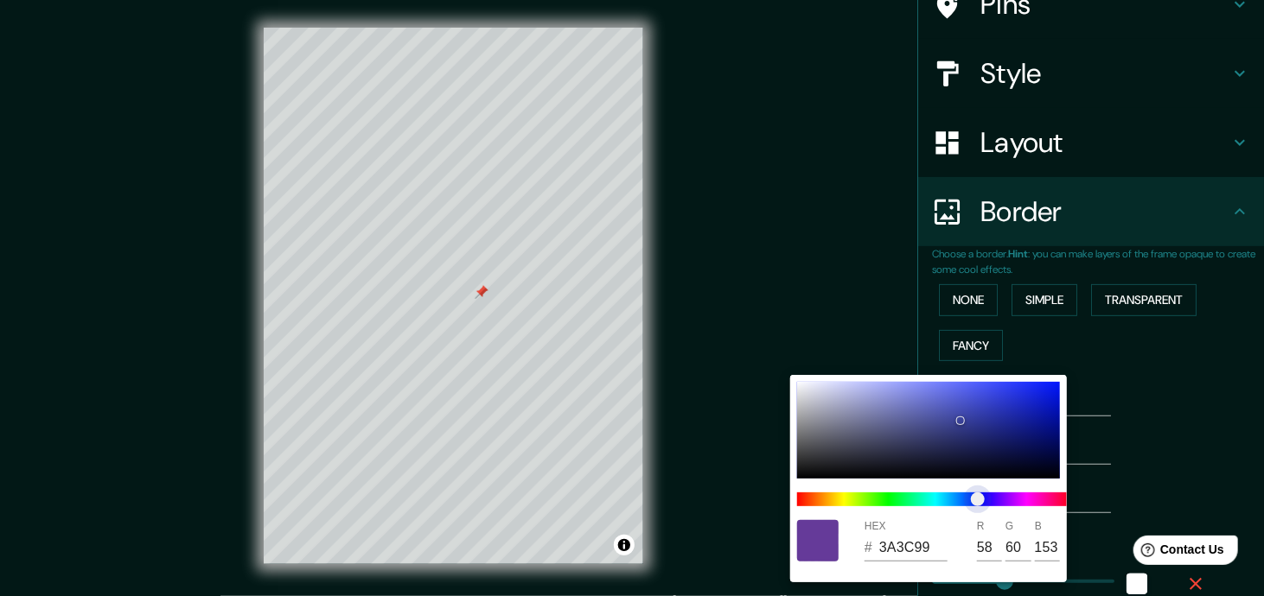
type input "653A99"
type input "101"
type input "58"
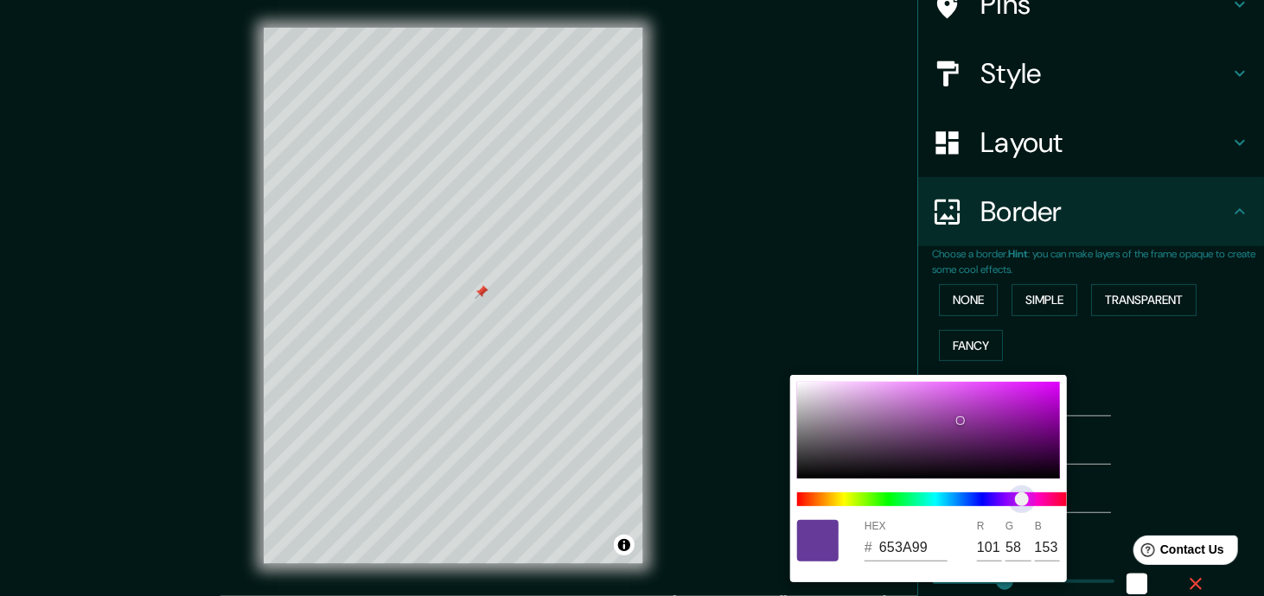
type input "176"
type input "35"
type input "8E3A99"
type input "142"
type input "176"
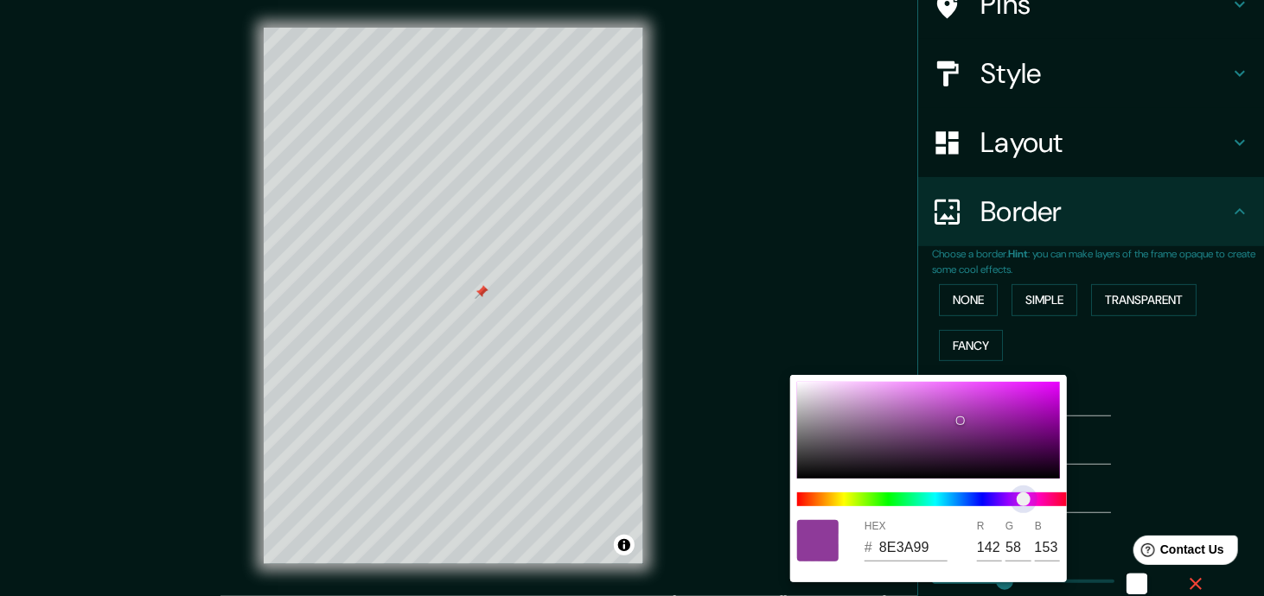
type input "35"
type input "913A99"
type input "145"
type input "176"
type input "35"
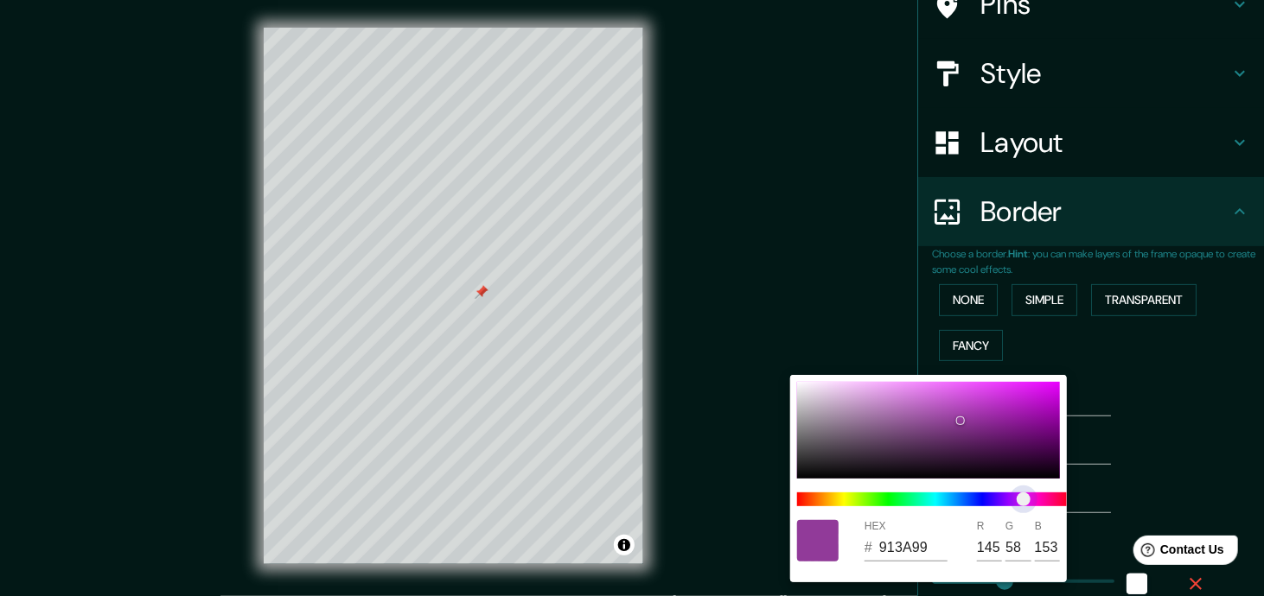
type input "833A99"
type input "131"
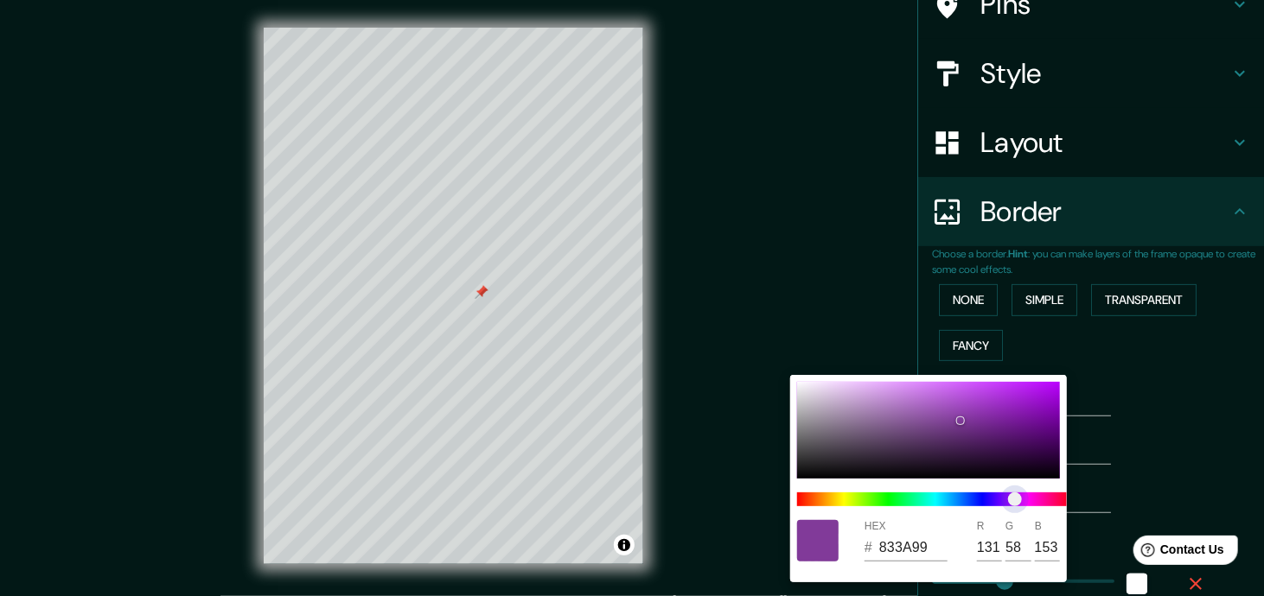
type input "176"
type input "35"
type input "803A99"
type input "128"
type input "176"
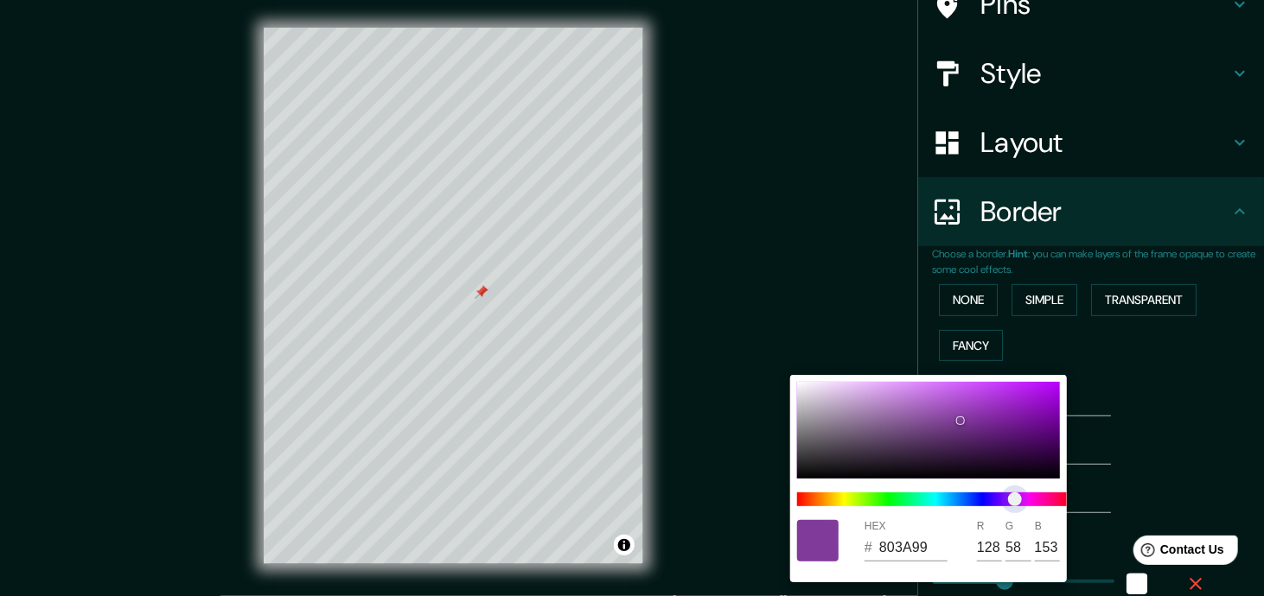
type input "35"
type input "7B3A99"
type input "123"
drag, startPoint x: 802, startPoint y: 500, endPoint x: 1013, endPoint y: 502, distance: 210.9
click at [1013, 502] on span "color slider" at bounding box center [1013, 500] width 14 height 14
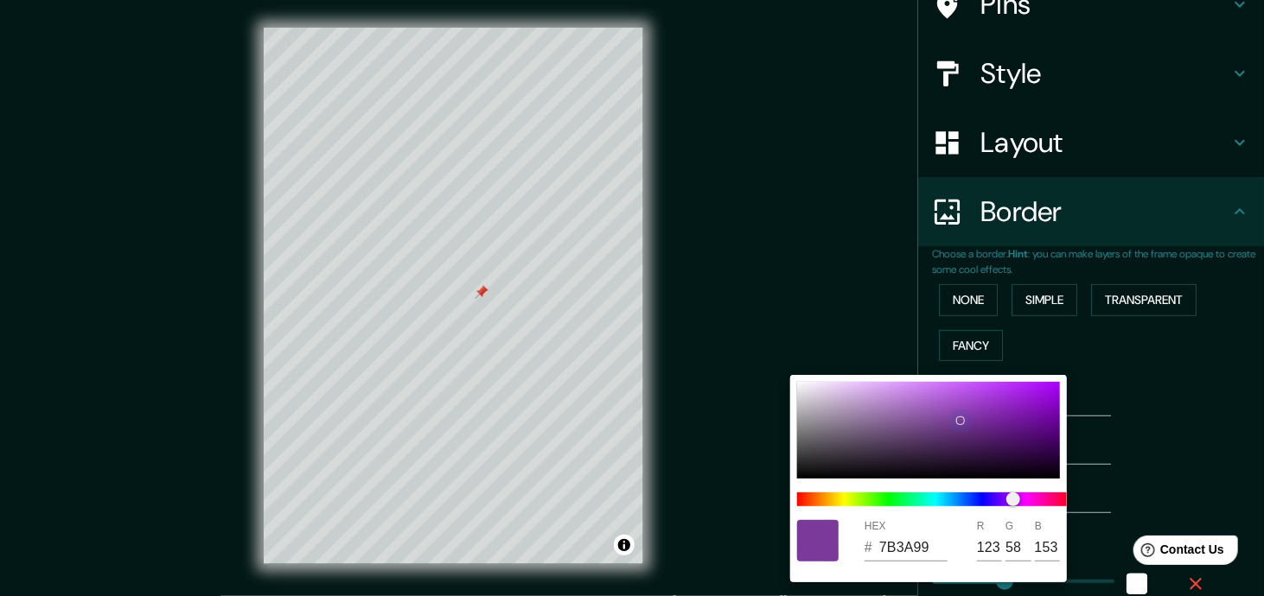
drag, startPoint x: 997, startPoint y: 430, endPoint x: 1001, endPoint y: 441, distance: 11.8
click at [997, 432] on div at bounding box center [928, 430] width 263 height 97
type input "176"
type input "35"
type input "5C1D7A"
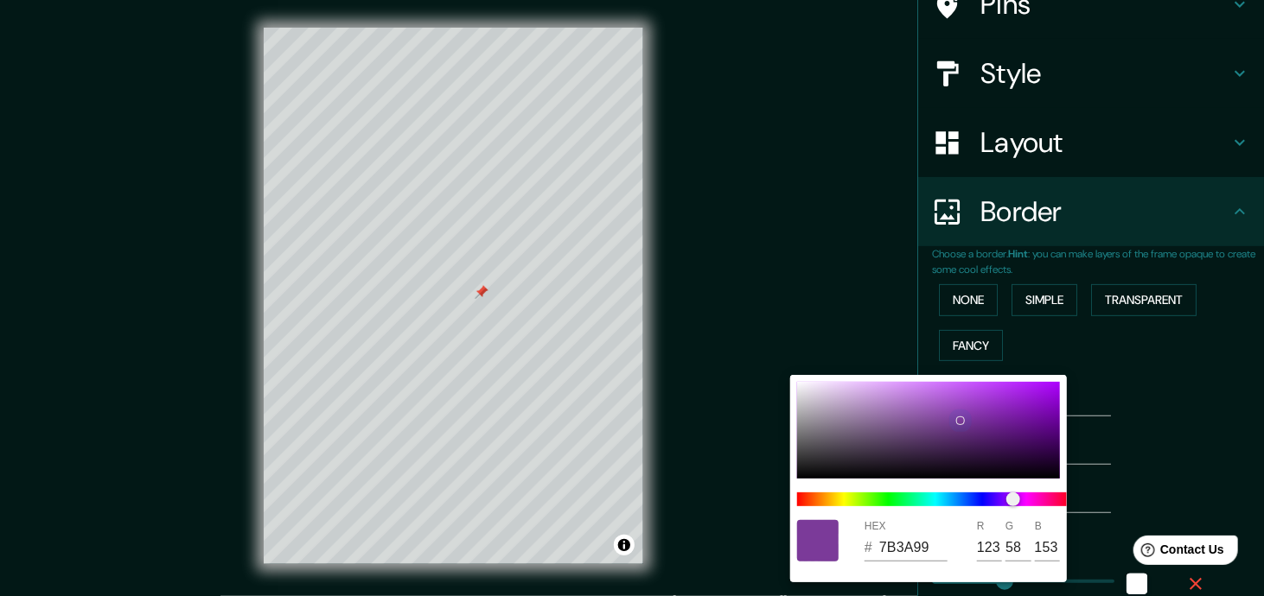
type input "92"
type input "29"
type input "122"
click at [1008, 448] on div at bounding box center [928, 430] width 263 height 97
type input "176"
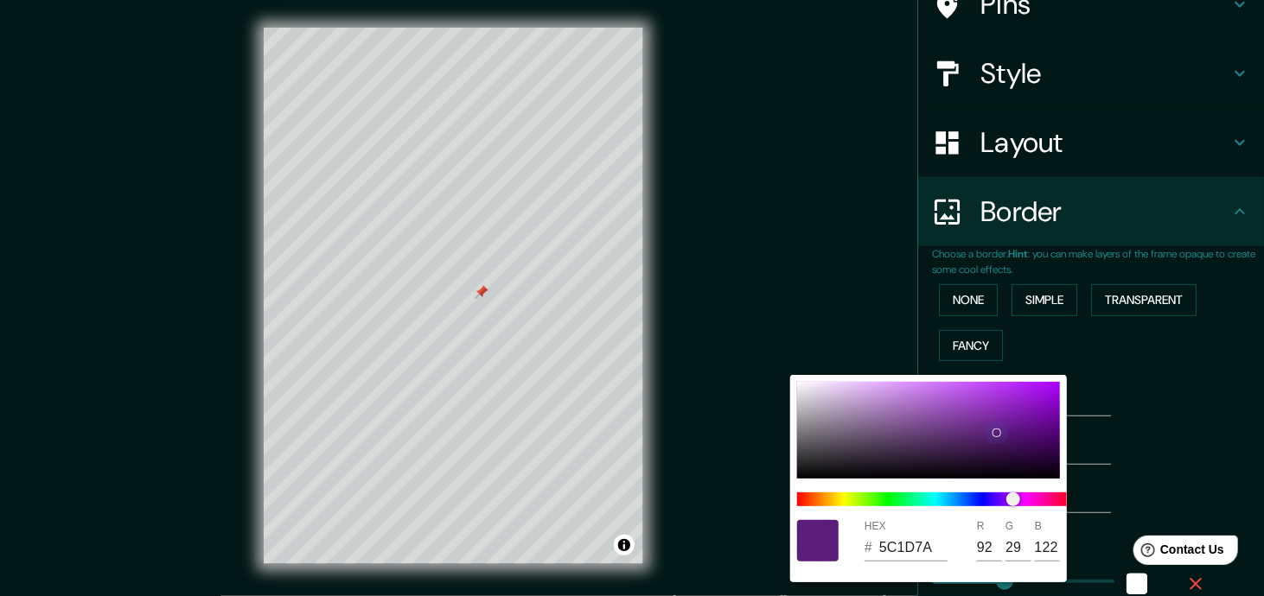
type input "35"
type input "3C1050"
type input "60"
type input "16"
type input "80"
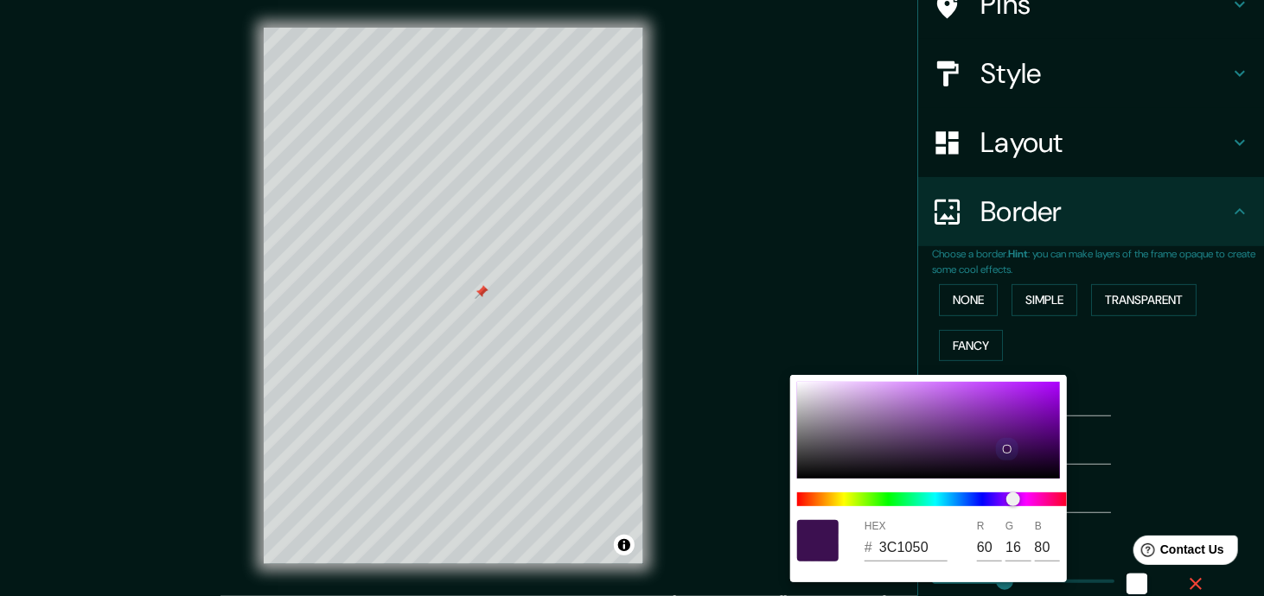
click at [997, 447] on div at bounding box center [928, 430] width 263 height 97
type input "176"
type input "35"
type input "3F1353"
type input "63"
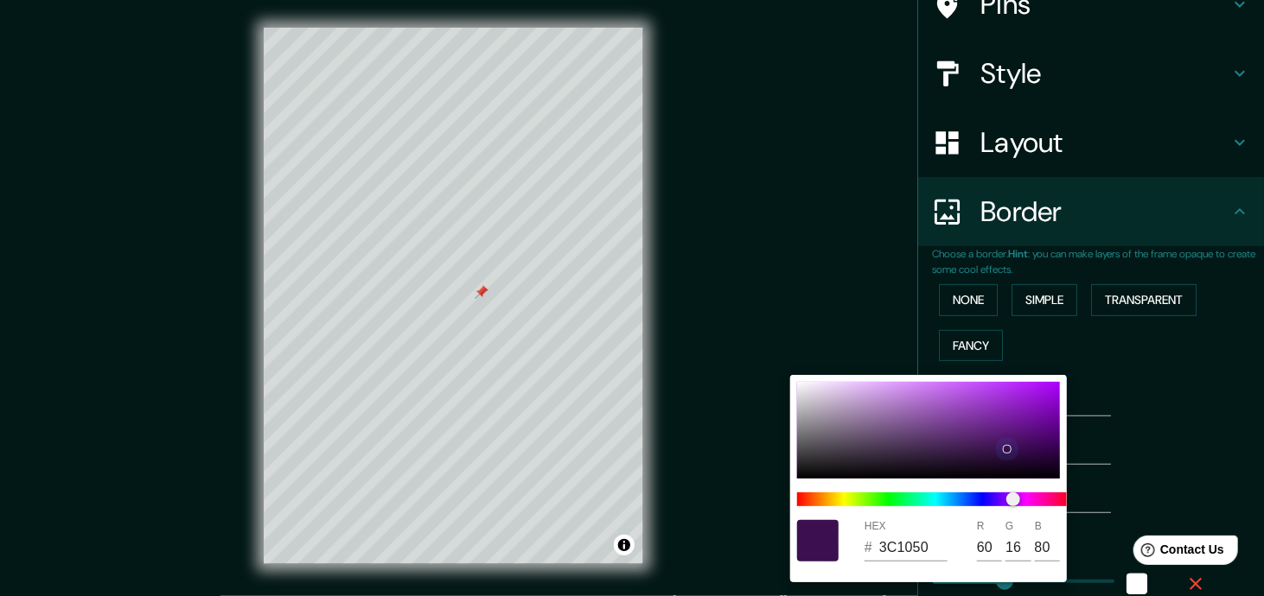
type input "19"
type input "83"
click at [999, 440] on div at bounding box center [928, 430] width 263 height 97
type input "176"
type input "35"
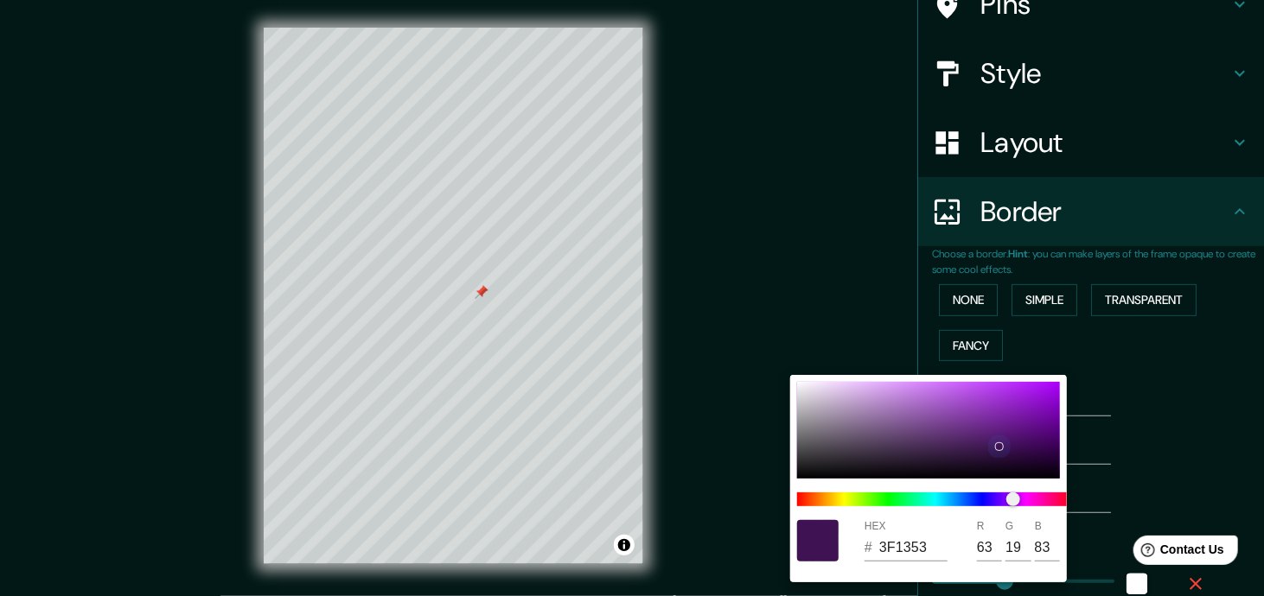
type input "4C1765"
type input "76"
type input "23"
type input "101"
type input "176"
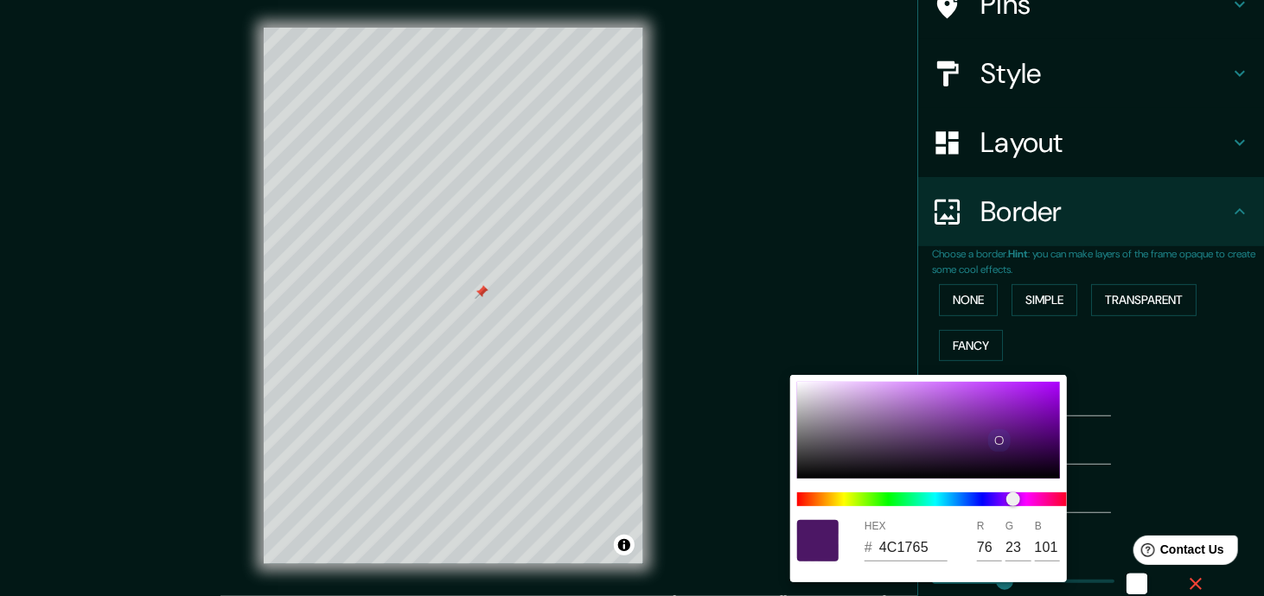
type input "35"
type input "51166C"
type input "81"
type input "22"
type input "108"
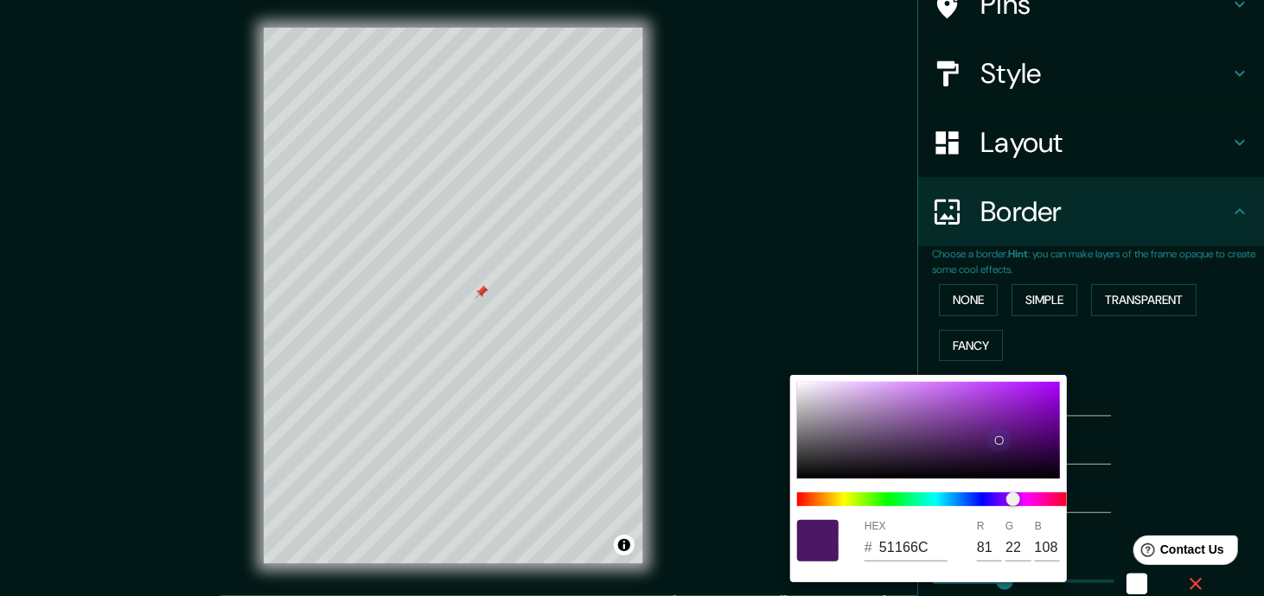
click at [1006, 437] on div at bounding box center [928, 430] width 263 height 97
type input "176"
type input "35"
click at [1023, 438] on div at bounding box center [928, 430] width 263 height 97
type input "176"
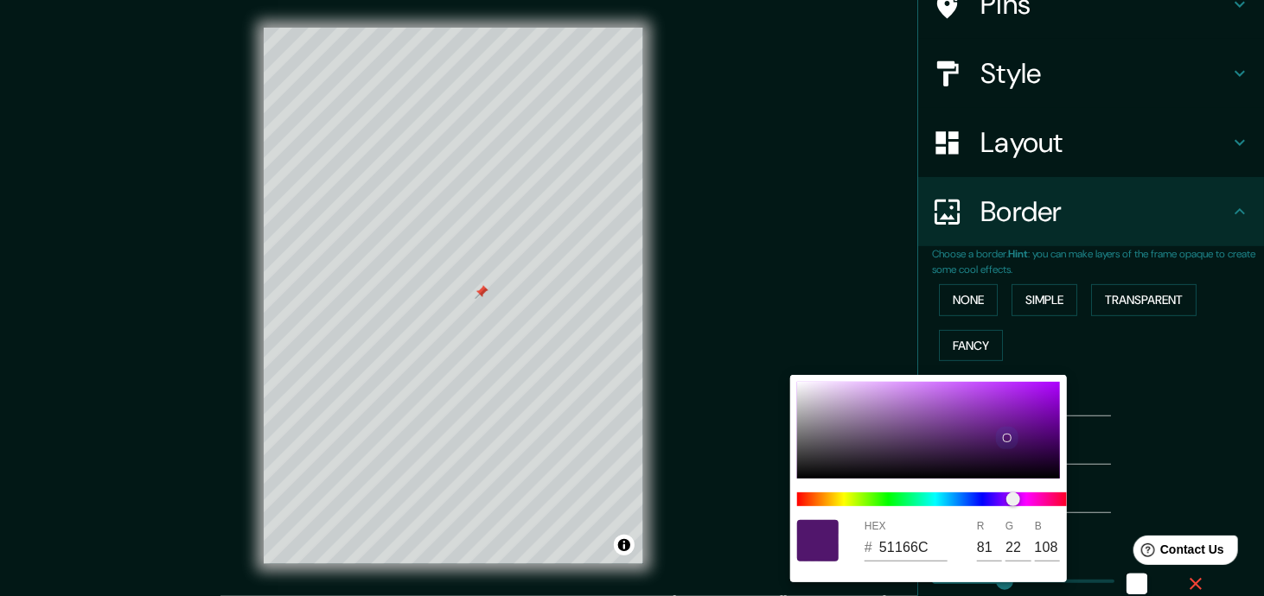
type input "35"
type input "4D0E6A"
type input "77"
type input "14"
type input "106"
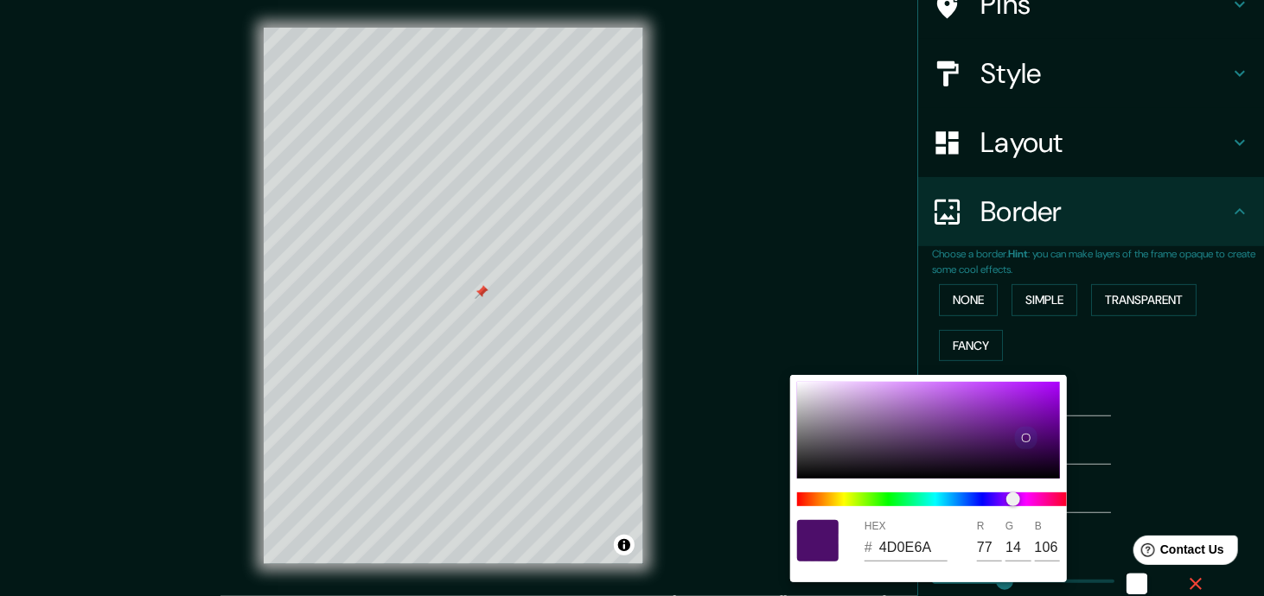
type input "176"
type input "35"
type input "69178E"
type input "105"
type input "23"
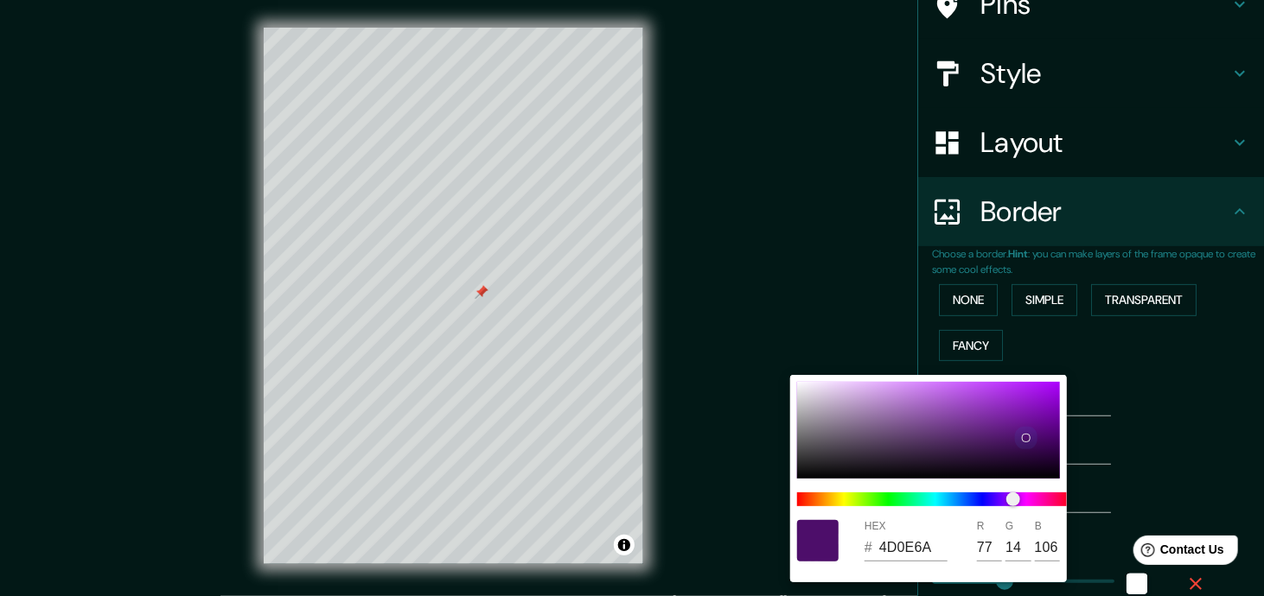
type input "142"
click at [1016, 424] on div at bounding box center [928, 430] width 263 height 97
type input "176"
type input "35"
click at [996, 440] on div at bounding box center [928, 430] width 263 height 97
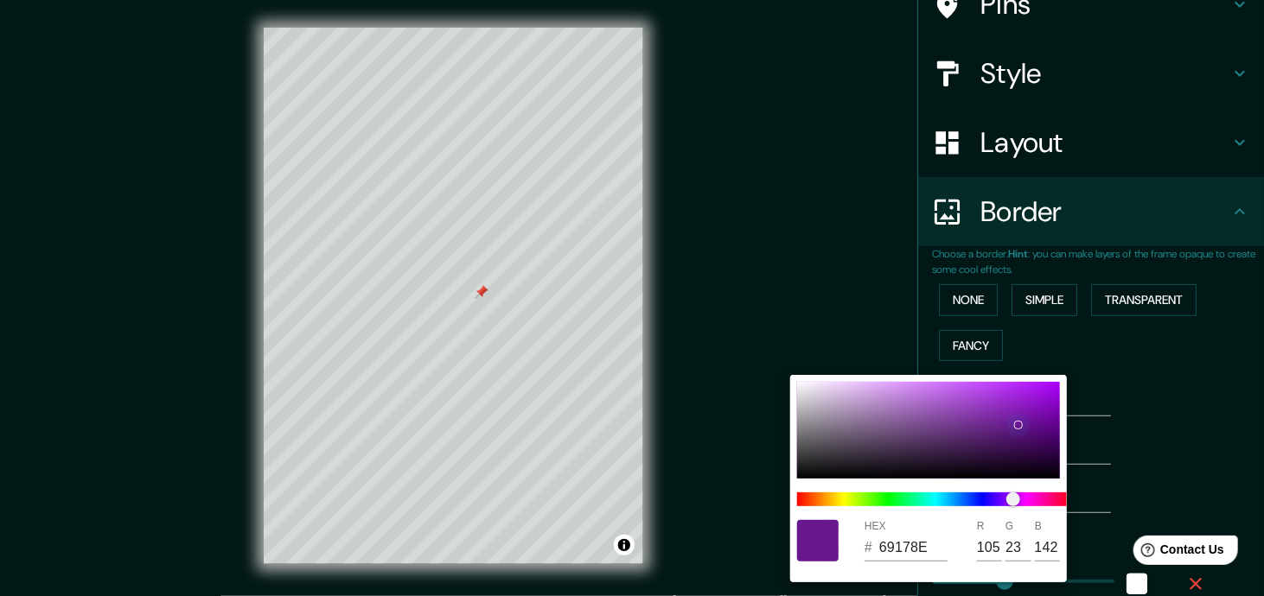
type input "176"
type input "35"
type input "4D1865"
type input "77"
type input "24"
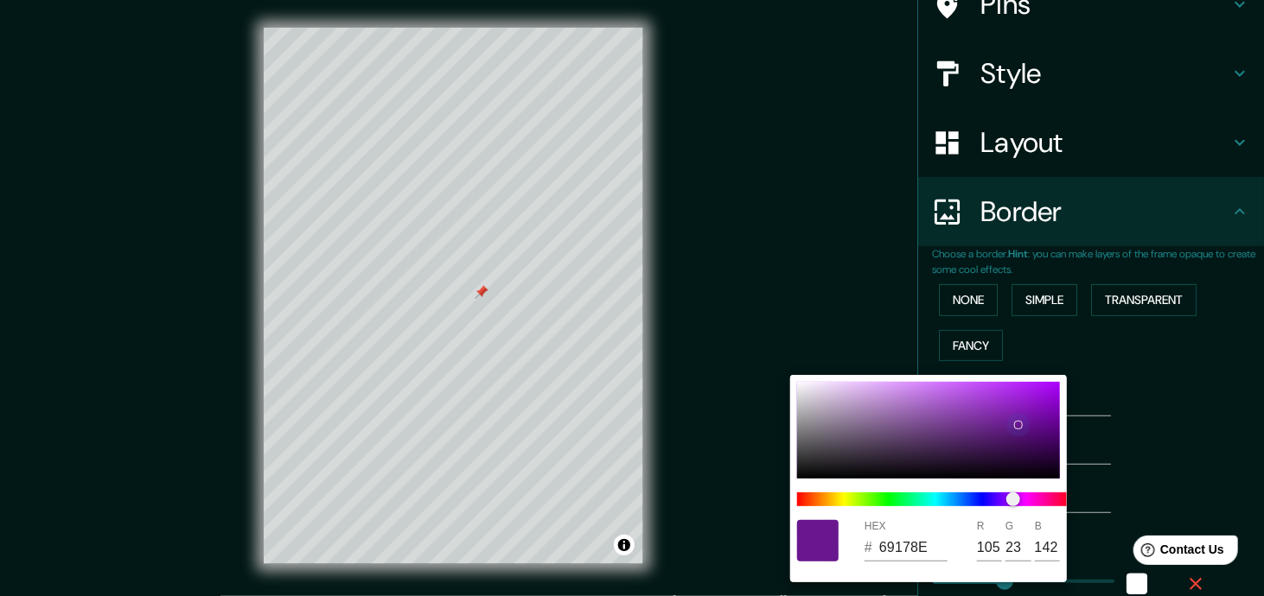
type input "101"
type input "176"
type input "35"
type input "501D67"
type input "80"
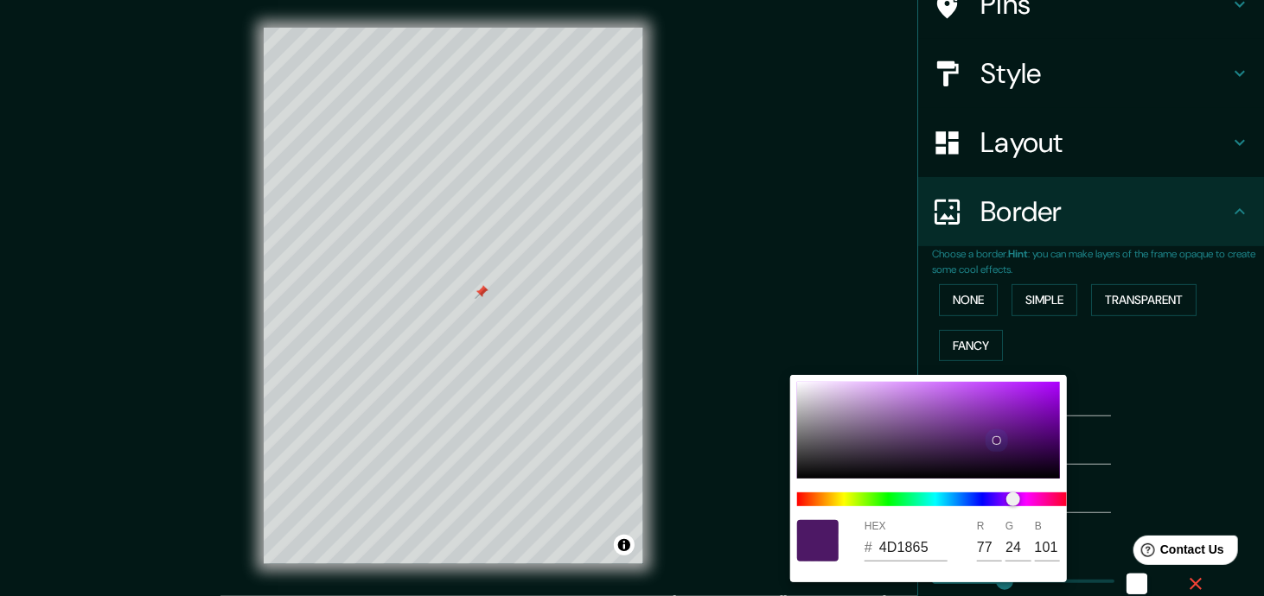
type input "29"
type input "103"
click at [984, 439] on div at bounding box center [928, 430] width 263 height 97
type input "176"
type input "35"
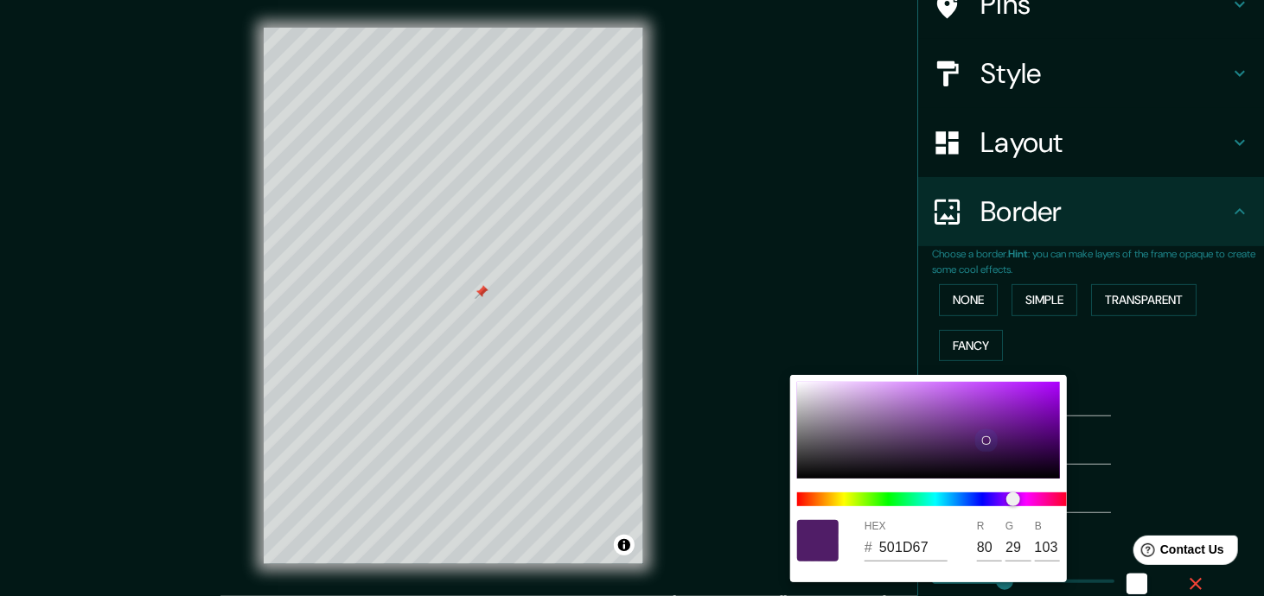
click at [976, 439] on div at bounding box center [928, 430] width 263 height 97
type input "176"
type input "35"
type input "512167"
type input "81"
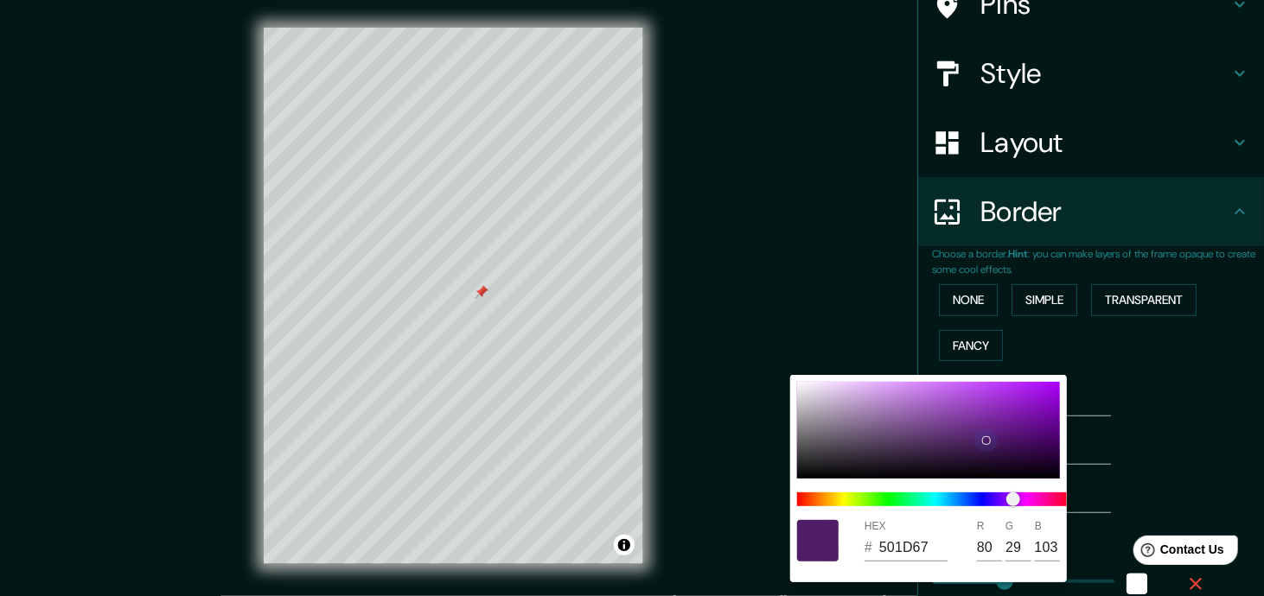
type input "33"
click at [968, 439] on div at bounding box center [928, 430] width 263 height 97
type input "176"
type input "35"
type input "522467"
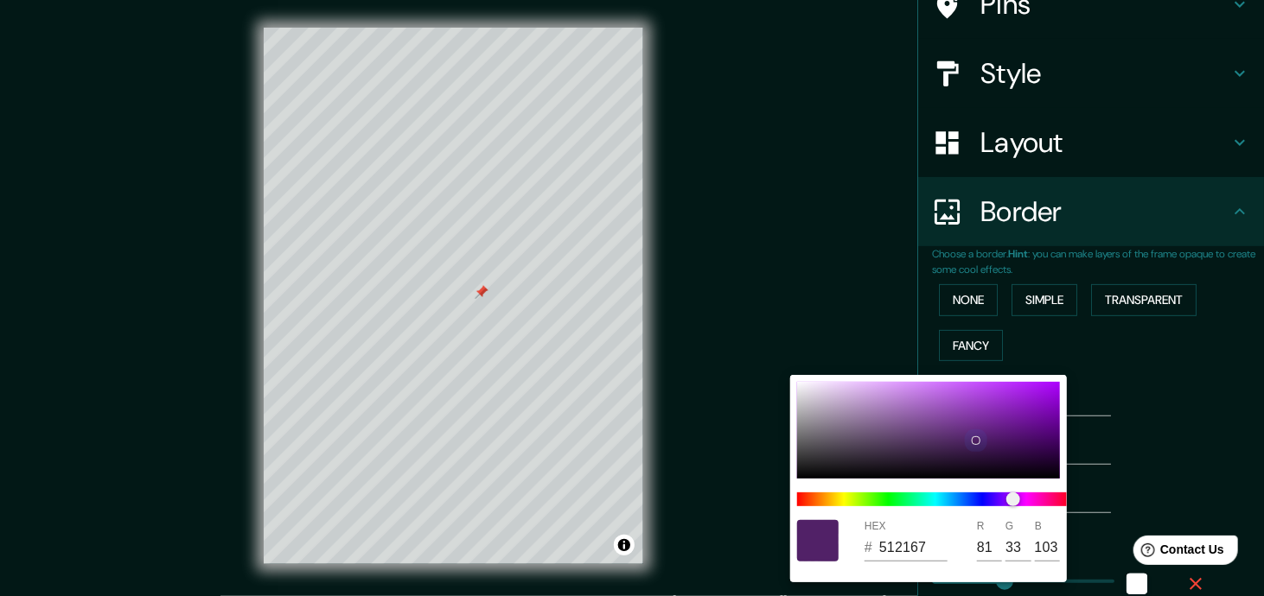
type input "82"
type input "36"
click at [1147, 371] on div at bounding box center [632, 298] width 1264 height 596
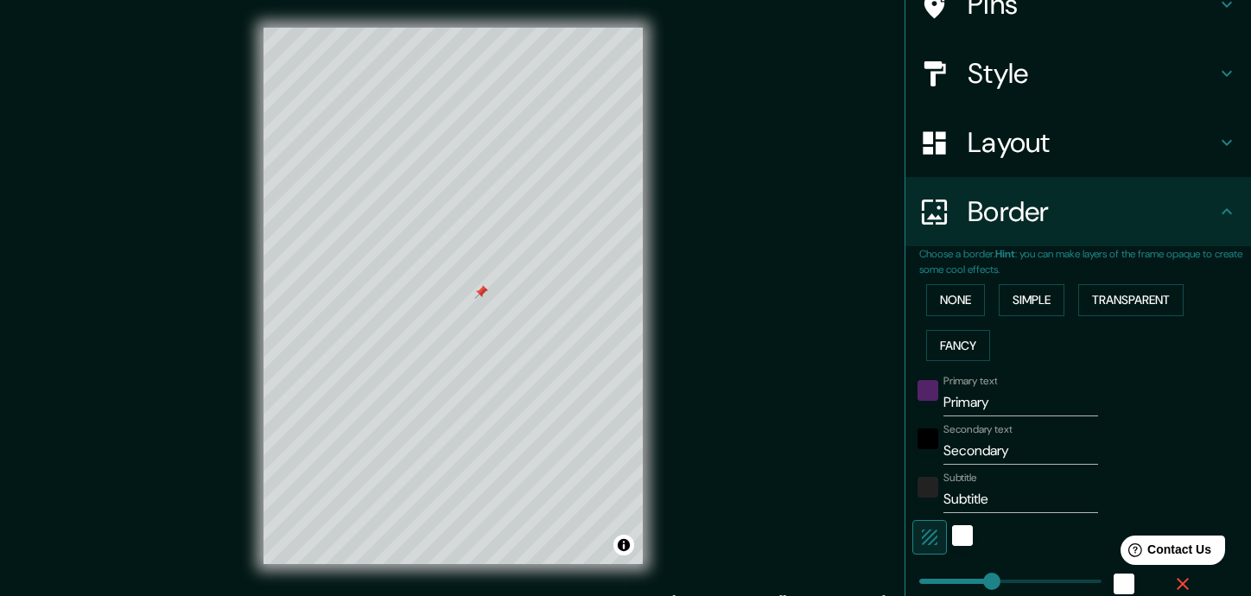
click at [987, 409] on input "Primary" at bounding box center [1021, 403] width 155 height 28
drag, startPoint x: 984, startPoint y: 407, endPoint x: 937, endPoint y: 406, distance: 46.7
click at [944, 406] on input "Primary" at bounding box center [1021, 403] width 155 height 28
type input "T"
type input "176"
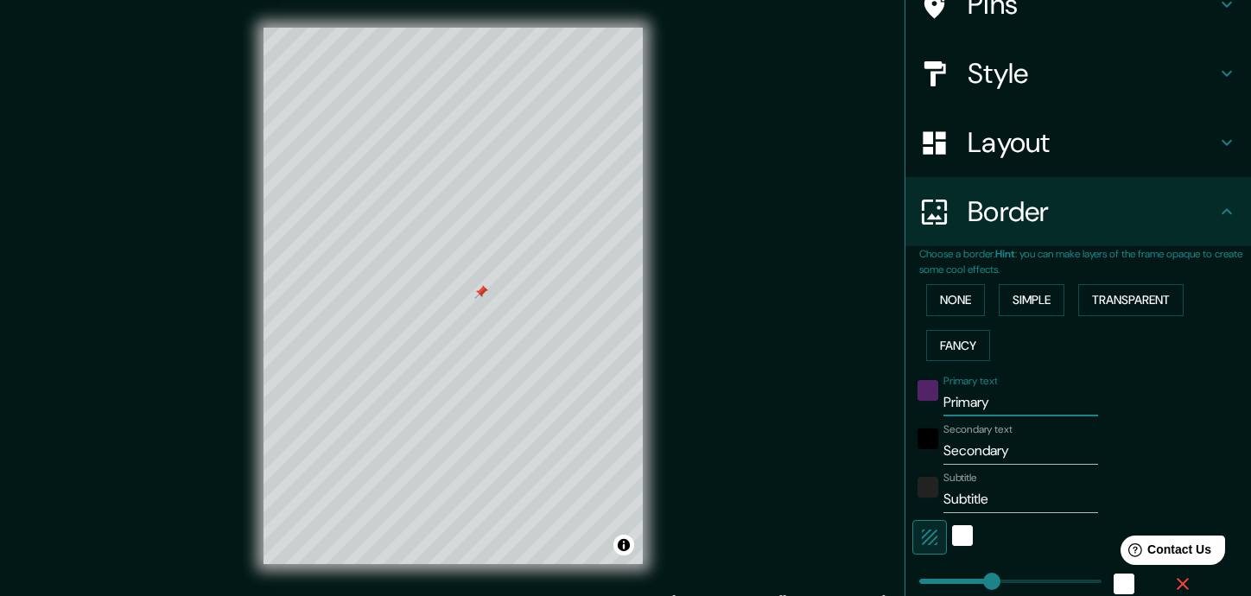
type input "35"
type input "TE"
type input "176"
type input "35"
type input "TER"
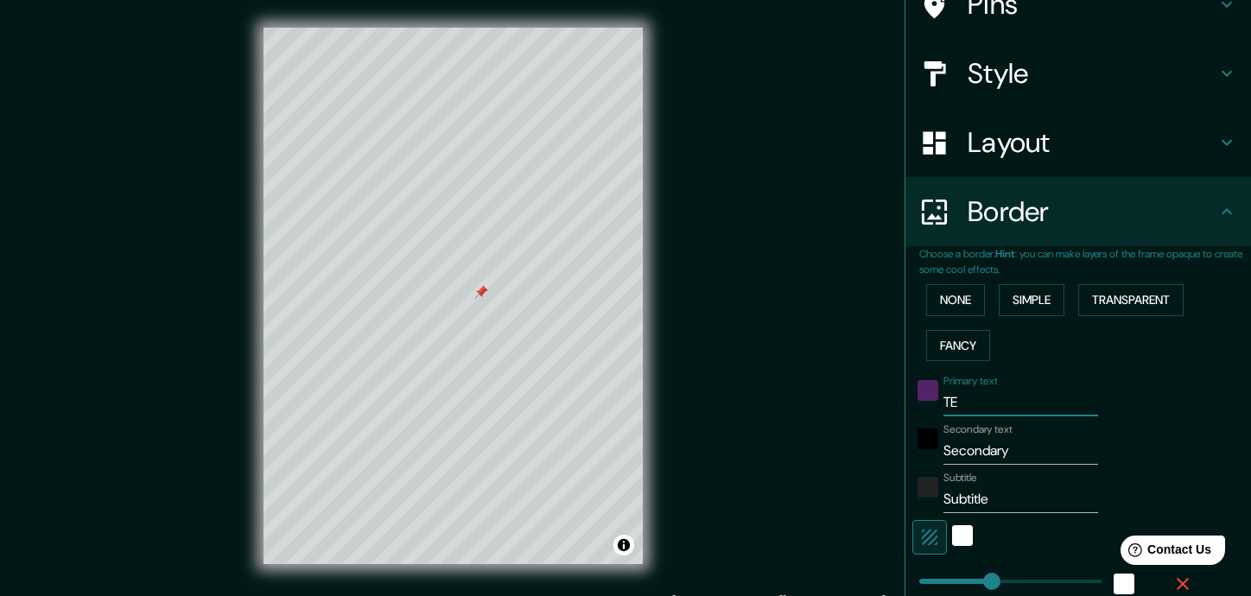
type input "176"
type input "35"
type input "TERR"
type input "176"
type input "35"
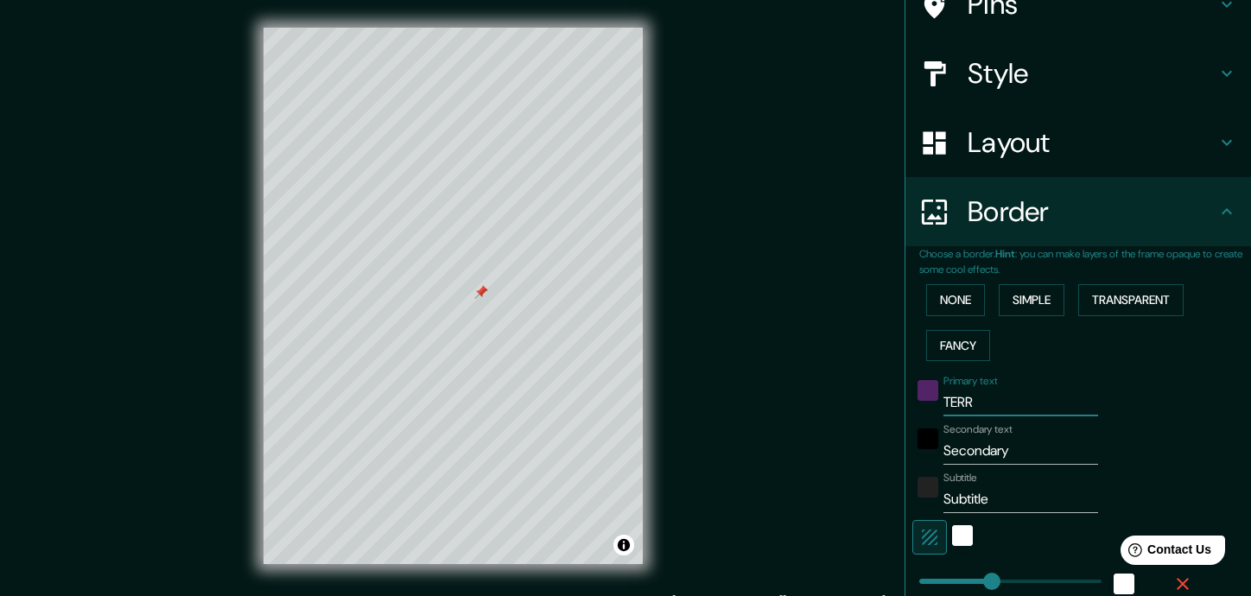
type input "TERRE"
type input "176"
type input "35"
type input "TERREN"
type input "176"
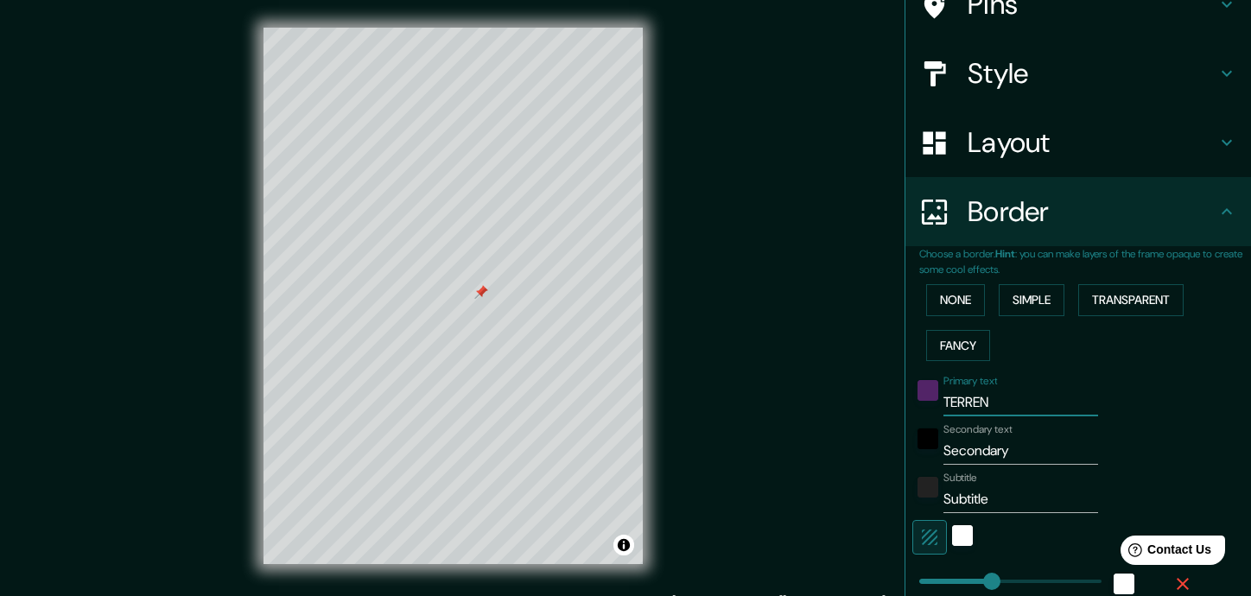
type input "35"
type input "TERRENO"
type input "176"
type input "35"
type input "TERRENO"
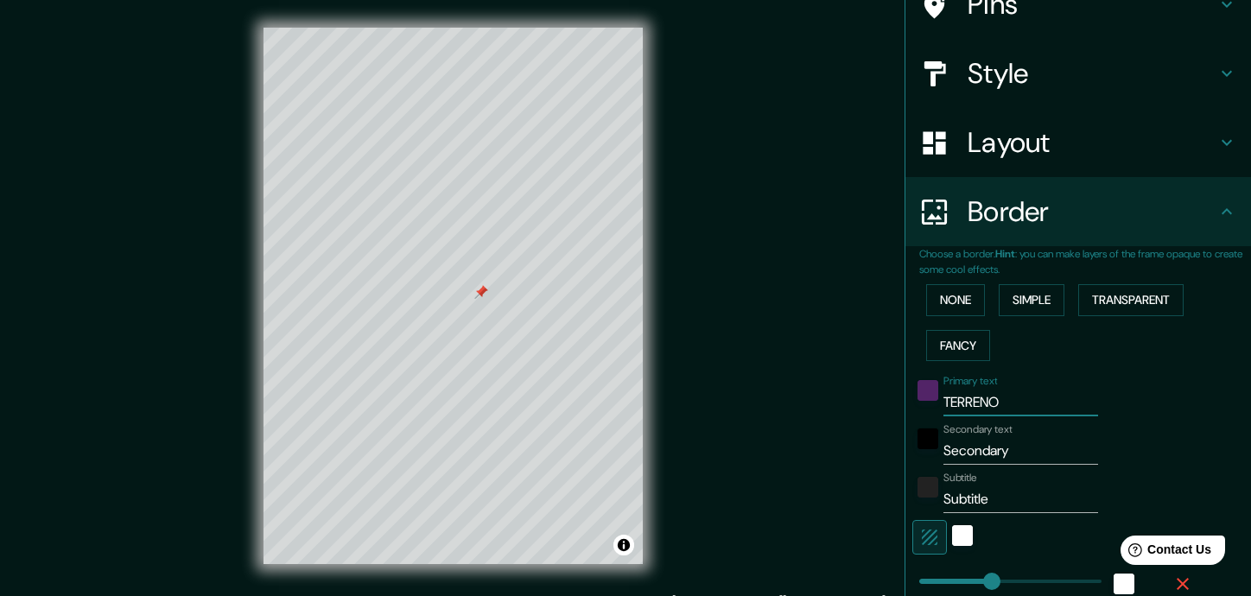
type input "176"
type input "35"
type input "TERRENO #"
type input "176"
type input "35"
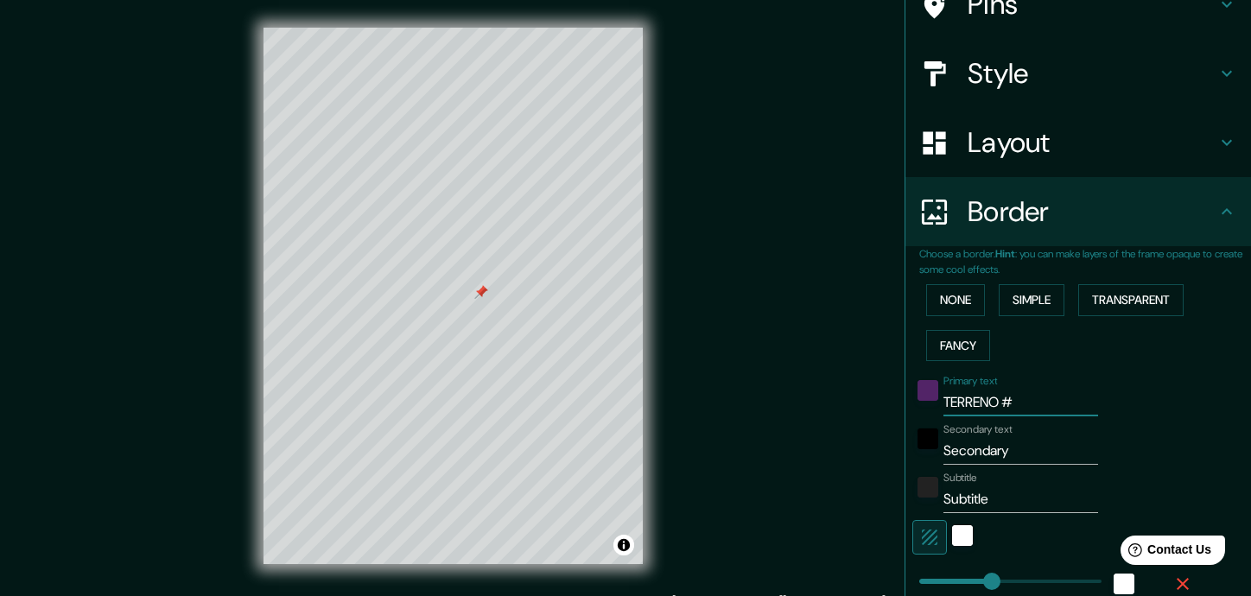
type input "TERRENO #3"
type input "176"
type input "35"
type input "TERRENO #3"
drag, startPoint x: 1012, startPoint y: 456, endPoint x: 914, endPoint y: 442, distance: 98.8
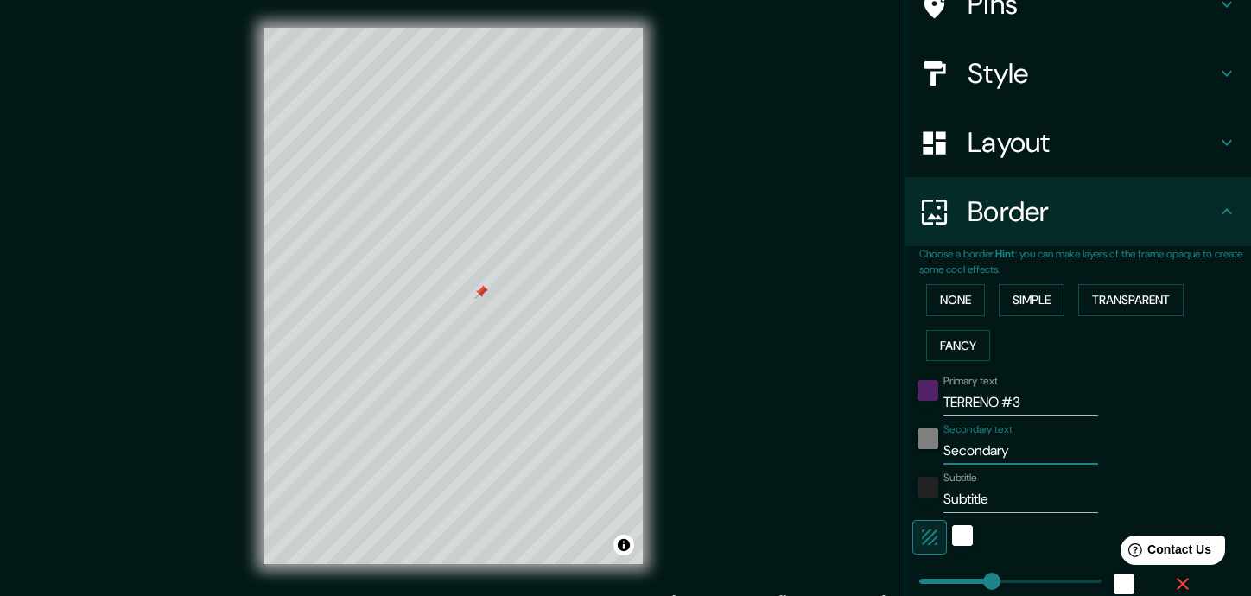
click at [920, 455] on div "Secondary text Secondary" at bounding box center [1054, 443] width 283 height 41
type input "A"
type input "176"
type input "35"
type input "AN"
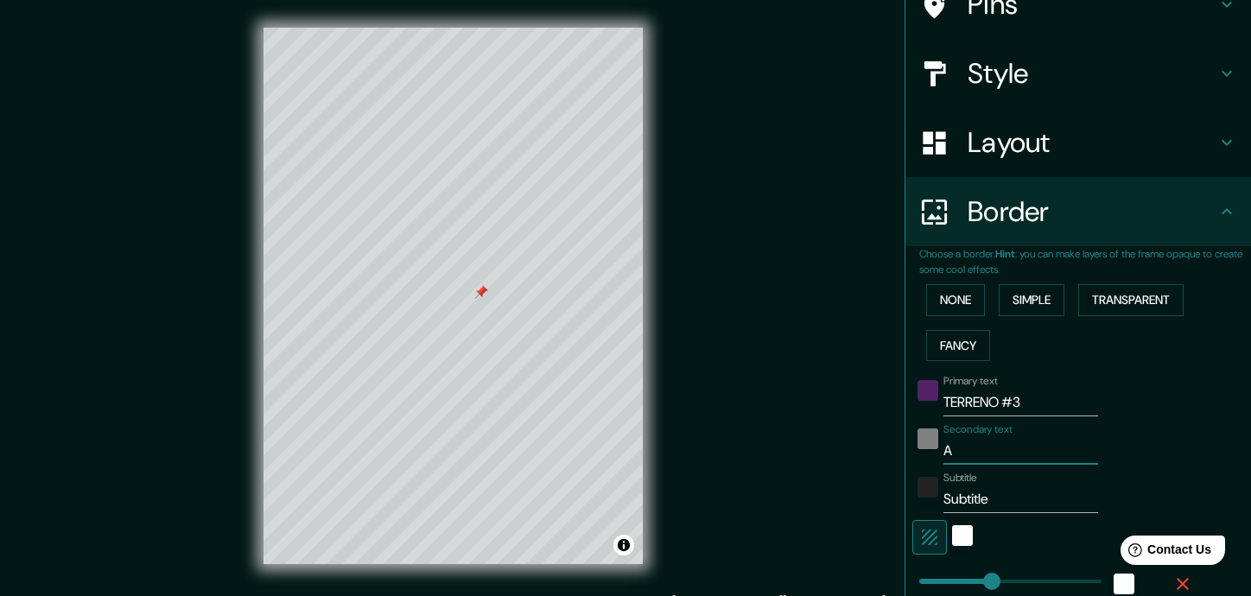
type input "176"
type input "35"
type input "ANI"
type input "176"
type input "35"
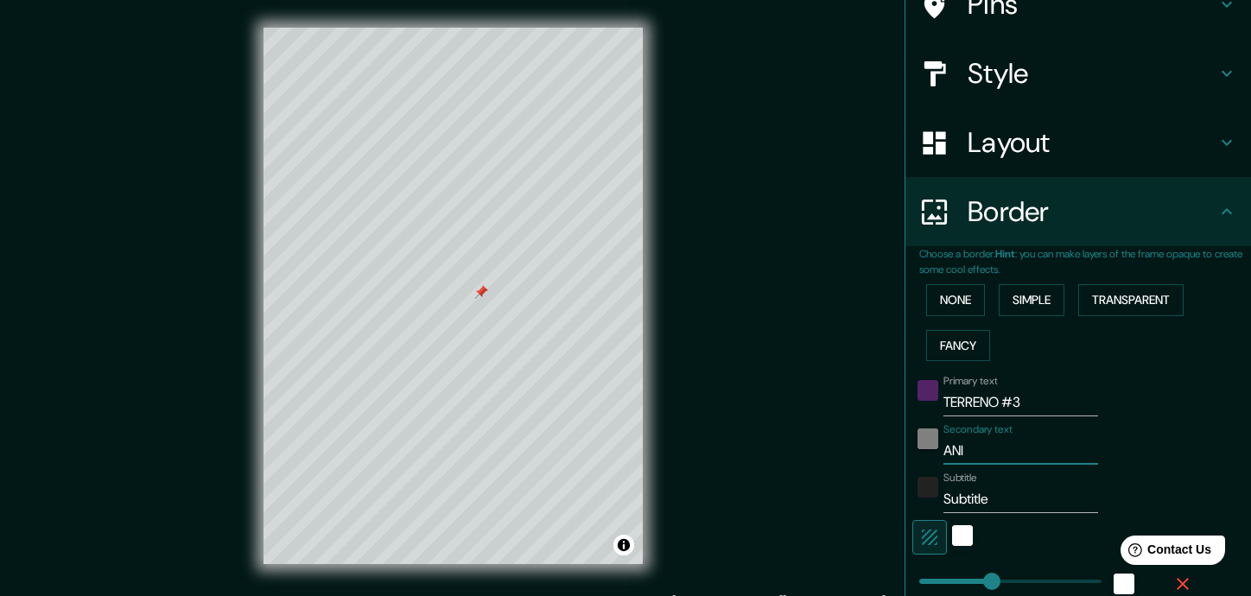
type input "ANIL"
type input "176"
type input "35"
type input "ANILL"
type input "176"
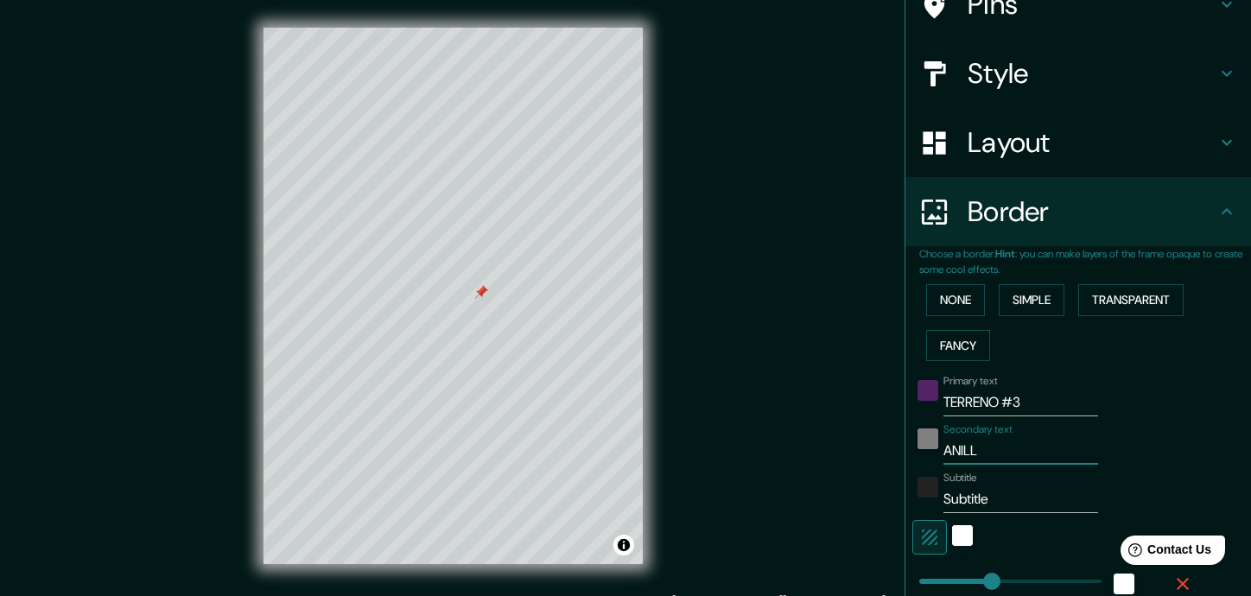
type input "35"
type input "ANILLO"
type input "176"
type input "35"
type input "ANILLO"
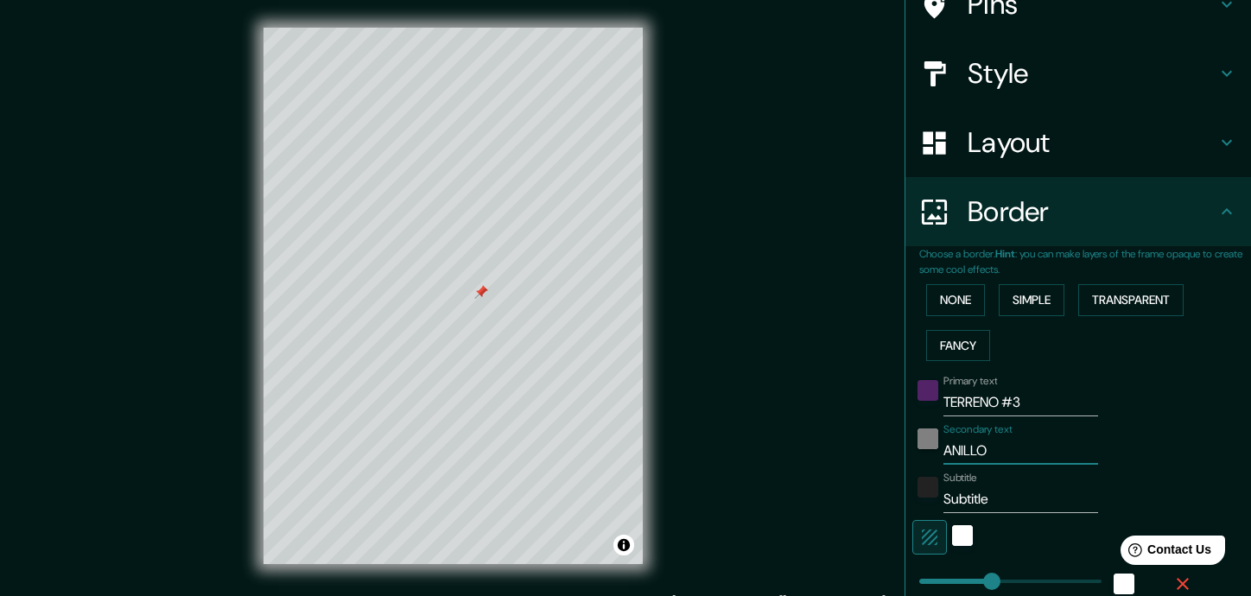
type input "176"
type input "35"
type input "ANILLO P"
type input "176"
type input "35"
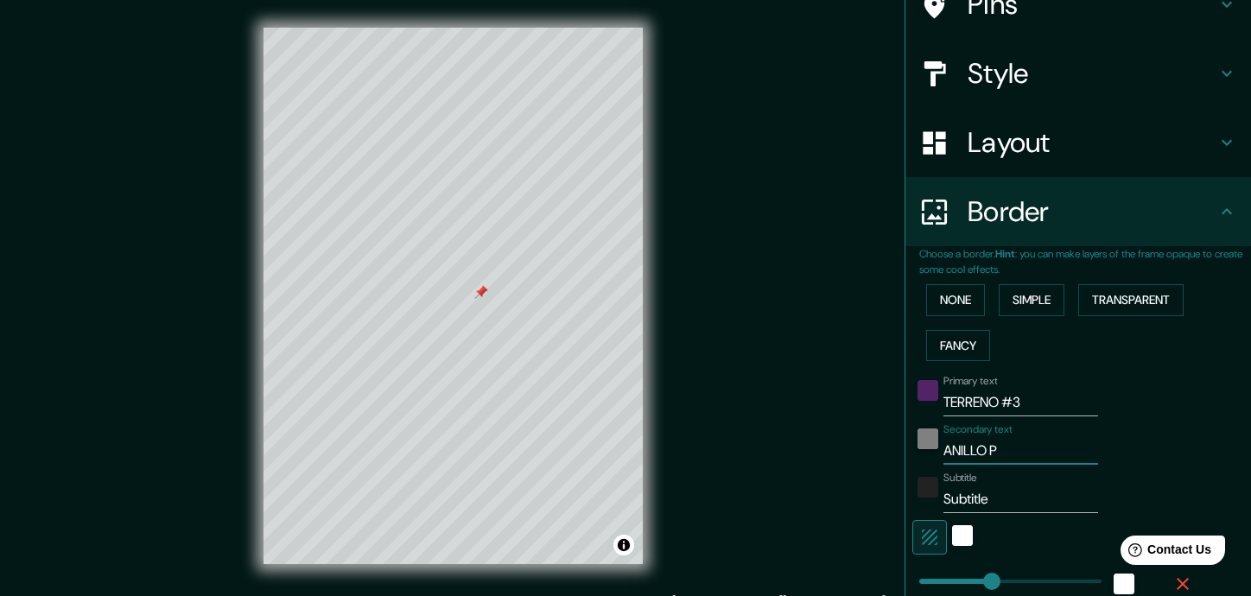
type input "ANILLO PE"
type input "176"
type input "35"
type input "ANILLO PER"
type input "176"
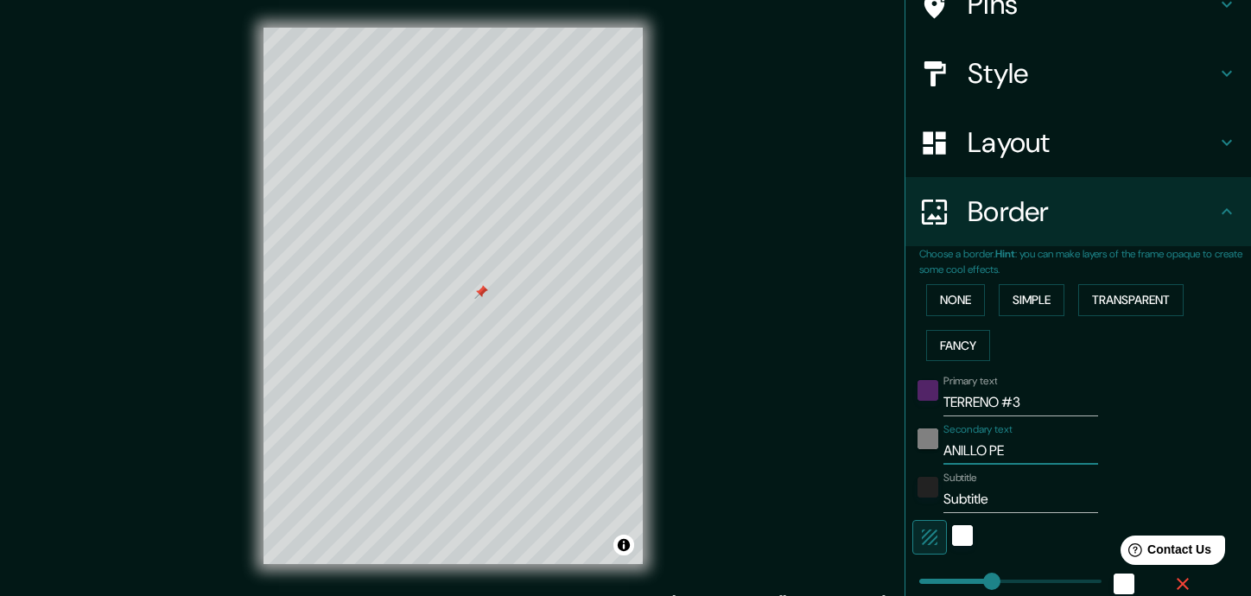
type input "35"
type input "ANILLO PERI"
type input "176"
type input "35"
type input "ANILLO PERIF"
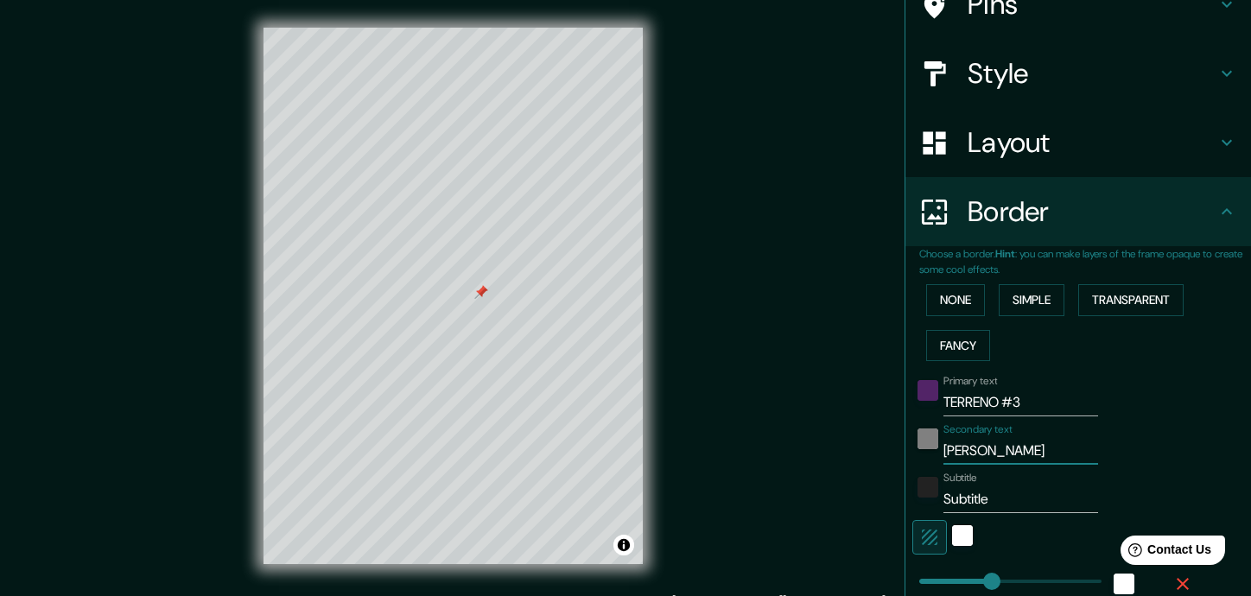
type input "176"
type input "35"
drag, startPoint x: 999, startPoint y: 499, endPoint x: 928, endPoint y: 502, distance: 71.0
click at [930, 502] on div "Subtitle Subtitle" at bounding box center [1054, 492] width 283 height 41
click at [969, 503] on input "6400M2" at bounding box center [1021, 500] width 155 height 28
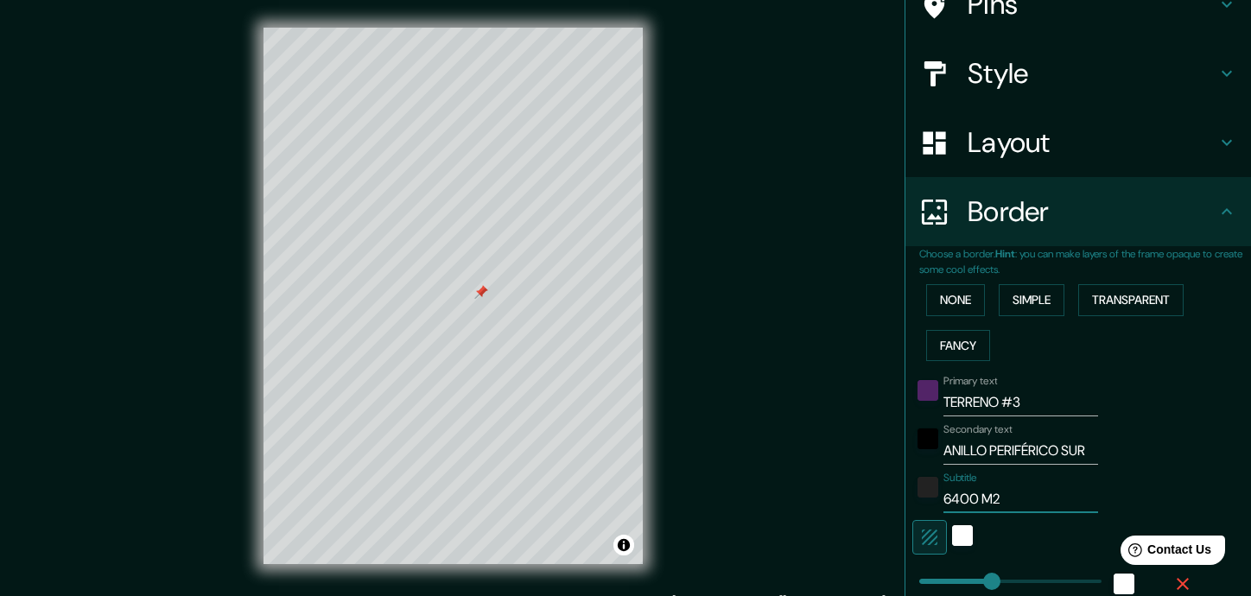
click at [1003, 496] on input "6400 M2" at bounding box center [1021, 500] width 155 height 28
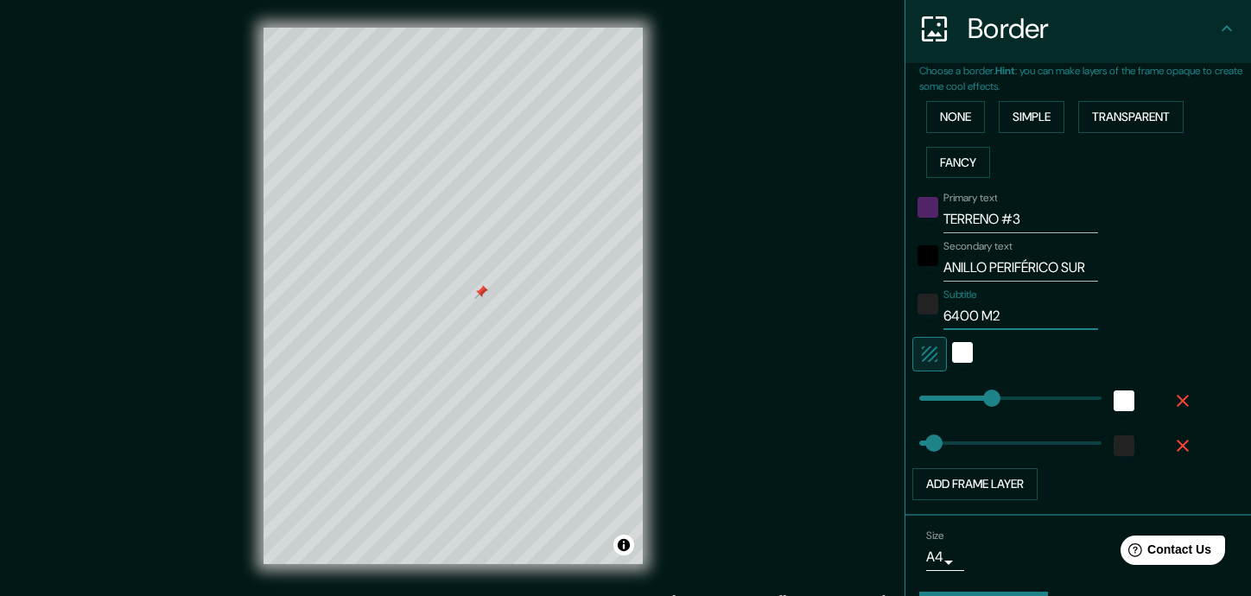
scroll to position [384, 0]
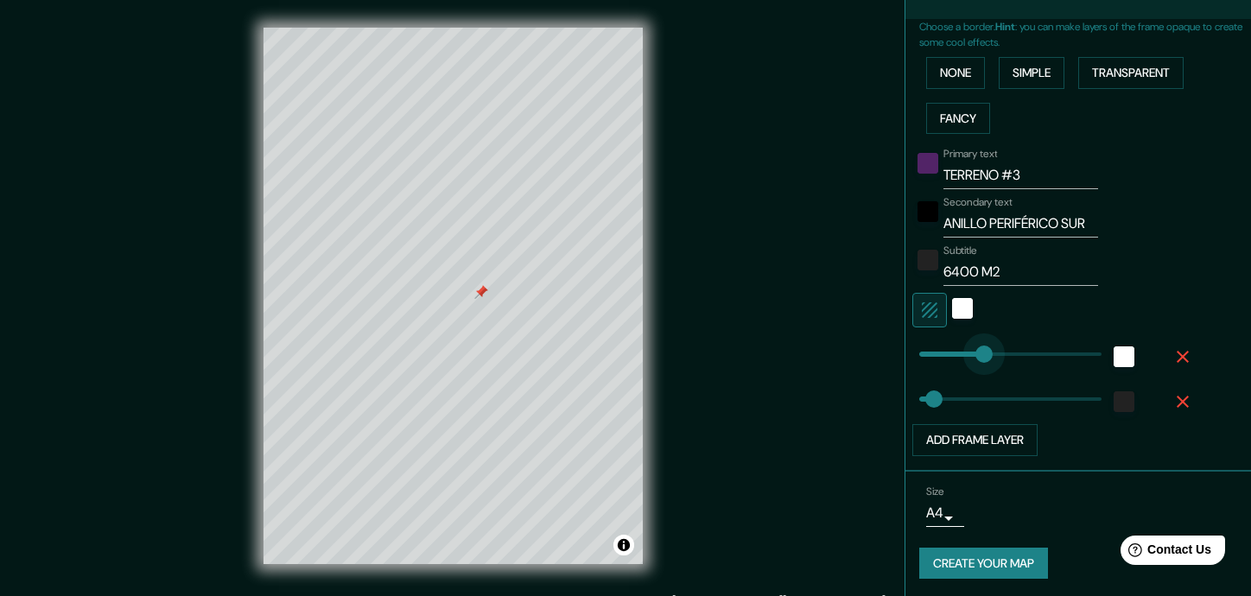
drag, startPoint x: 973, startPoint y: 350, endPoint x: 939, endPoint y: 354, distance: 34.8
click at [996, 562] on button "Create your map" at bounding box center [984, 564] width 129 height 32
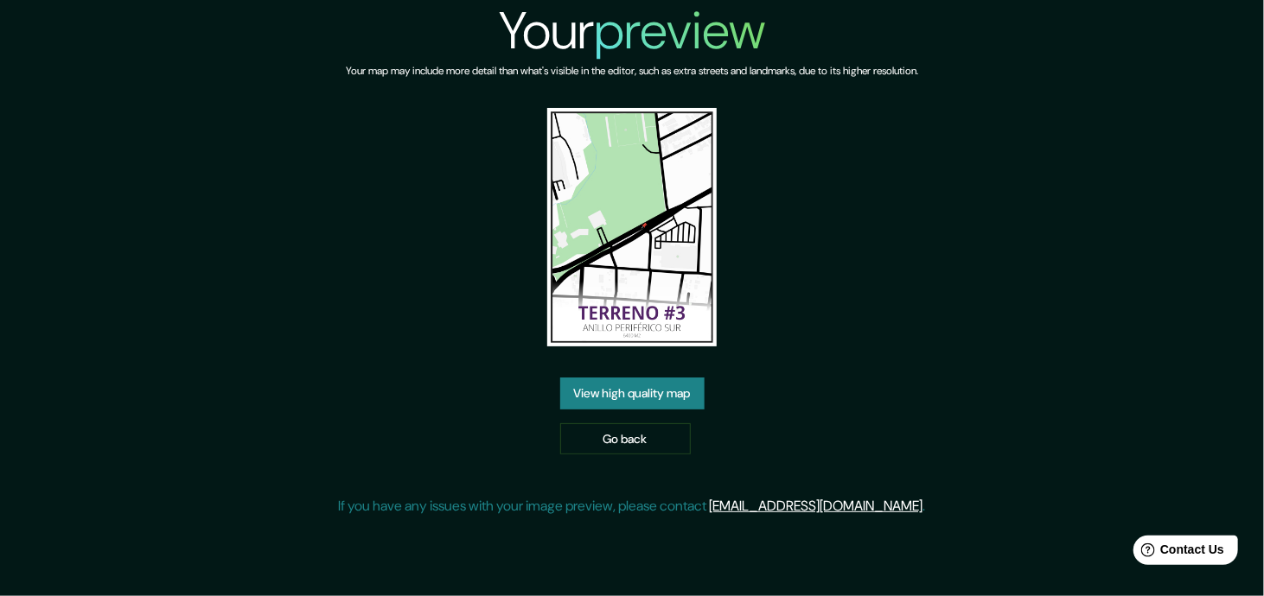
click at [627, 383] on link "View high quality map" at bounding box center [632, 394] width 144 height 32
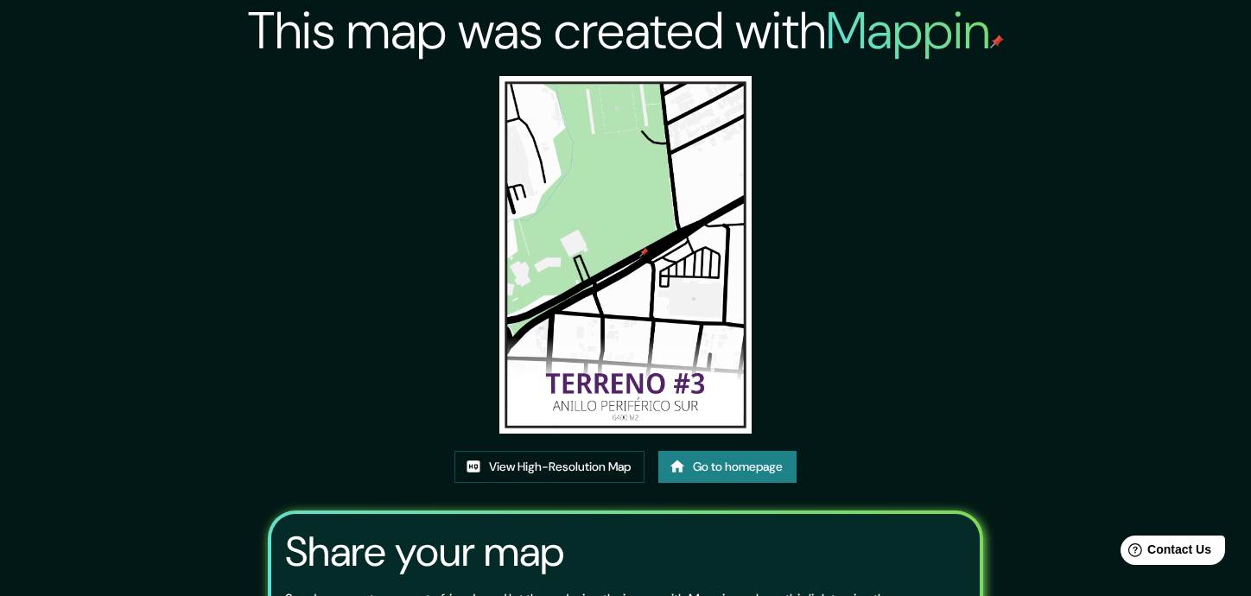
click at [847, 439] on div "This map was created with Mappin View High-Resolution Map Go to homepage Share …" at bounding box center [626, 384] width 756 height 769
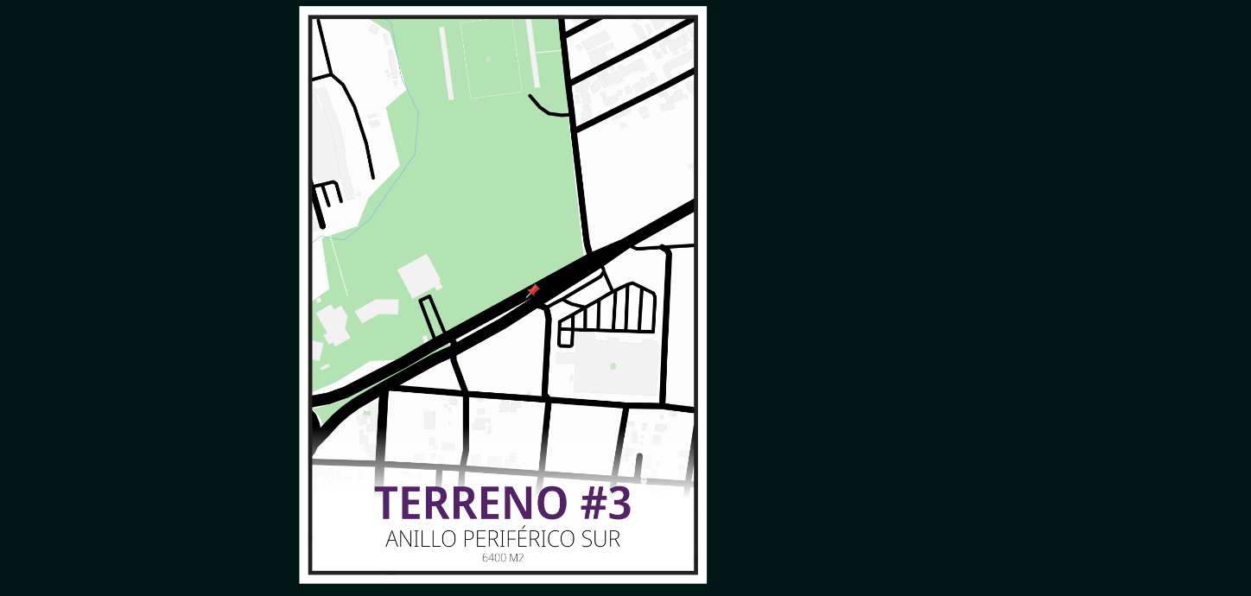
scroll to position [1, 0]
